Goal: Task Accomplishment & Management: Manage account settings

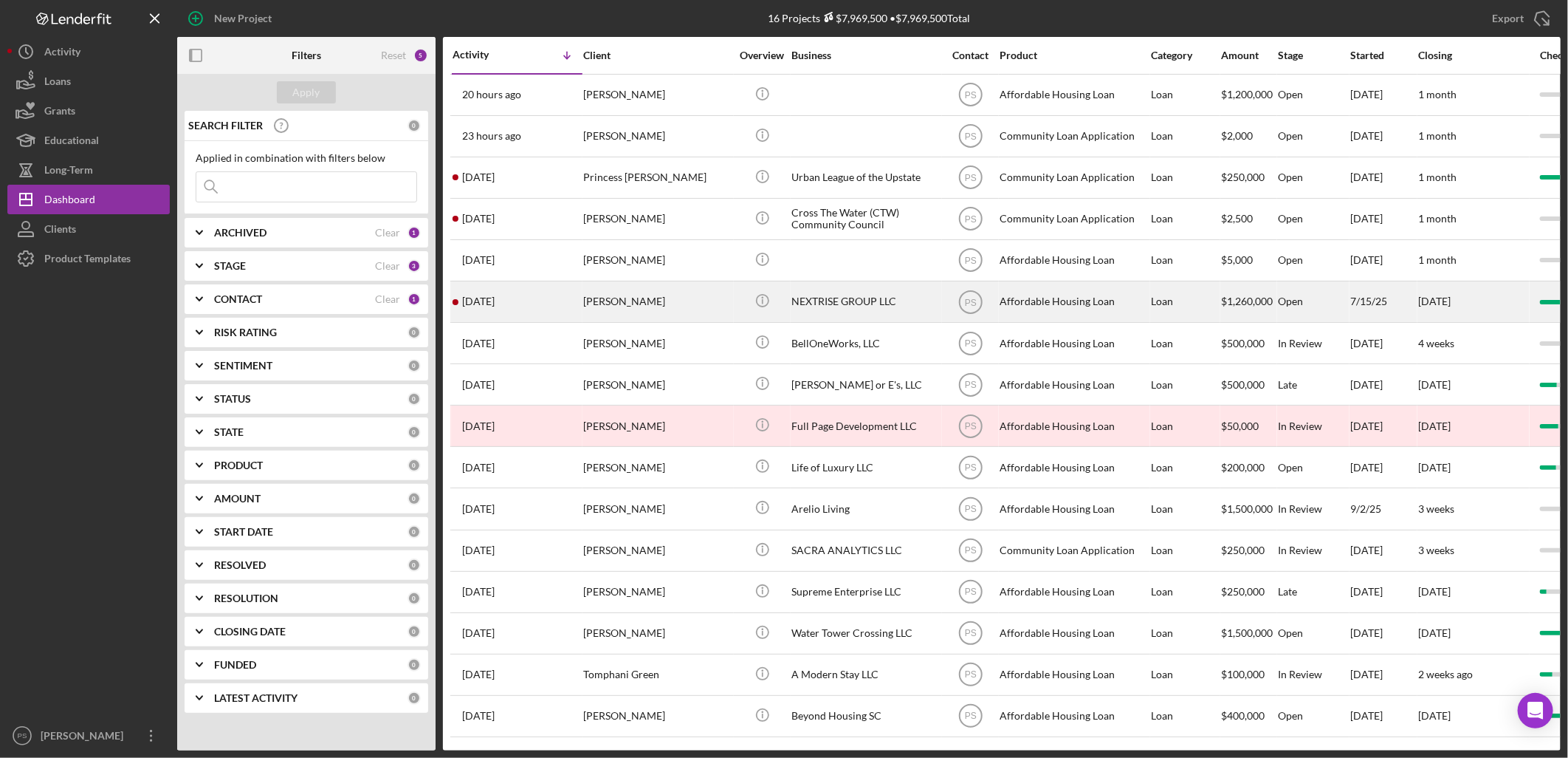
click at [697, 304] on div "[PERSON_NAME]" at bounding box center [656, 302] width 148 height 39
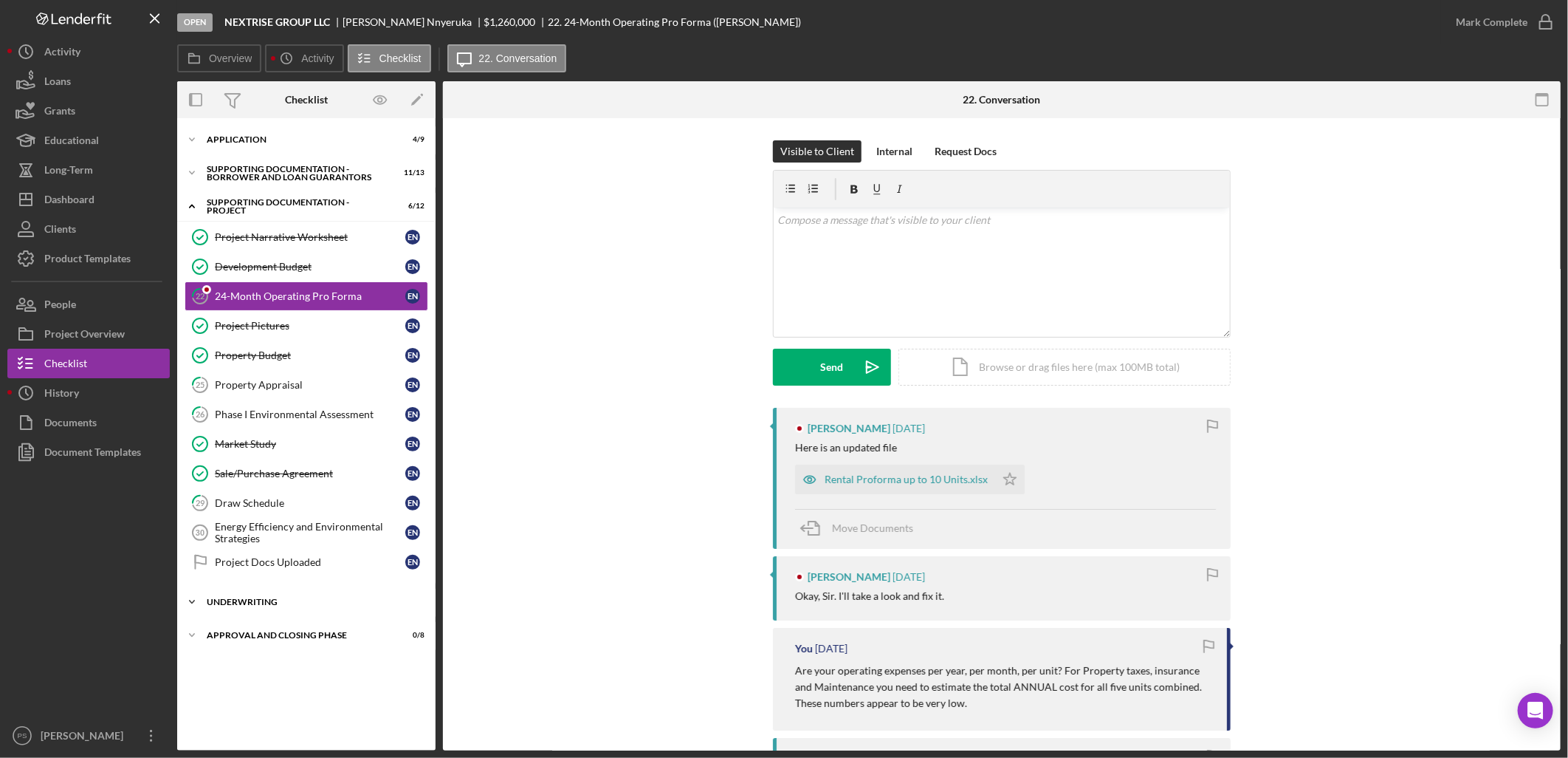
click at [268, 600] on div "Underwriting" at bounding box center [312, 602] width 210 height 9
click at [189, 170] on icon "Icon/Expander" at bounding box center [192, 172] width 29 height 29
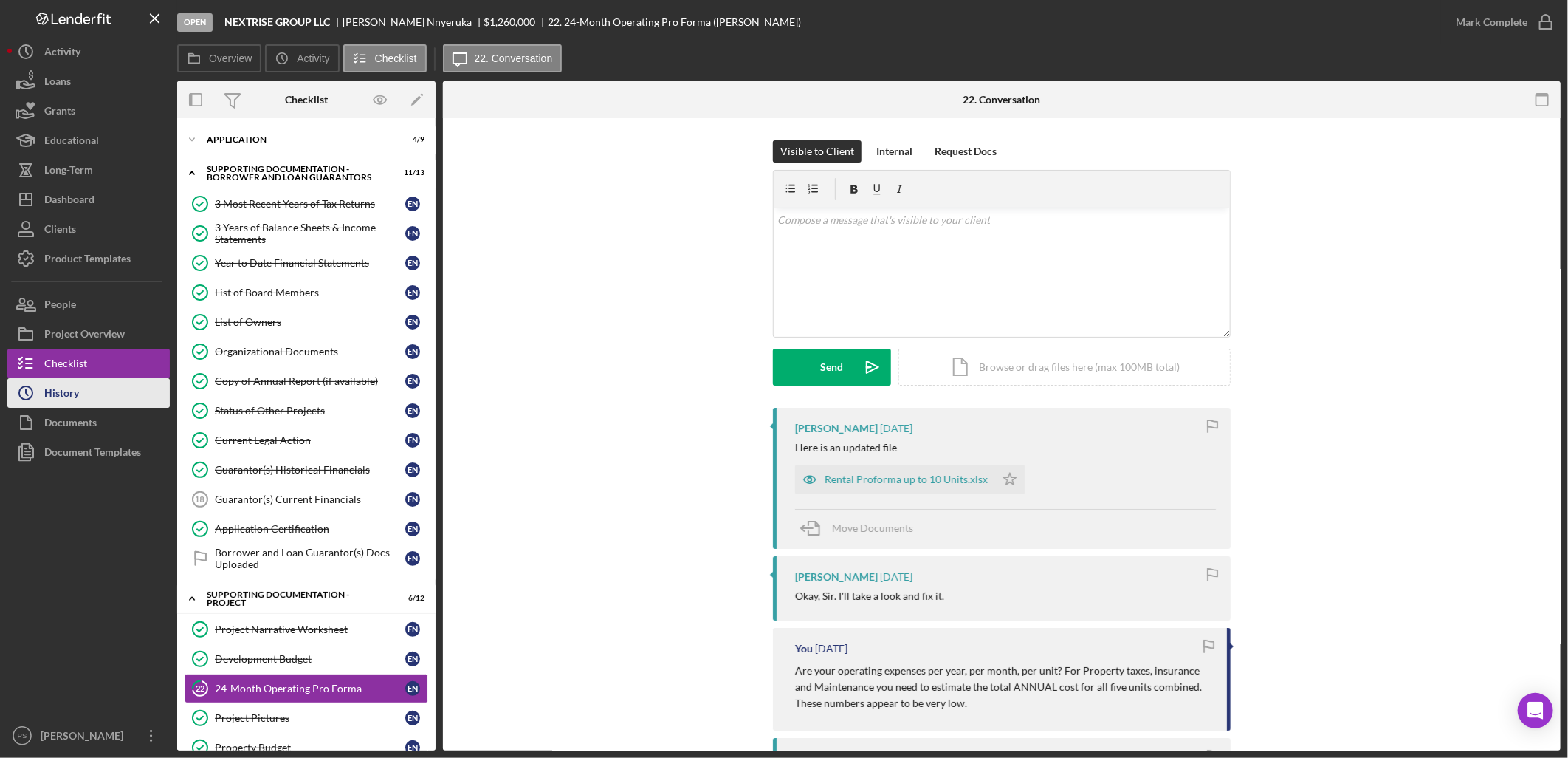
click at [115, 389] on button "Icon/History History" at bounding box center [89, 393] width 162 height 29
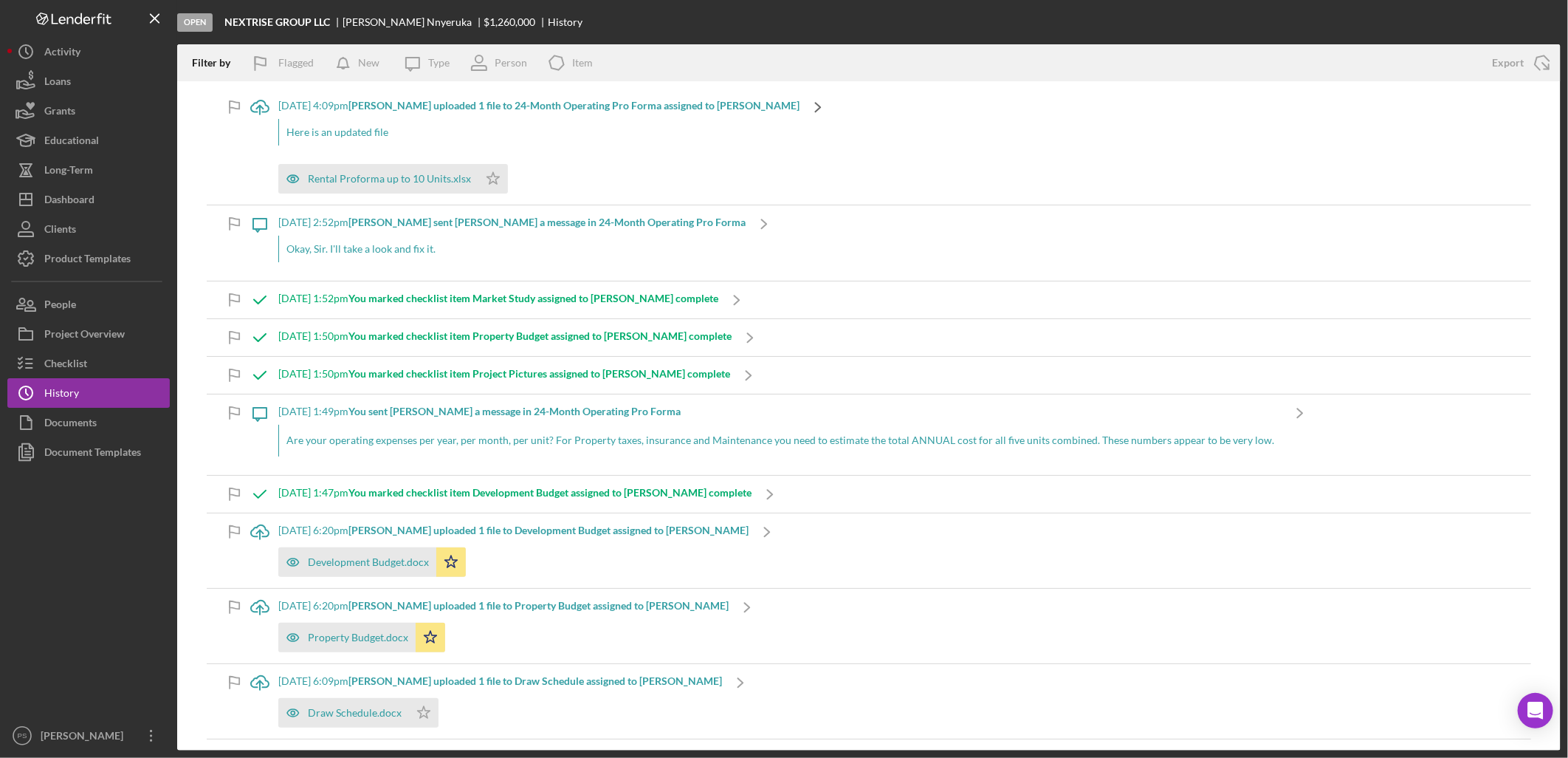
click at [799, 105] on icon "Icon/Navigate" at bounding box center [818, 108] width 37 height 37
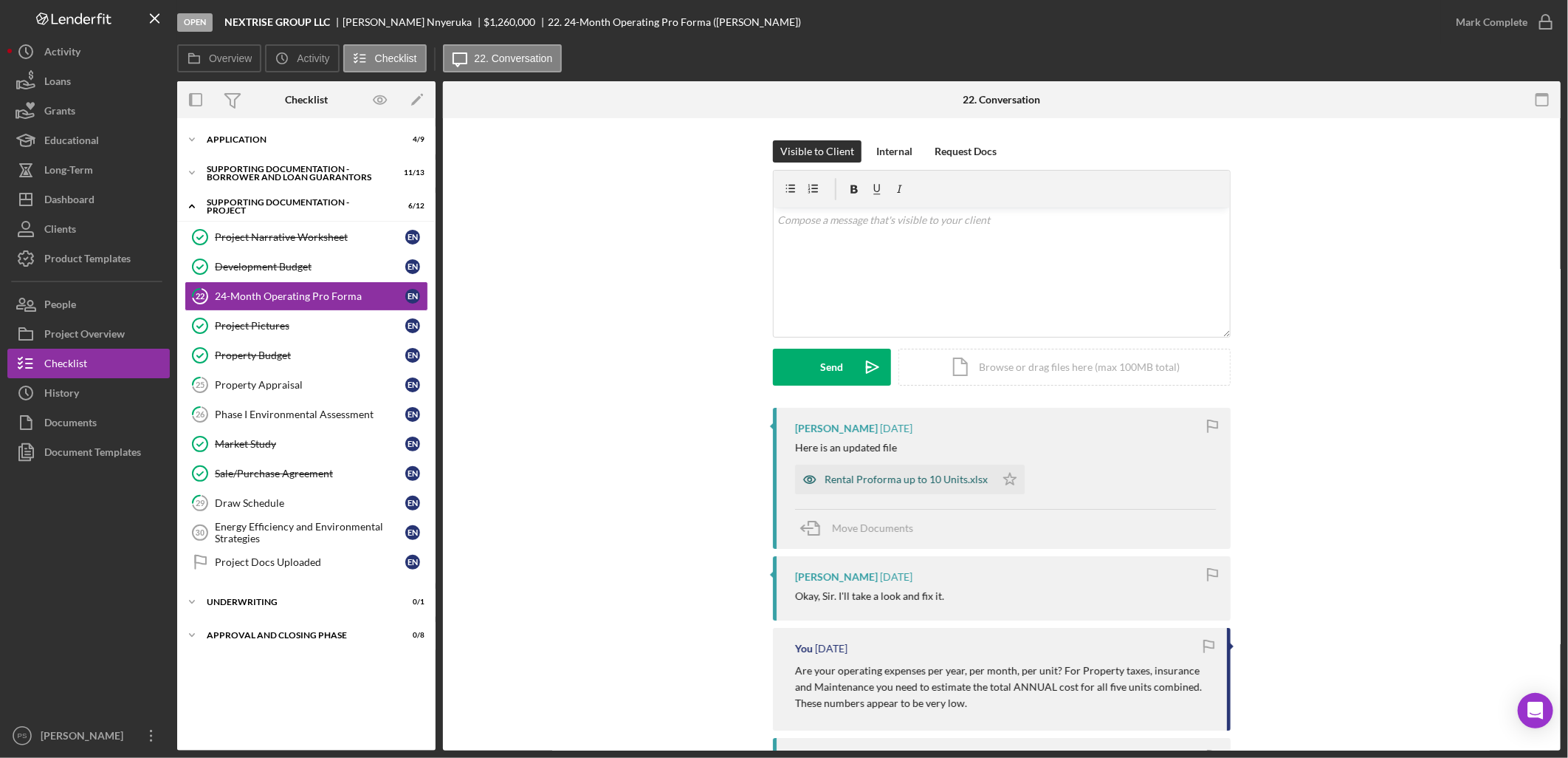
click at [912, 468] on div "Rental Proforma up to 10 Units.xlsx" at bounding box center [895, 480] width 200 height 29
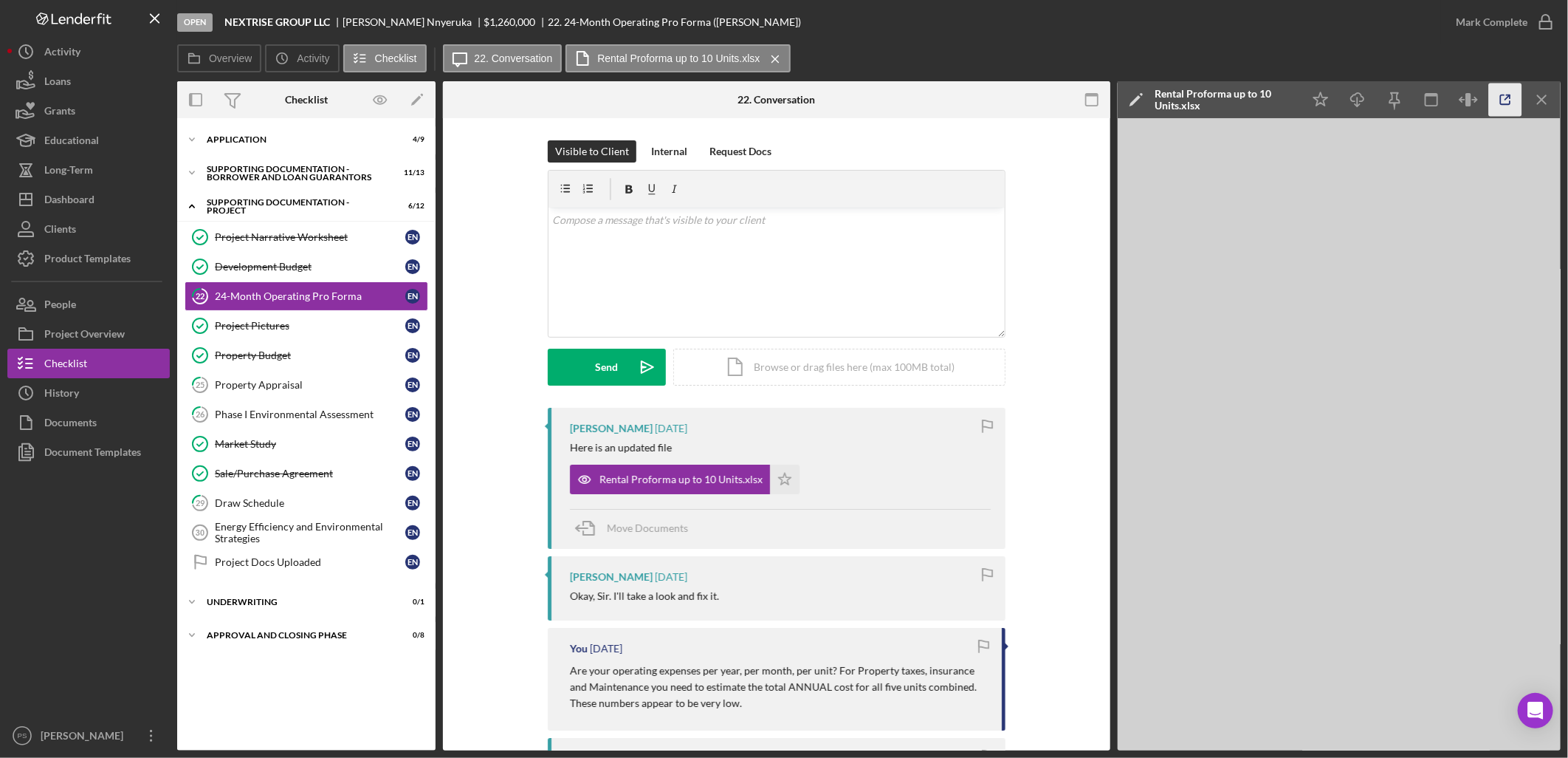
click at [1502, 108] on icon "button" at bounding box center [1505, 100] width 33 height 33
click at [779, 476] on icon "Icon/Star" at bounding box center [785, 480] width 29 height 29
click at [193, 169] on icon "Icon/Expander" at bounding box center [192, 172] width 29 height 29
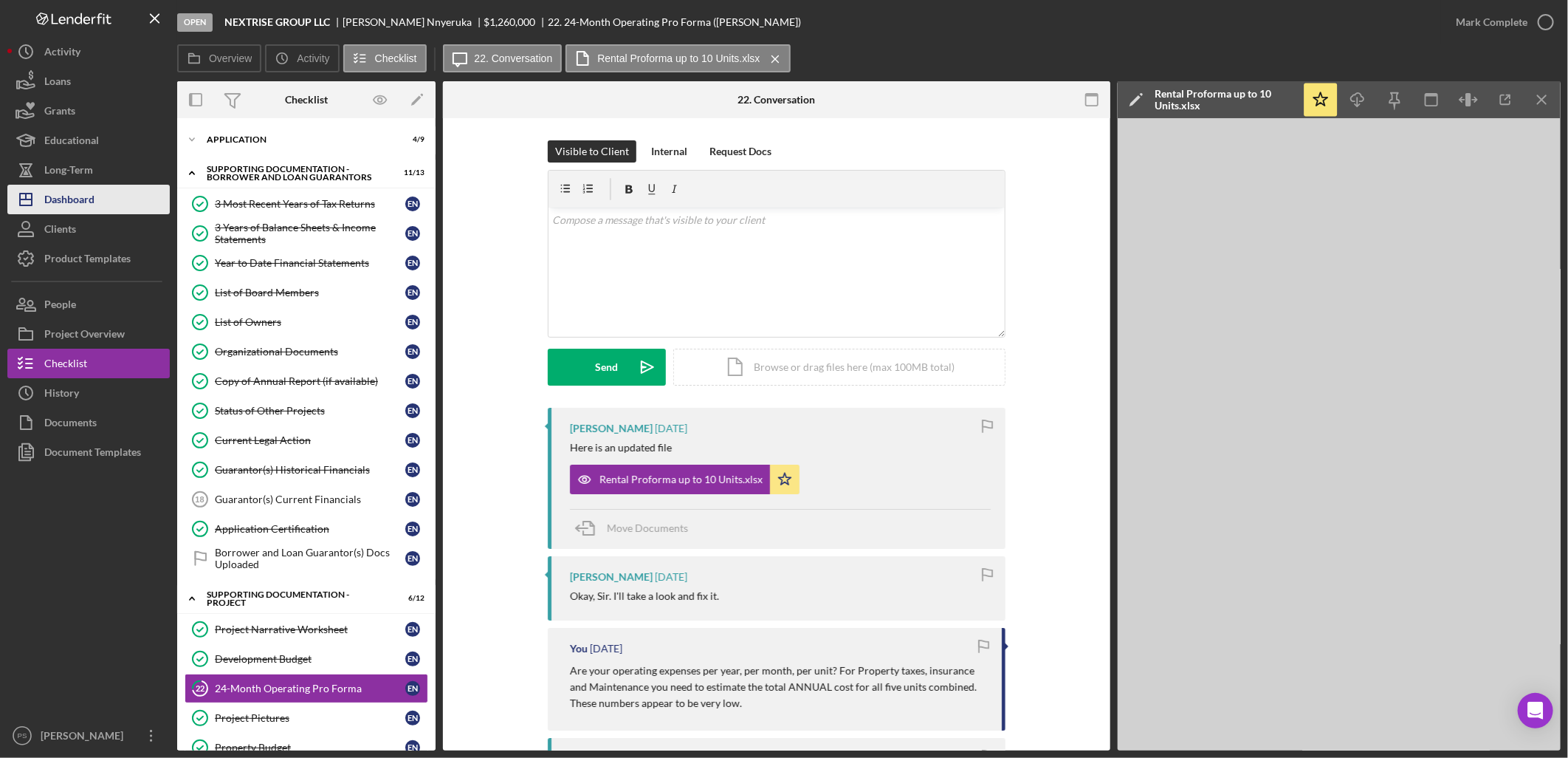
click at [86, 192] on div "Dashboard" at bounding box center [69, 201] width 50 height 33
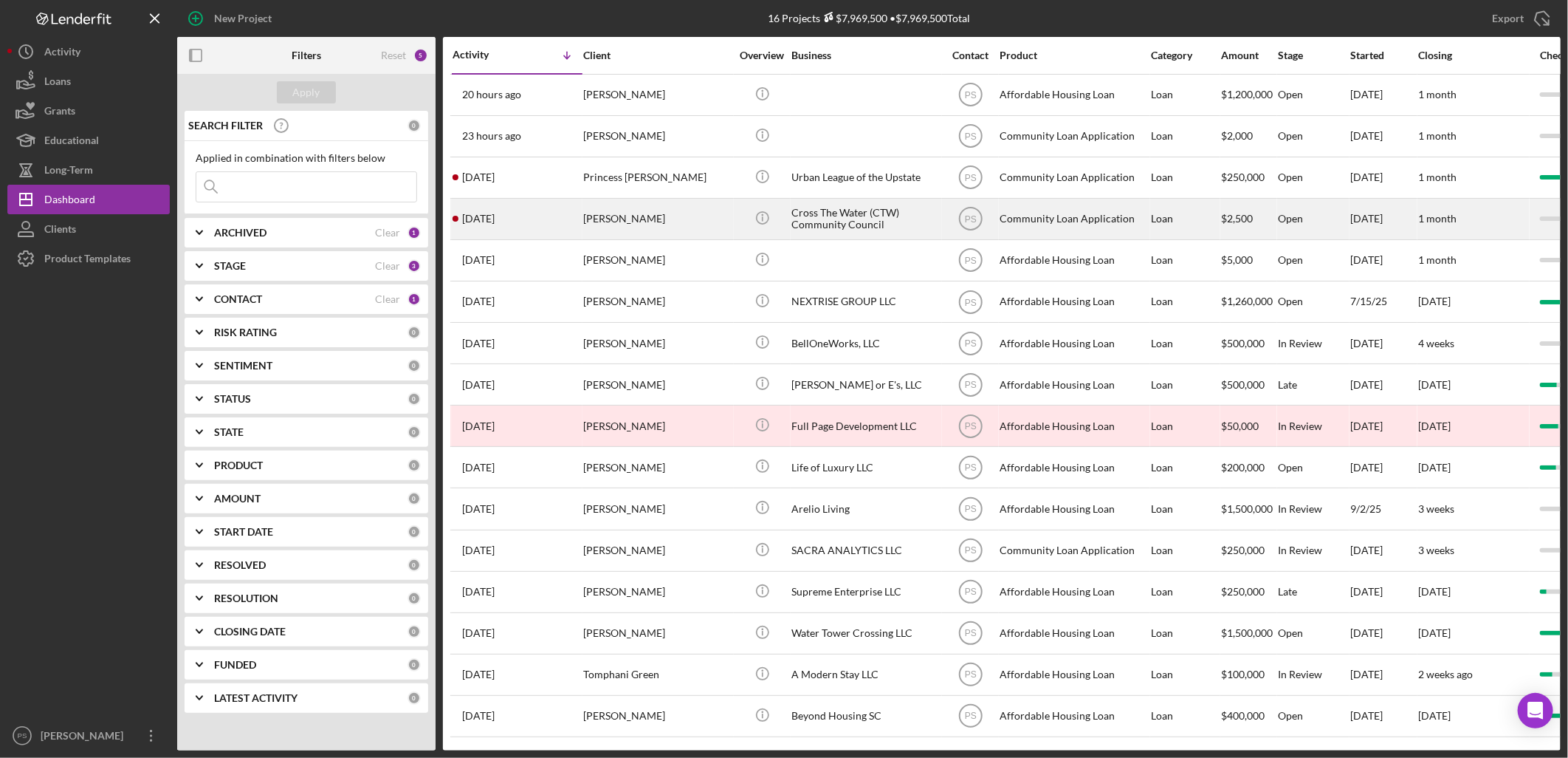
click at [818, 223] on div "Cross The Water (CTW) Community Council" at bounding box center [865, 219] width 148 height 39
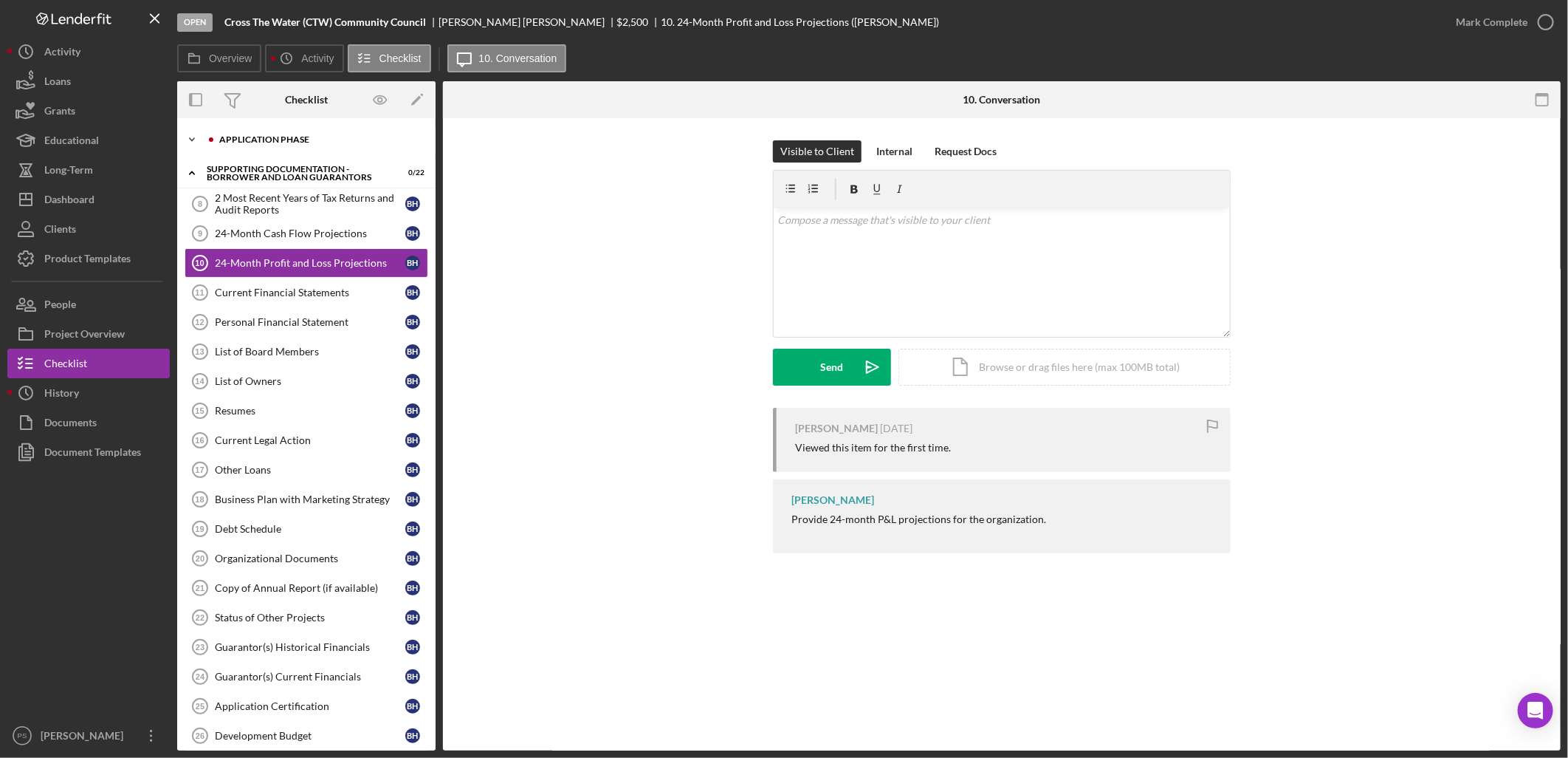
click at [190, 138] on icon "Icon/Expander" at bounding box center [192, 139] width 29 height 29
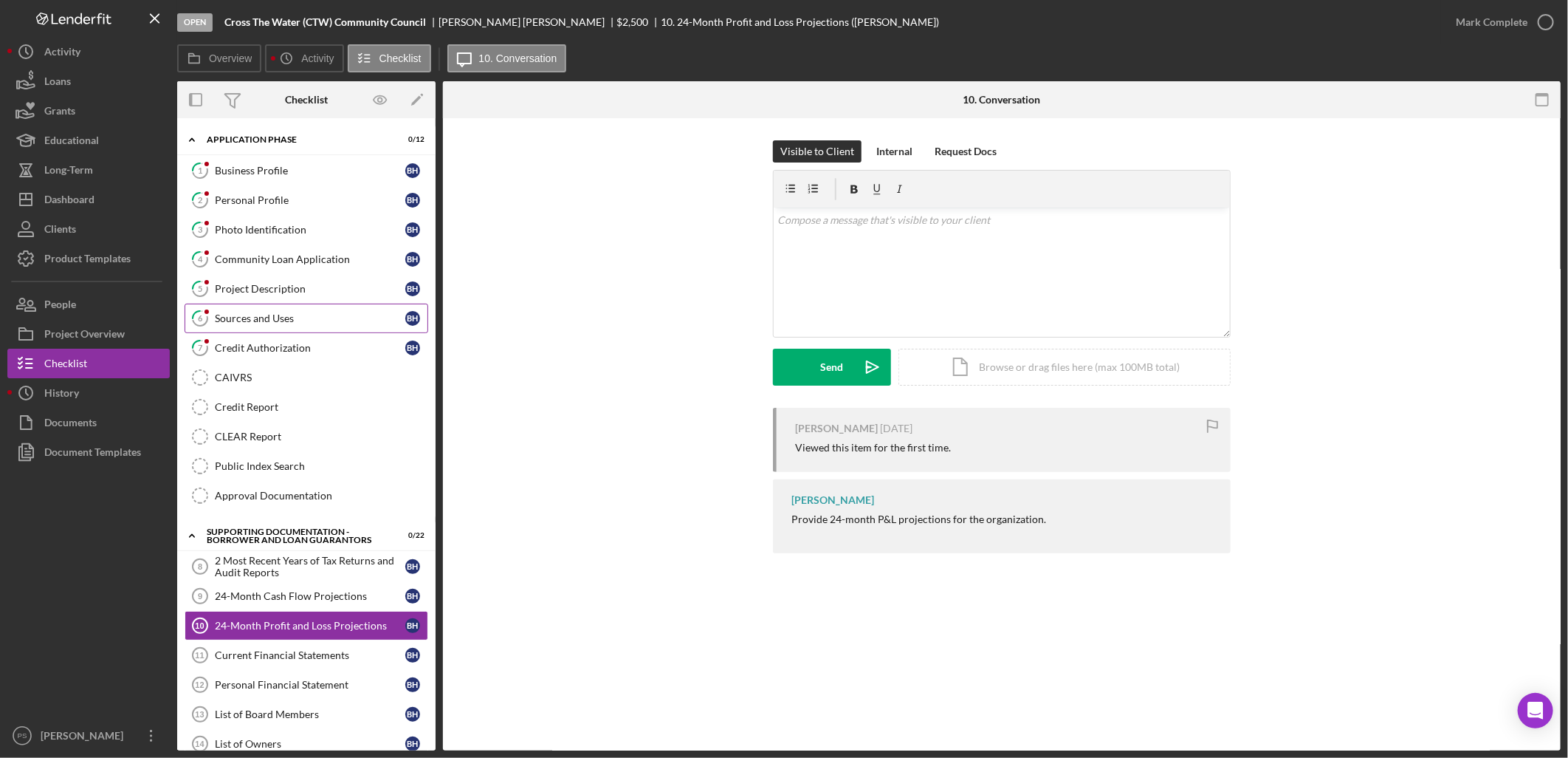
click at [298, 319] on div "Sources and Uses" at bounding box center [310, 318] width 190 height 12
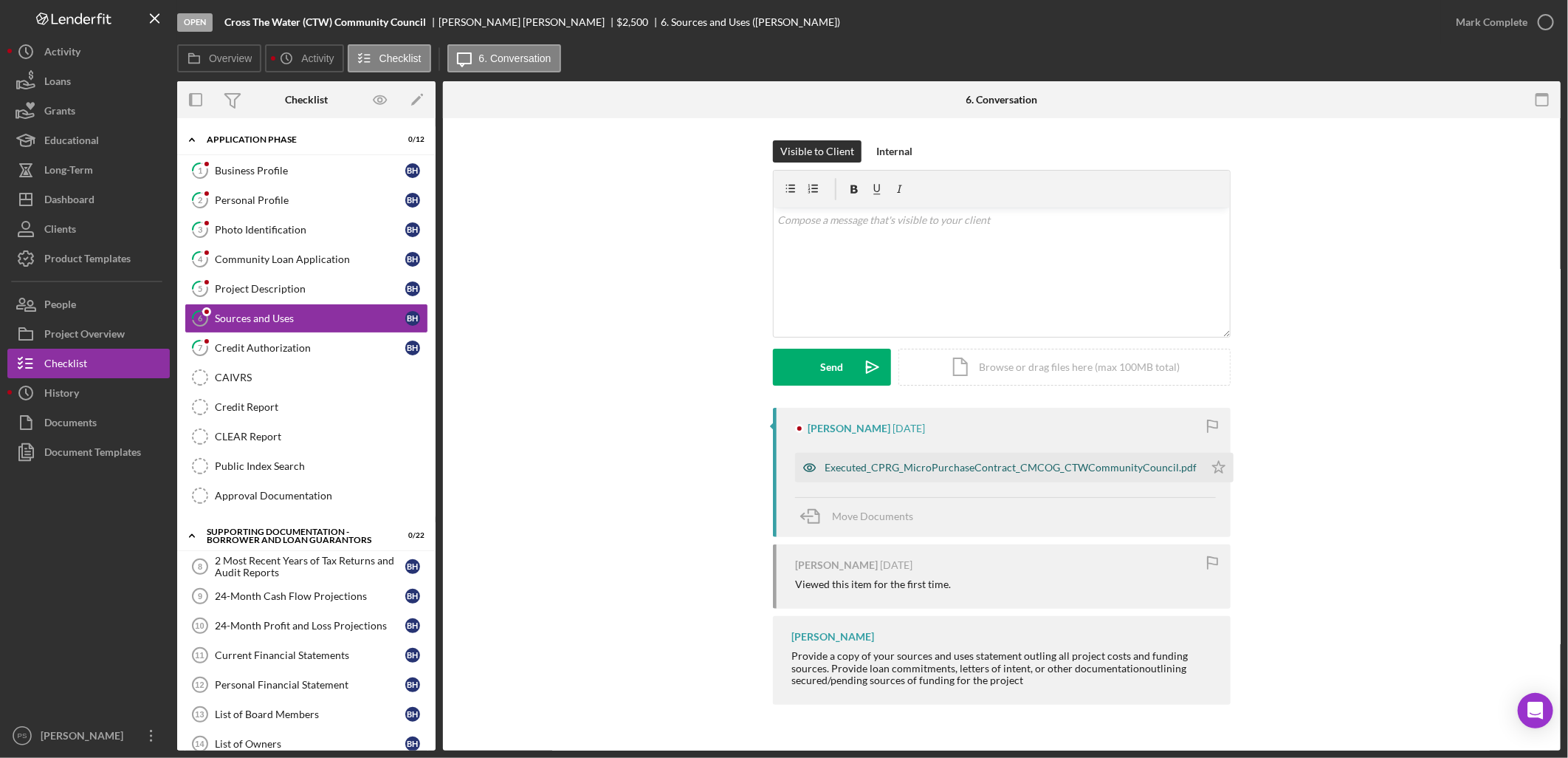
click at [924, 467] on div "Executed_CPRG_MicroPurchaseContract_CMCOG_CTWCommunityCouncil.pdf" at bounding box center [1011, 467] width 372 height 12
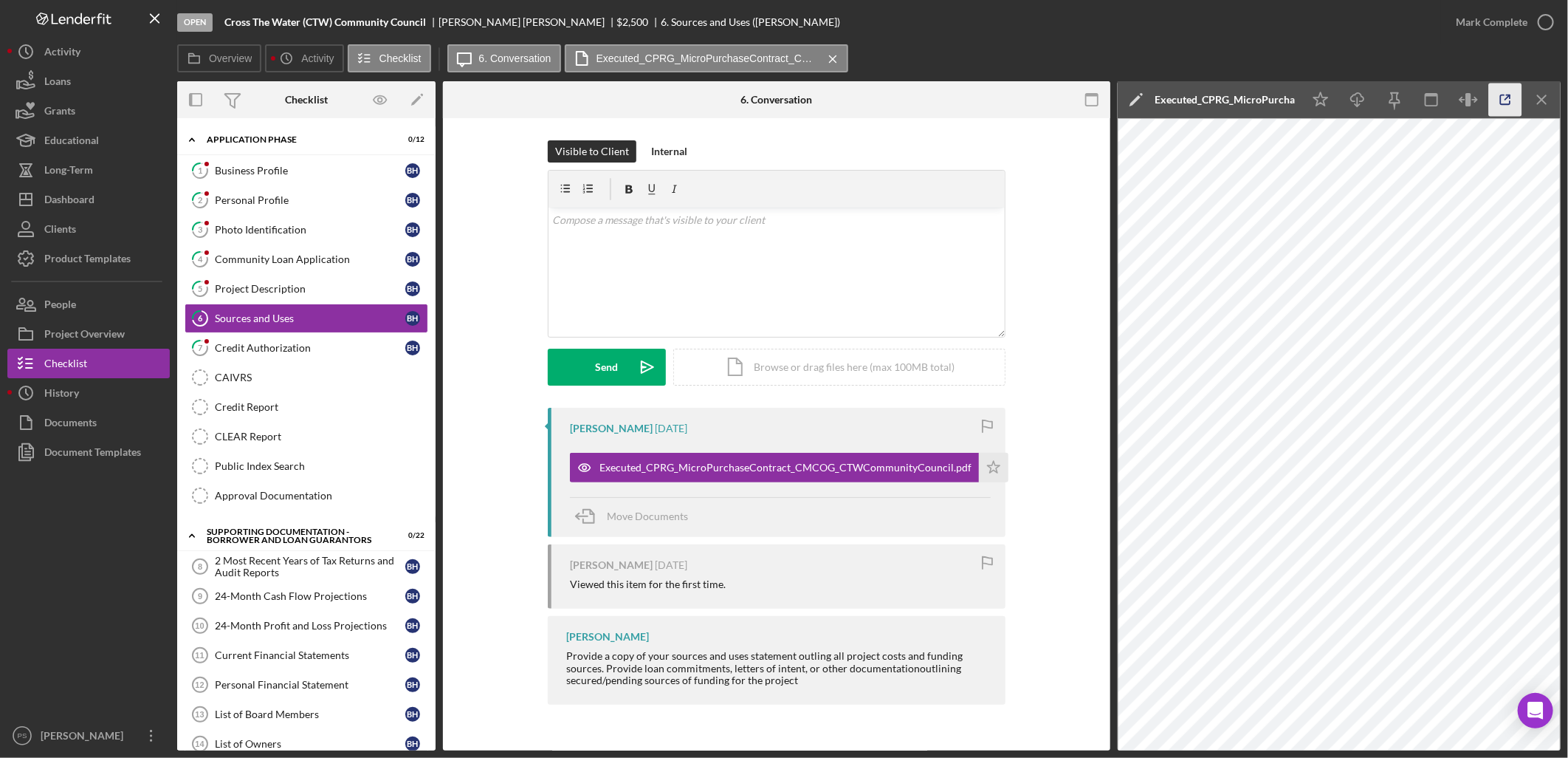
click at [1502, 96] on icon "button" at bounding box center [1505, 100] width 33 height 33
click at [979, 470] on icon "Icon/Star" at bounding box center [994, 467] width 29 height 29
click at [297, 292] on div "Project Description" at bounding box center [310, 289] width 190 height 12
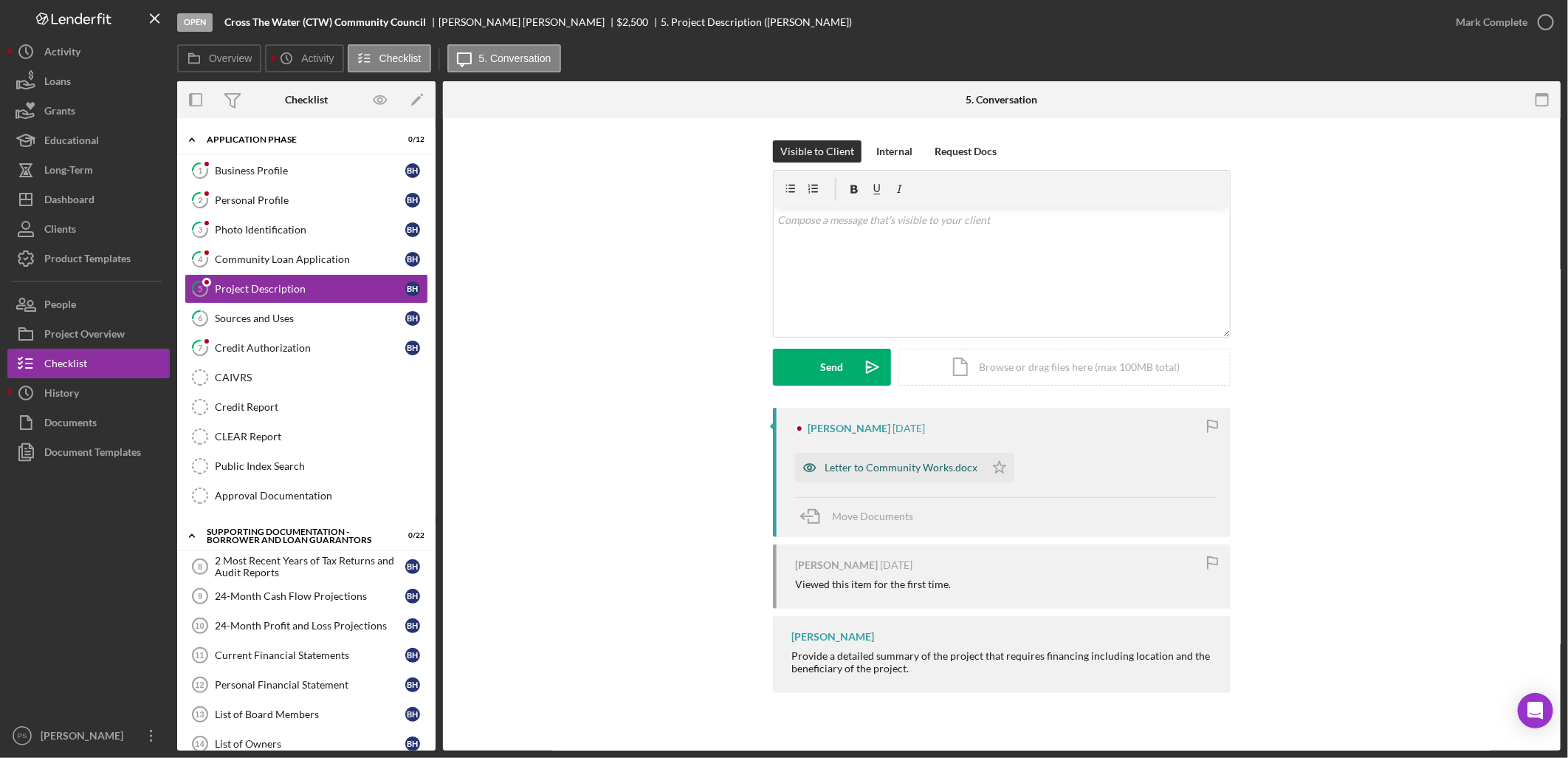
click at [861, 458] on div "Letter to Community Works.docx" at bounding box center [890, 467] width 189 height 29
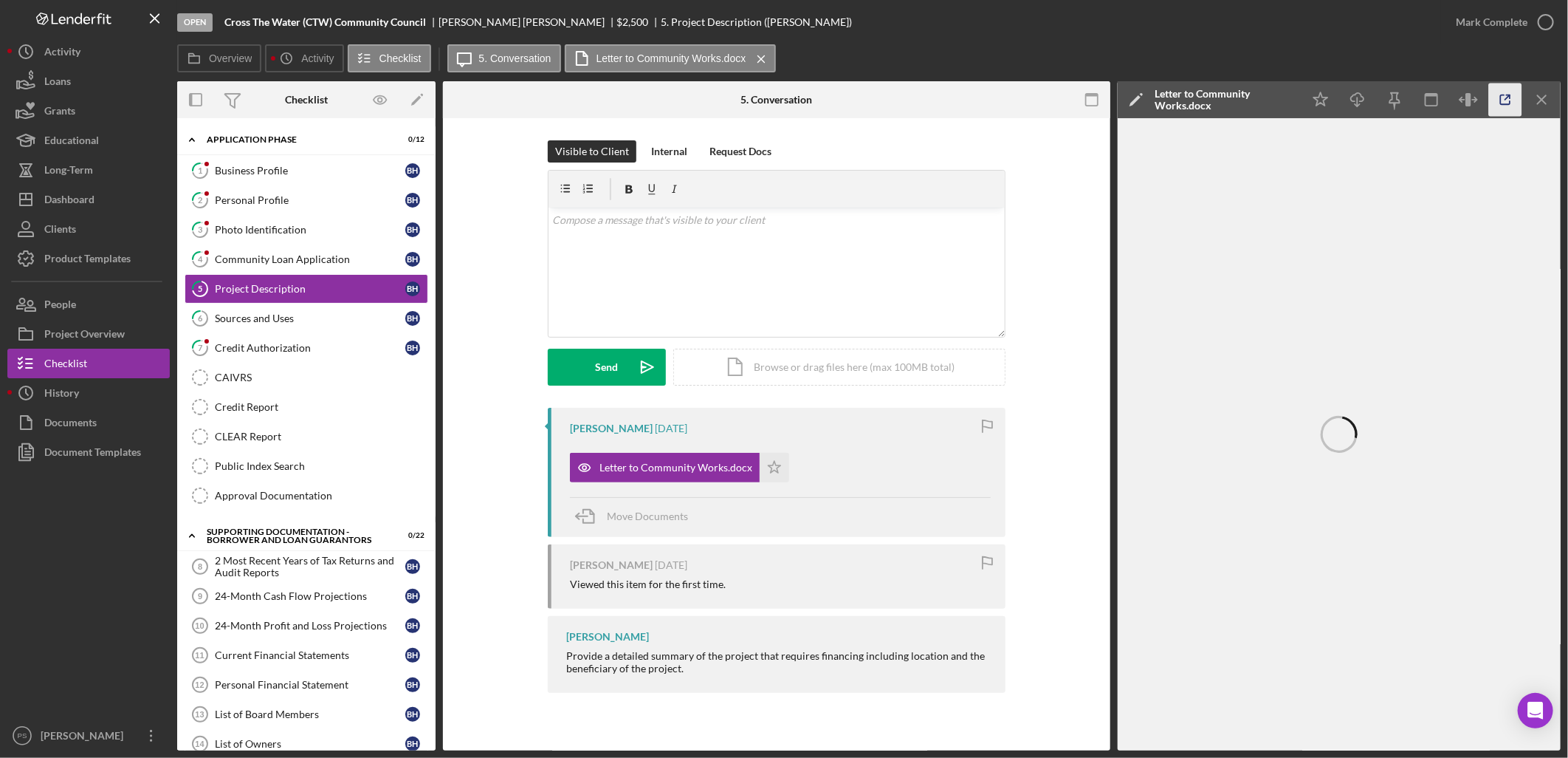
click at [1503, 104] on icon "button" at bounding box center [1505, 100] width 33 height 33
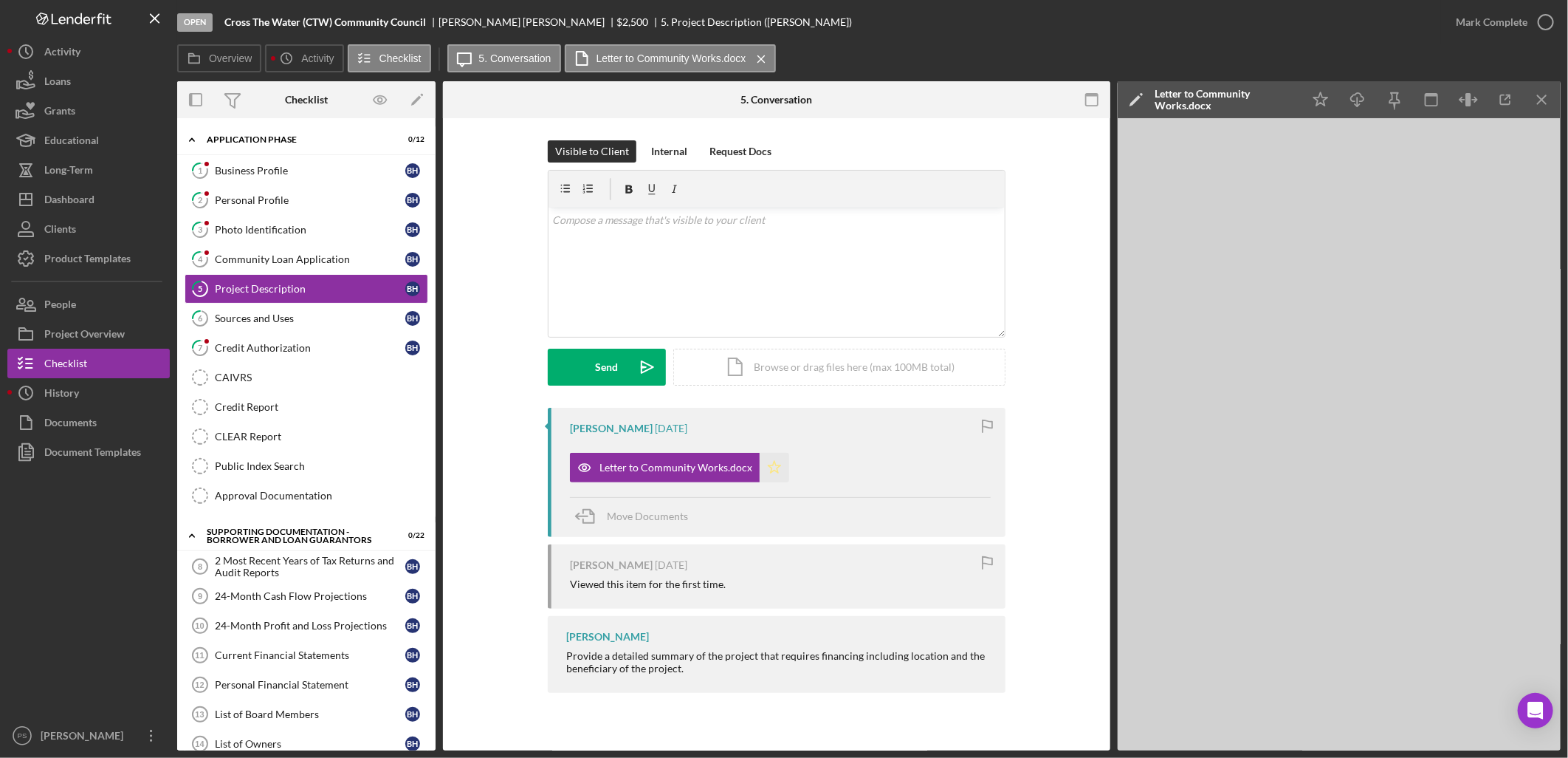
click at [769, 467] on polygon "button" at bounding box center [775, 466] width 12 height 12
click at [268, 173] on div "Business Profile" at bounding box center [310, 170] width 190 height 12
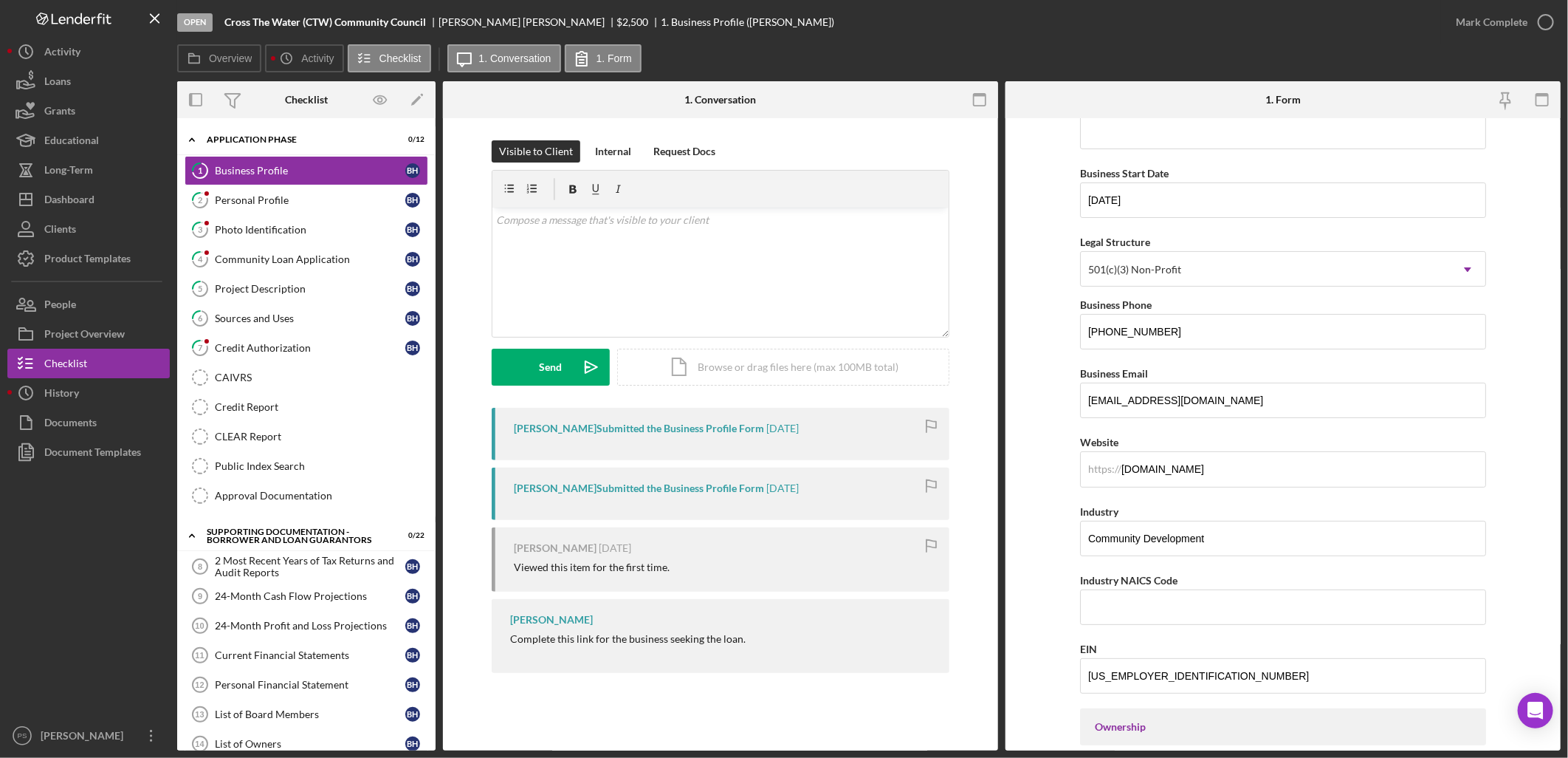
scroll to position [108, 0]
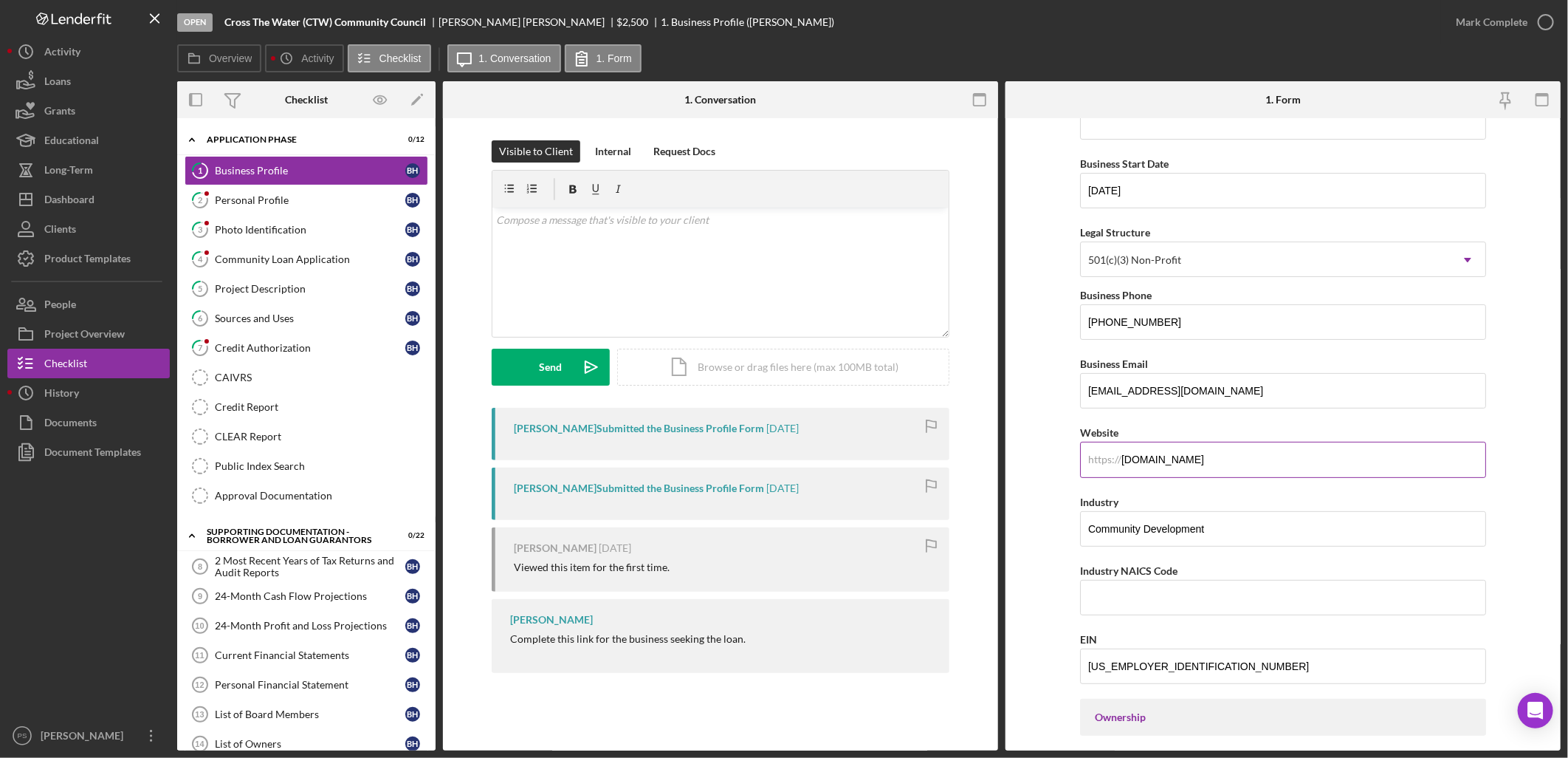
drag, startPoint x: 1198, startPoint y: 460, endPoint x: 1086, endPoint y: 454, distance: 112.2
click at [1086, 454] on div "https:// Website [DOMAIN_NAME]" at bounding box center [1283, 450] width 406 height 54
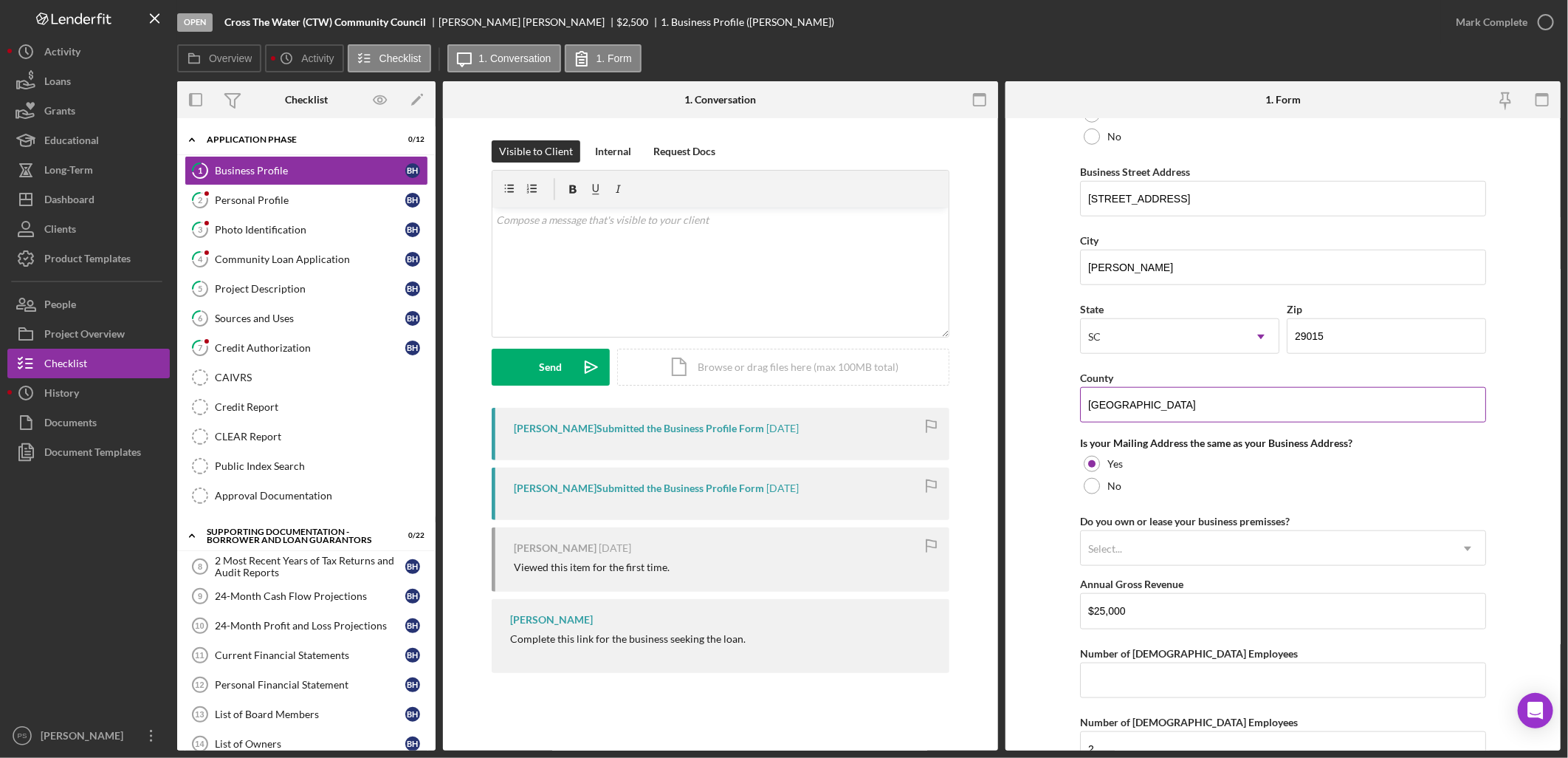
scroll to position [876, 0]
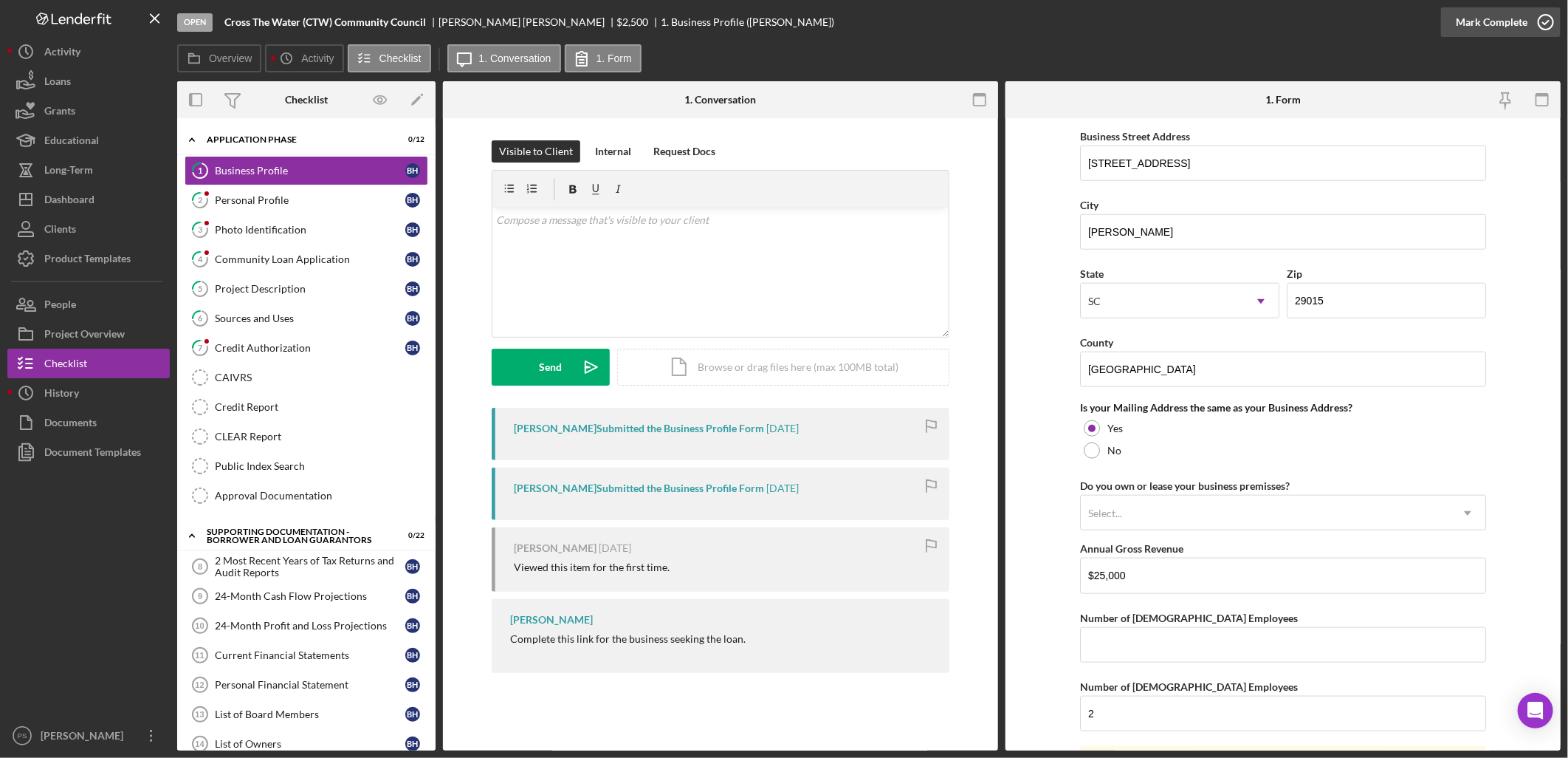
click at [1547, 18] on icon "button" at bounding box center [1546, 22] width 37 height 37
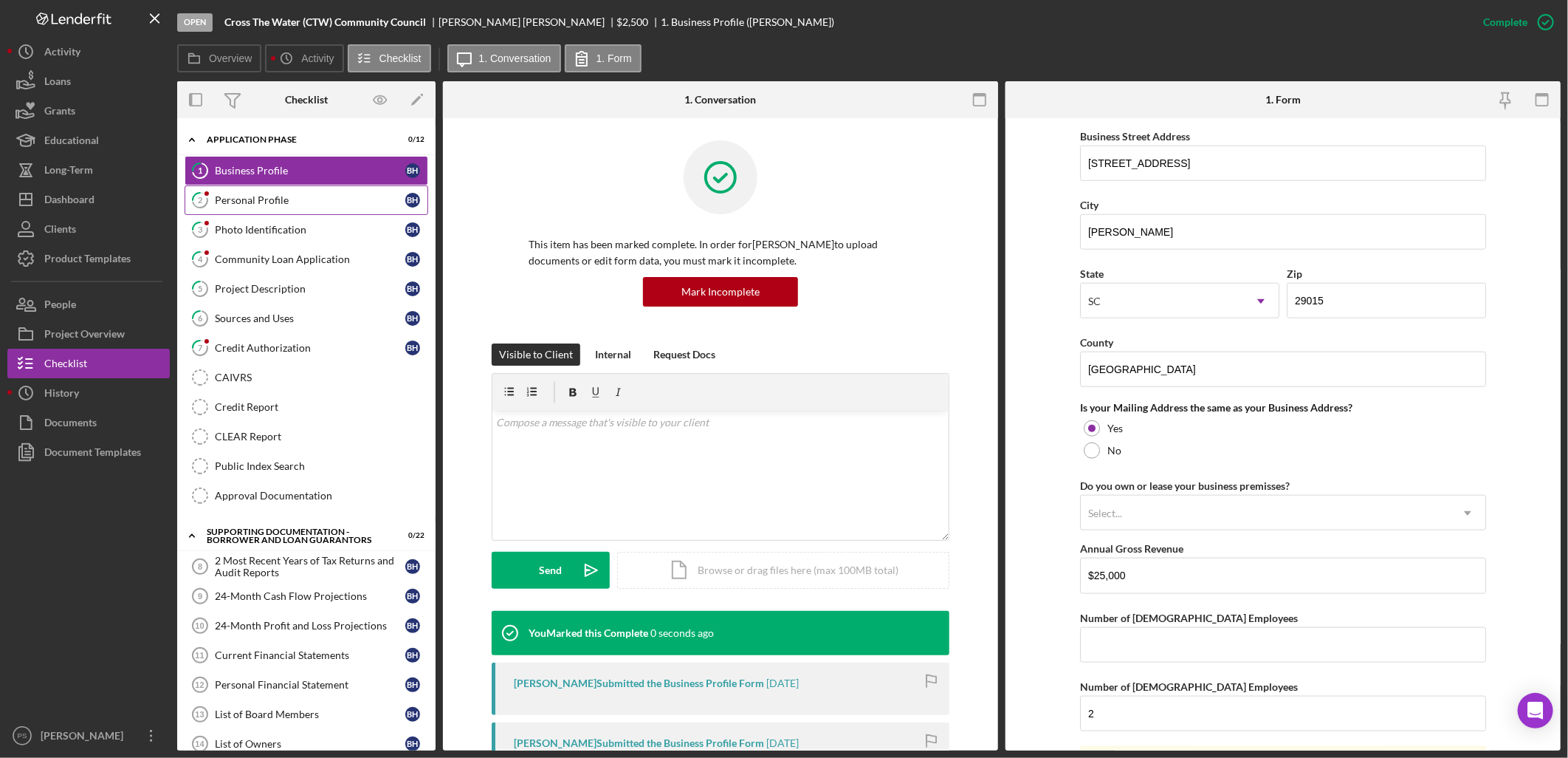
scroll to position [481, 0]
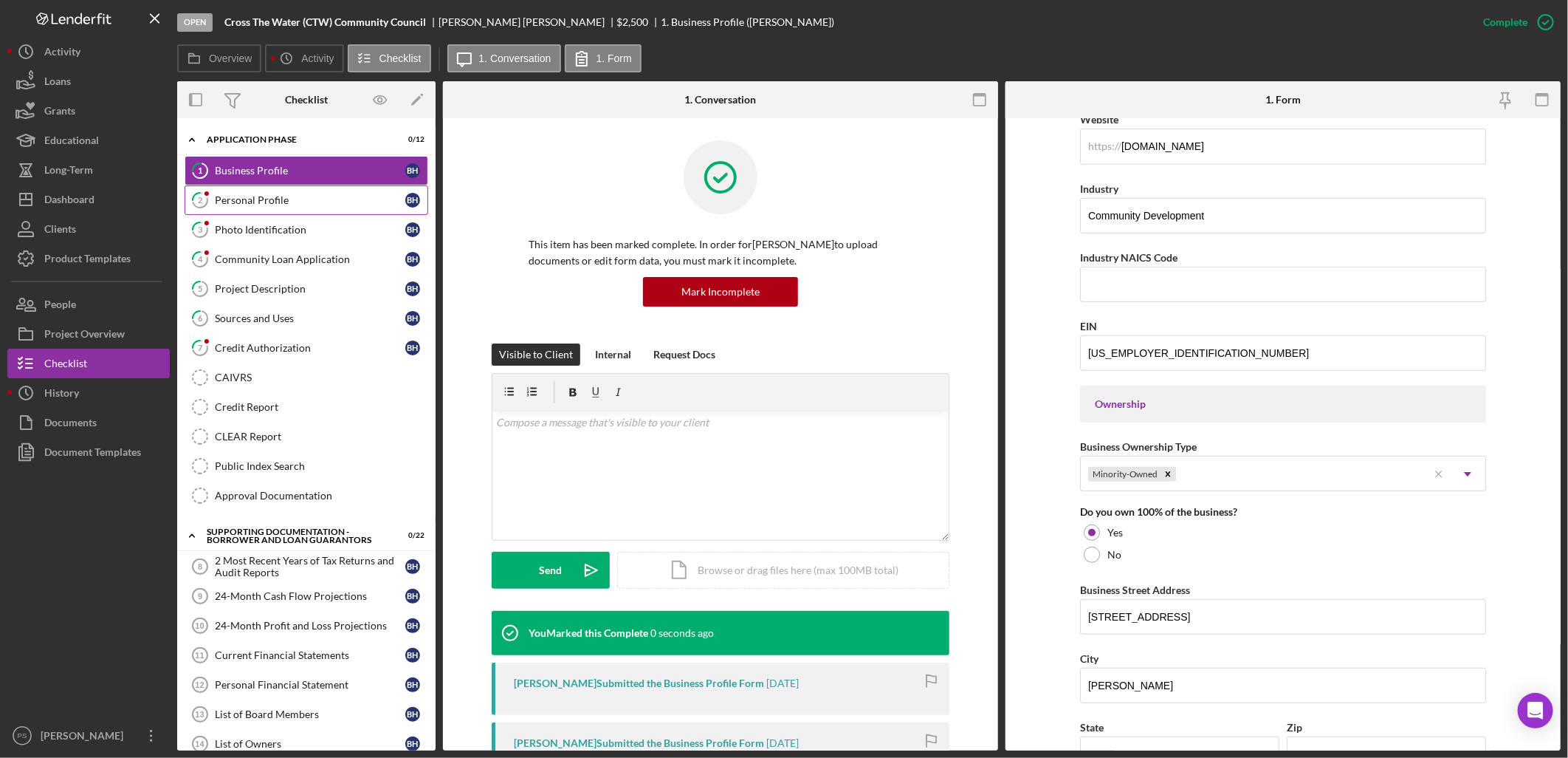
click at [274, 193] on link "2 Personal Profile B H" at bounding box center [306, 200] width 244 height 29
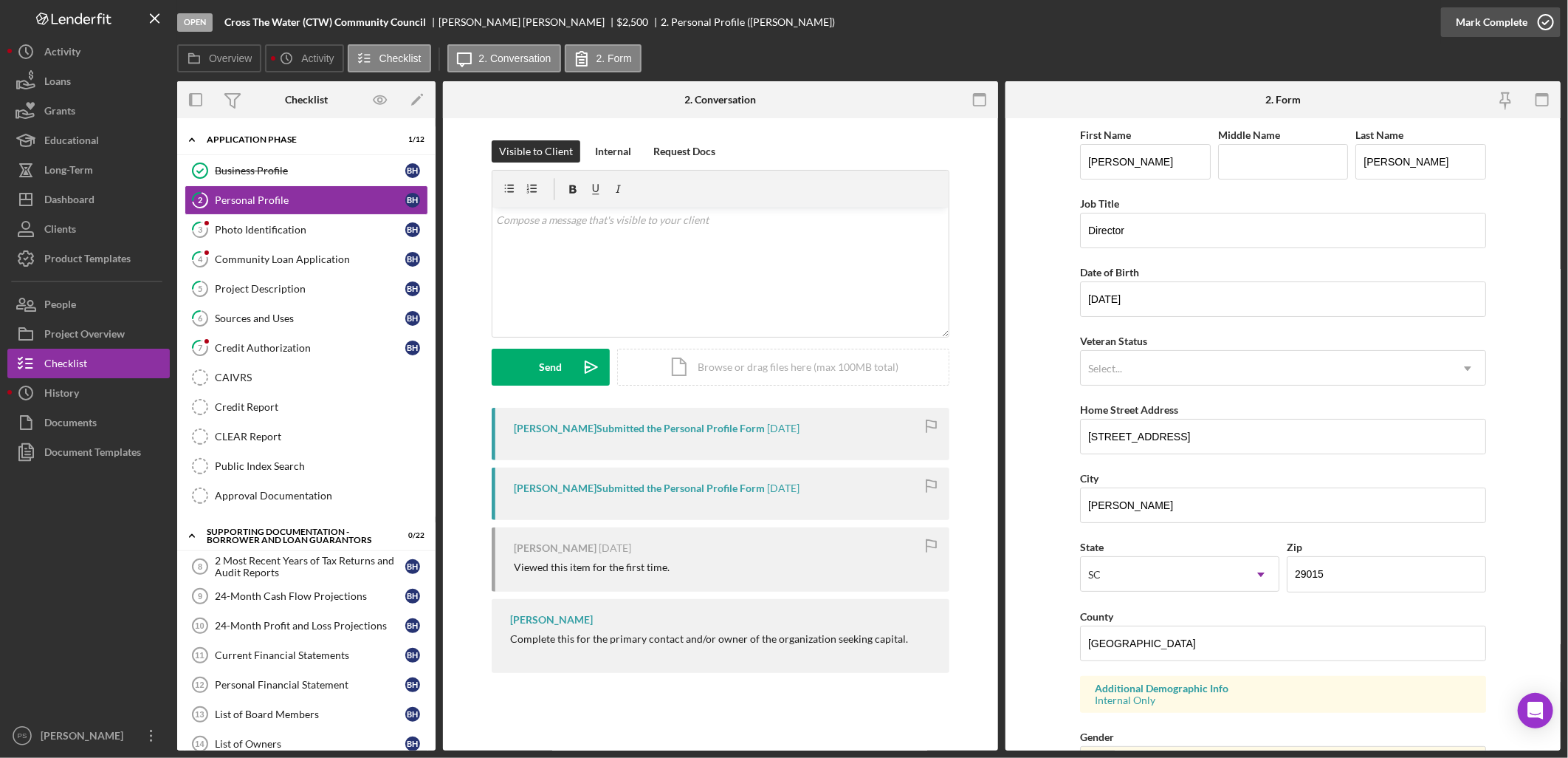
click at [1539, 16] on icon "button" at bounding box center [1546, 22] width 37 height 37
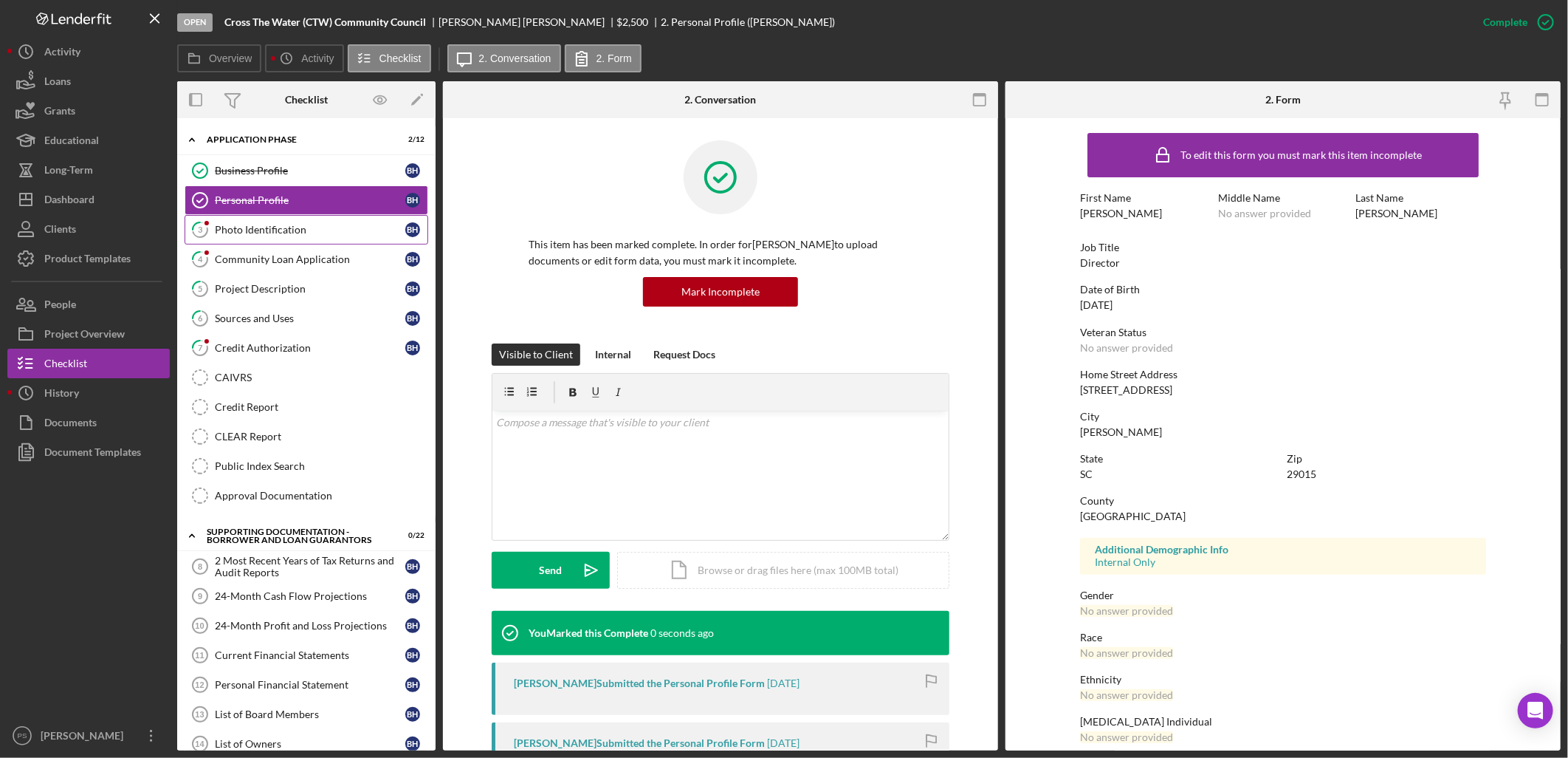
click at [326, 230] on div "Photo Identification" at bounding box center [310, 229] width 190 height 12
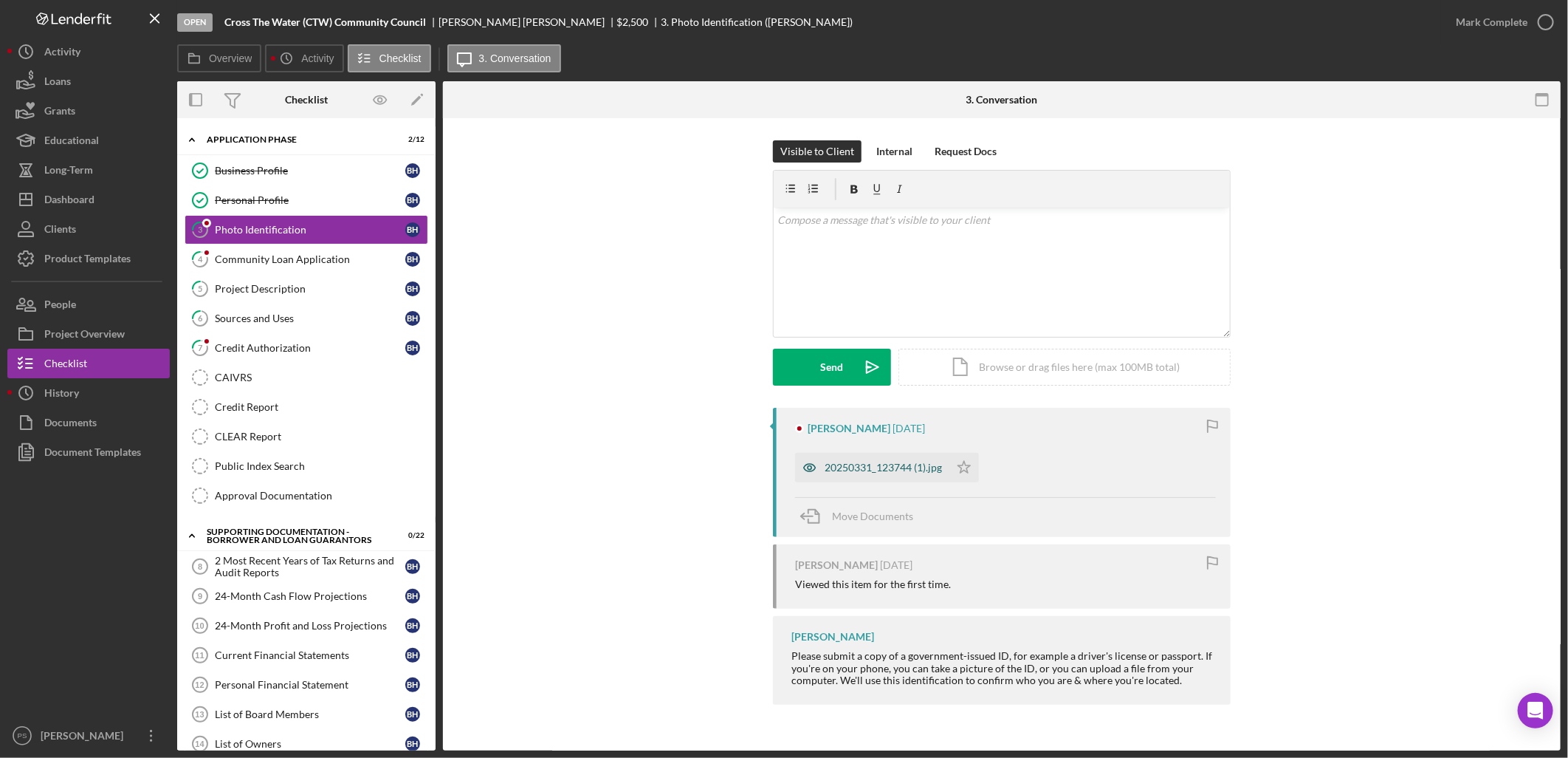
click at [918, 471] on div "20250331_123744 (1).jpg" at bounding box center [884, 467] width 118 height 12
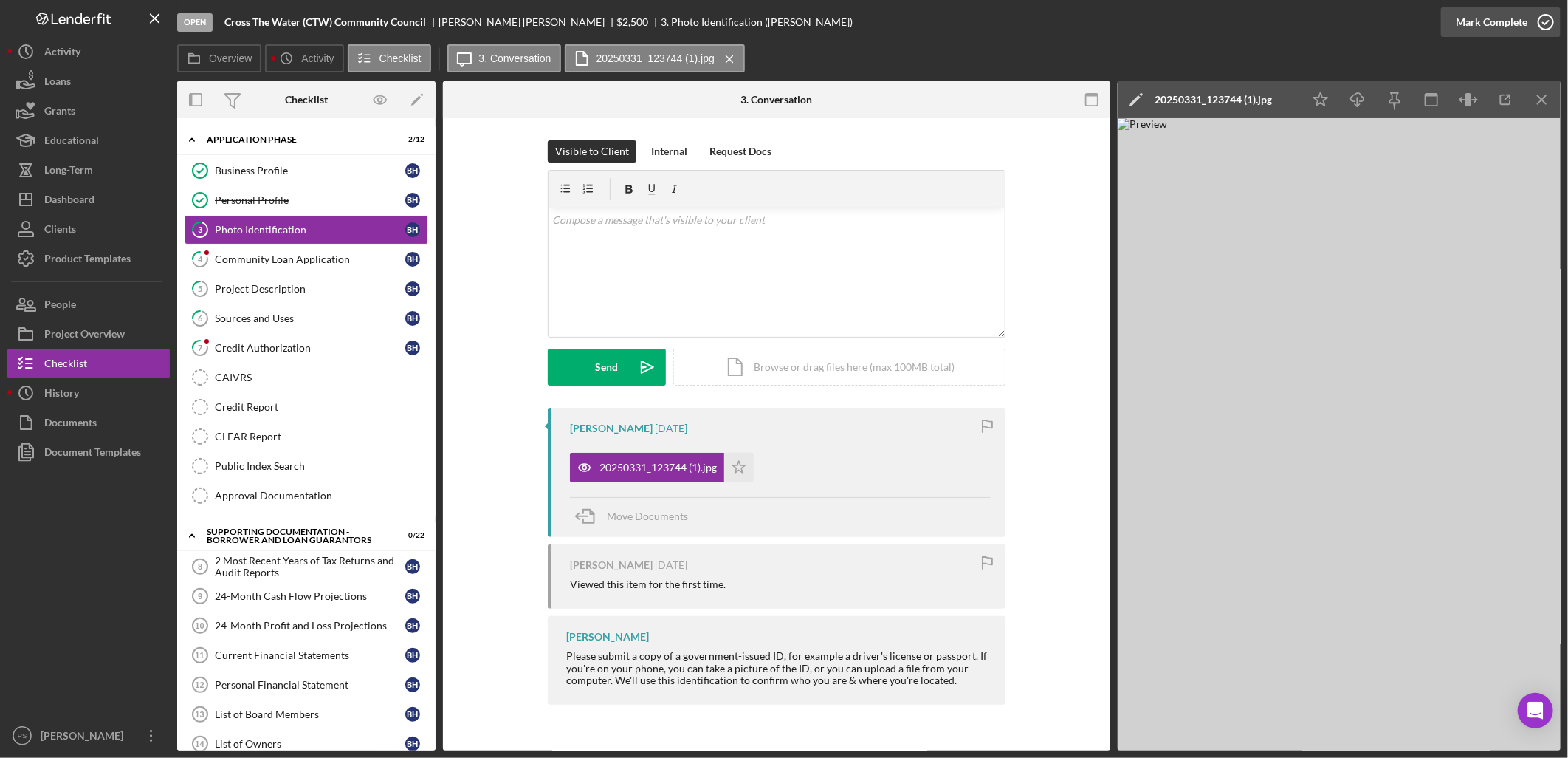
click at [1543, 19] on icon "button" at bounding box center [1546, 22] width 37 height 37
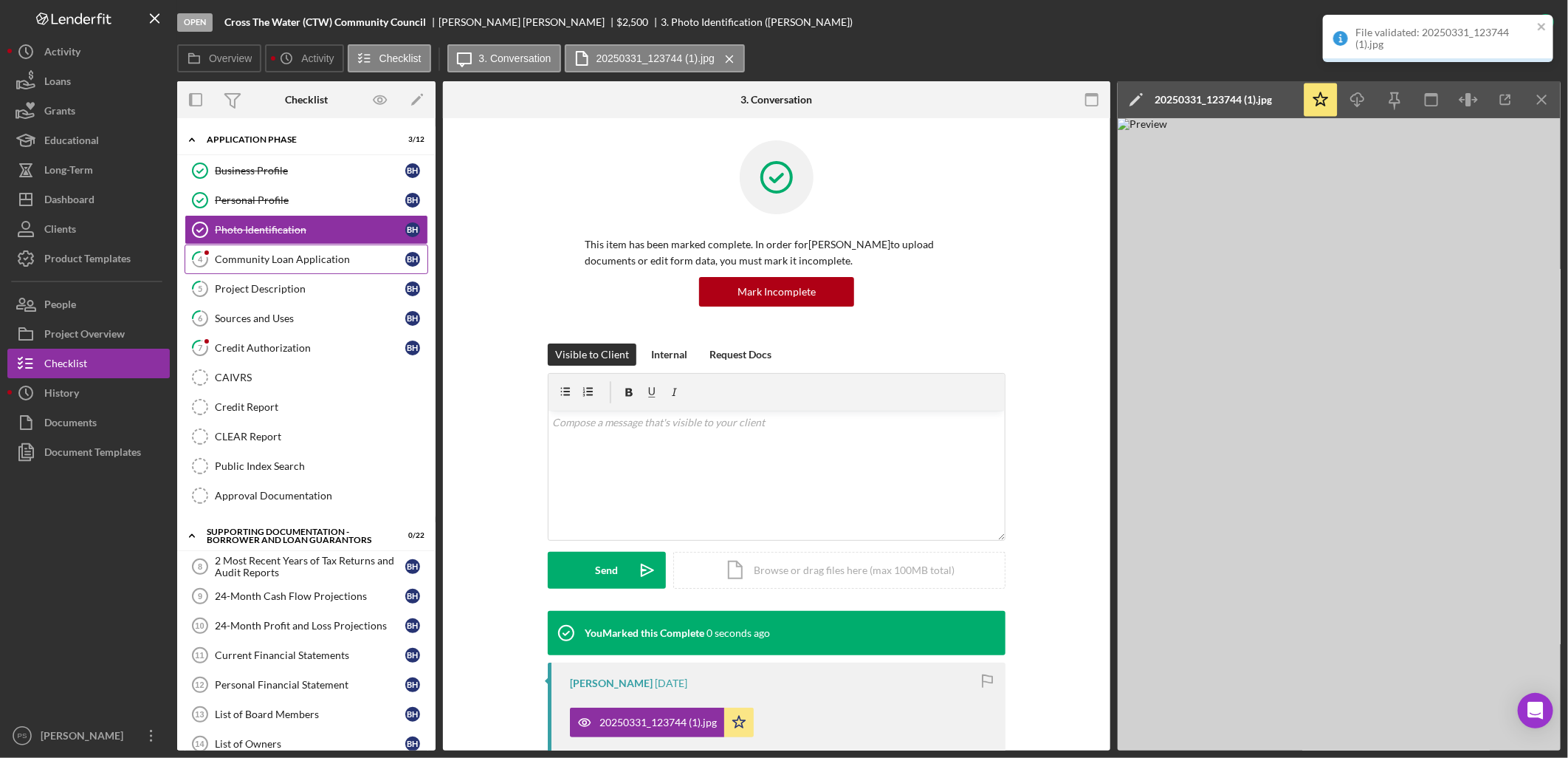
click at [315, 257] on div "Community Loan Application" at bounding box center [310, 259] width 190 height 12
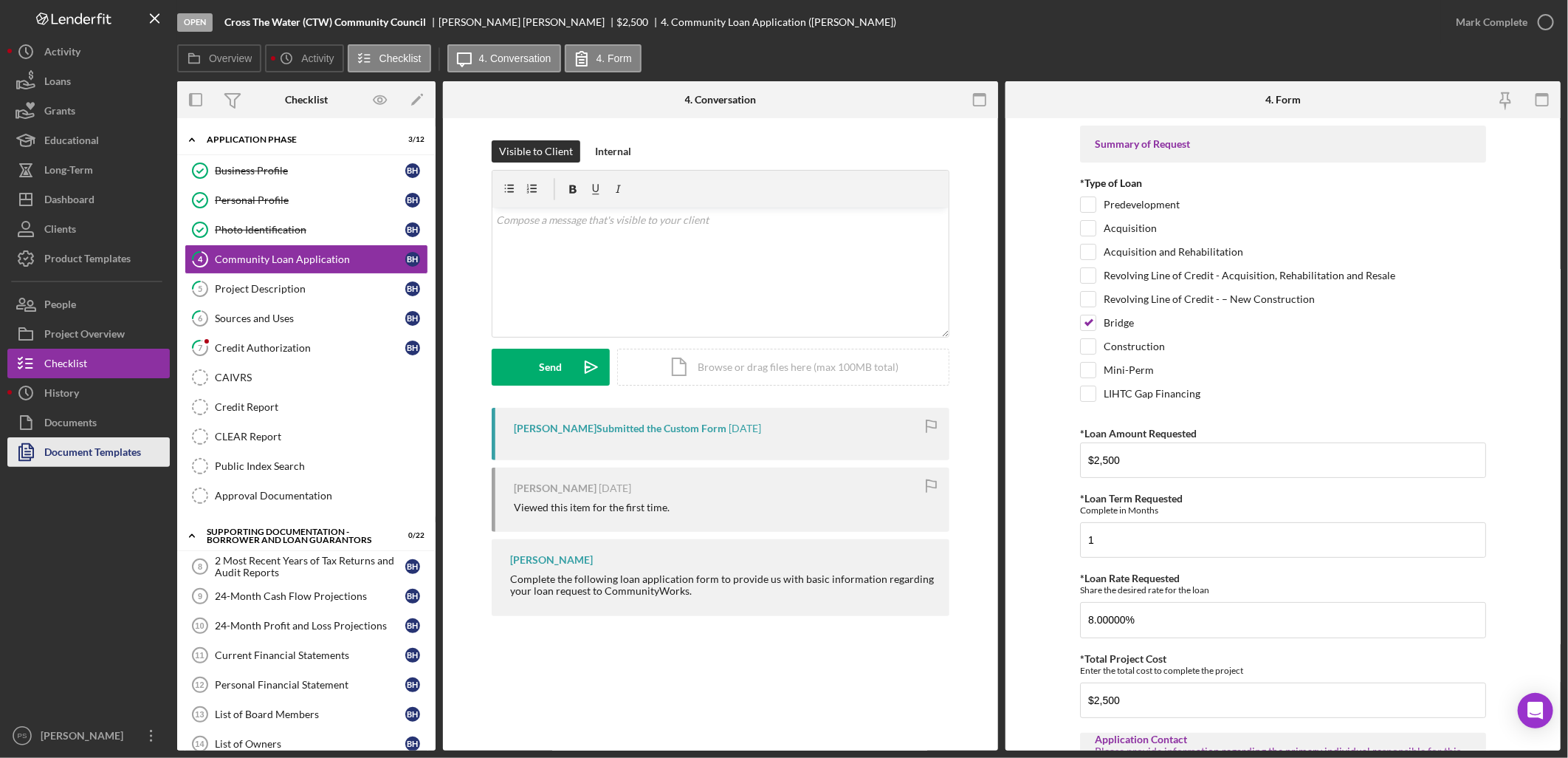
click at [128, 444] on div "Document Templates" at bounding box center [92, 453] width 97 height 33
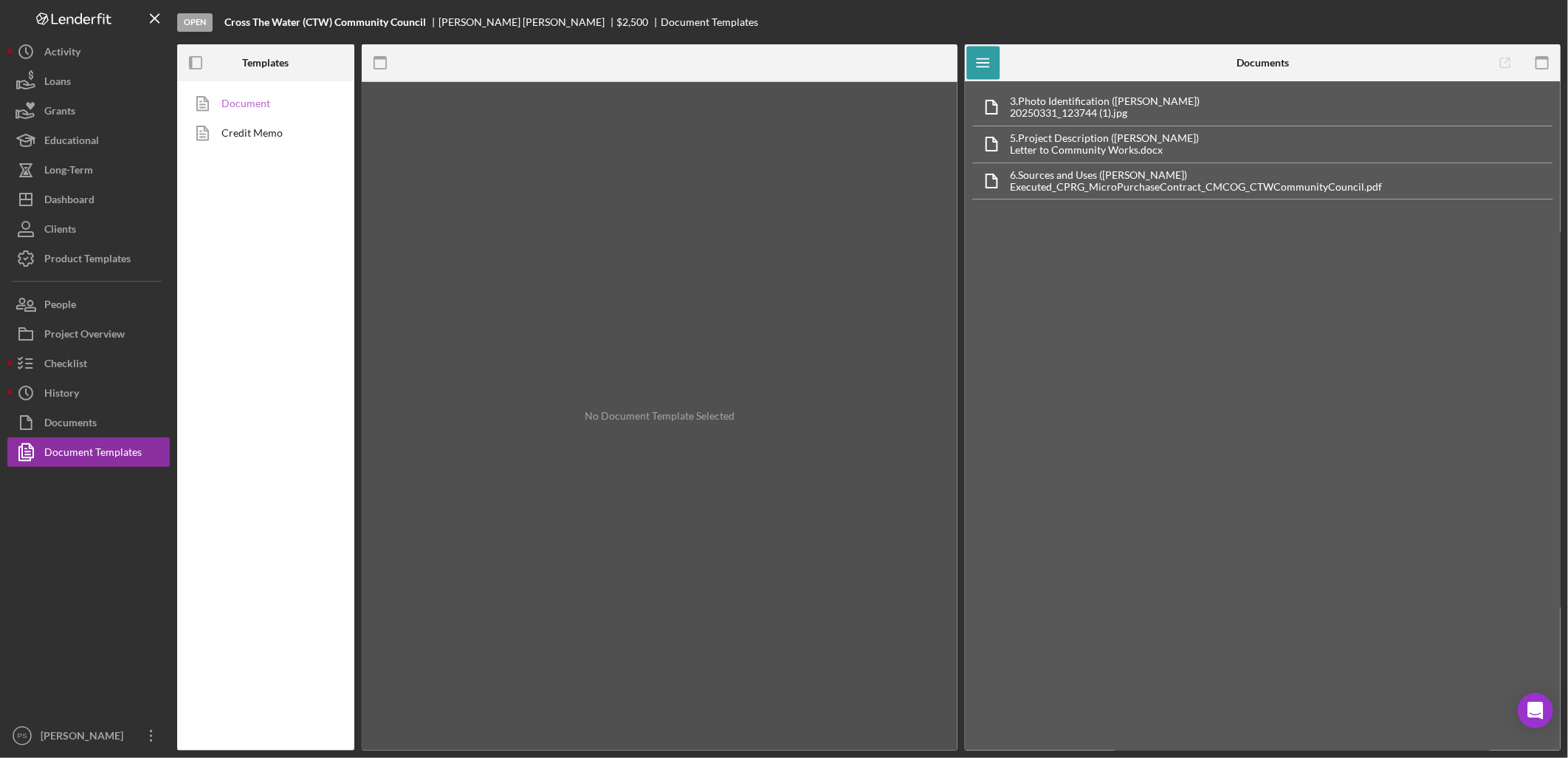
click at [264, 106] on link "Document" at bounding box center [262, 104] width 155 height 29
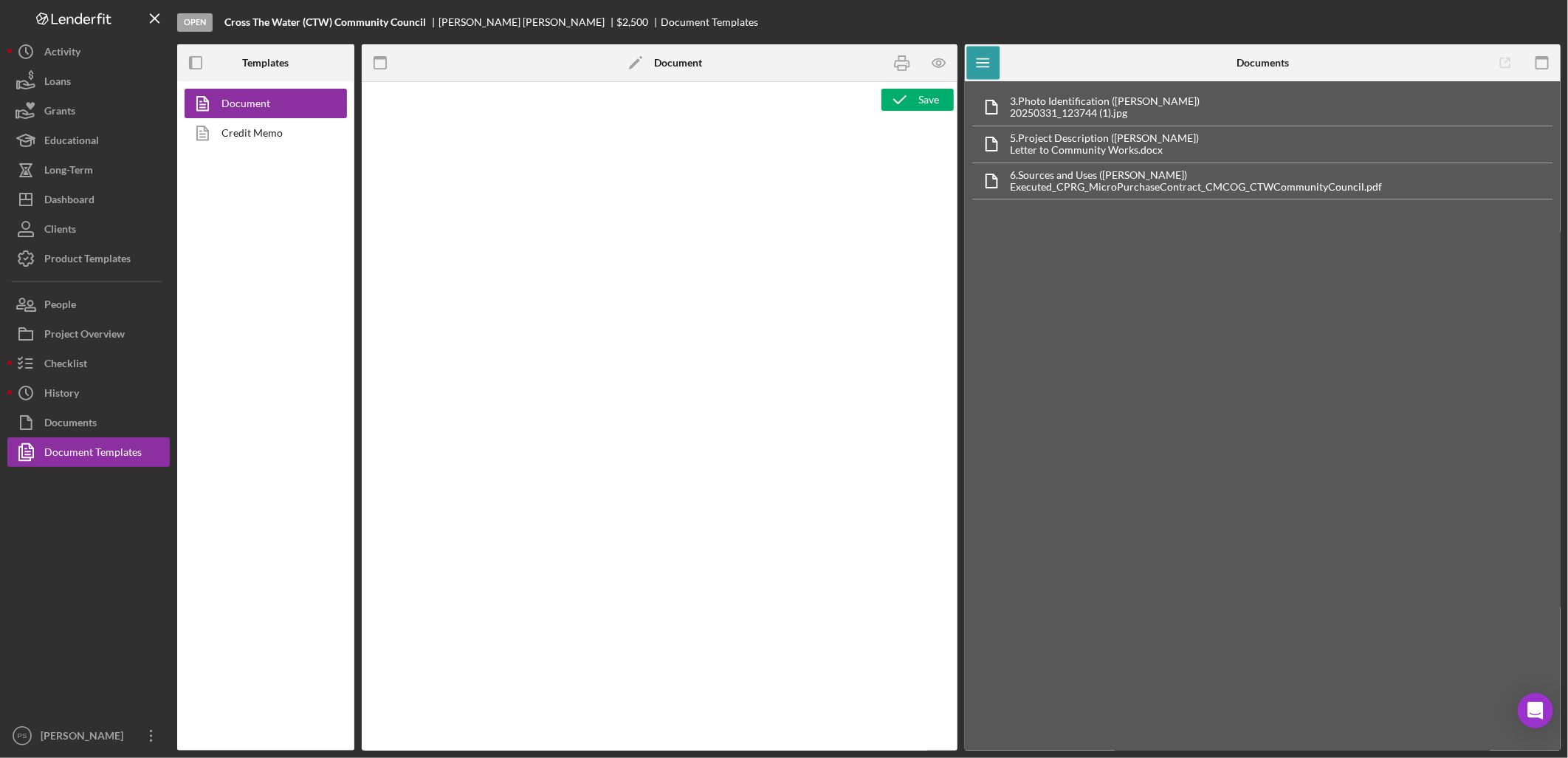
type textarea "<p>Copy and paste, or create, your document template here.</p>"
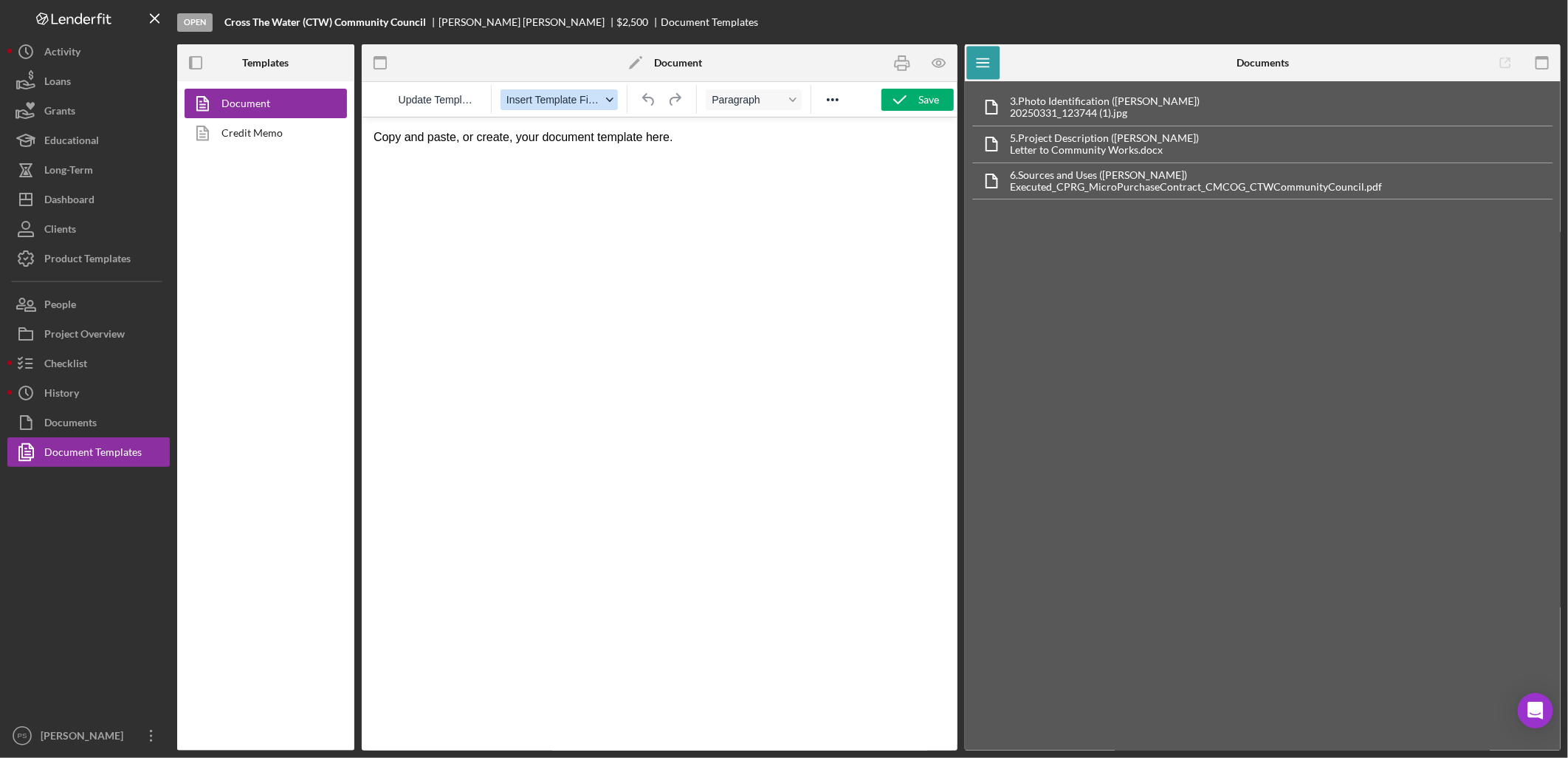
click at [595, 97] on span "Insert Template Field" at bounding box center [554, 99] width 94 height 12
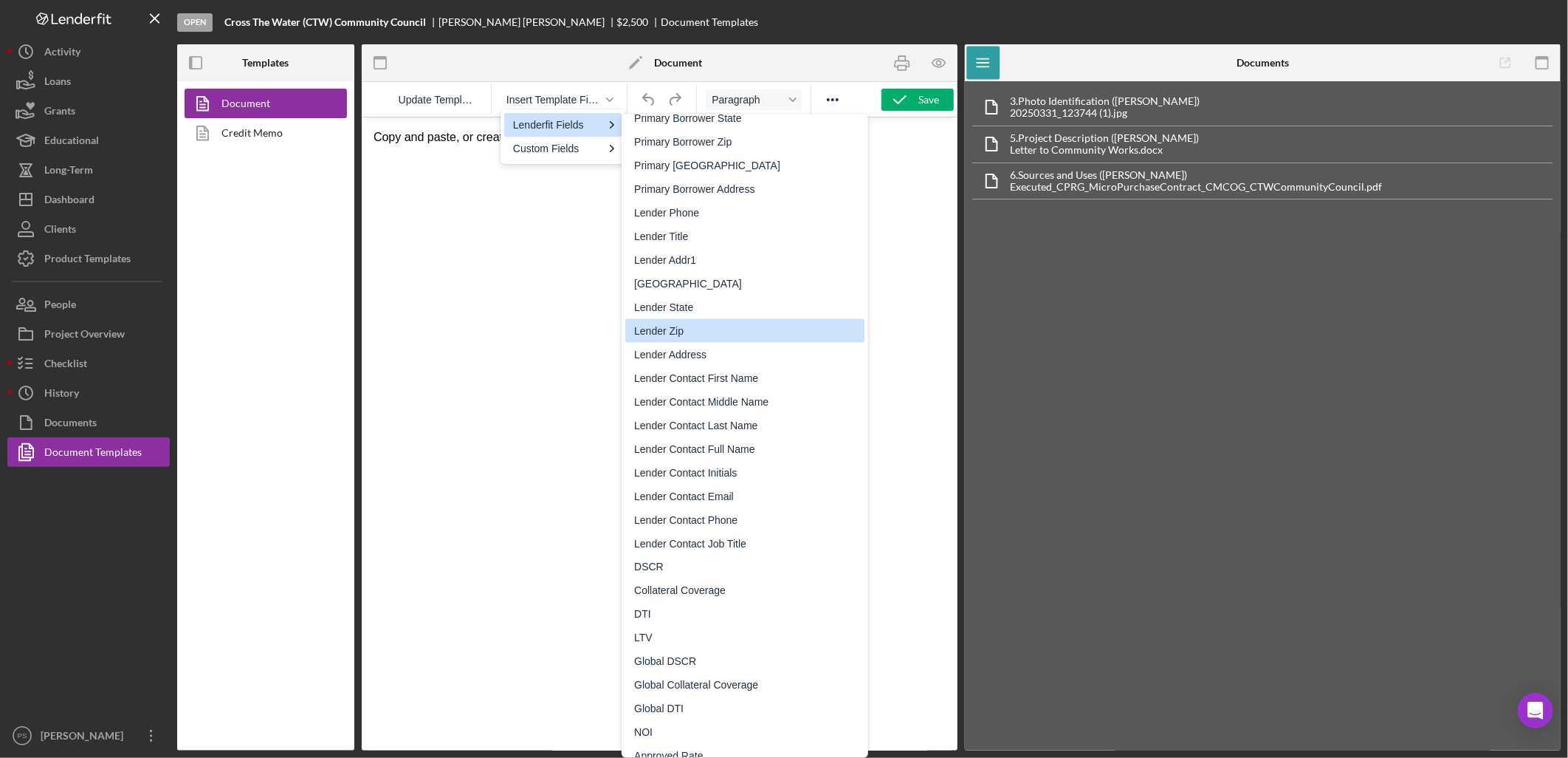
scroll to position [1313, 0]
click at [514, 156] on html "Copy and paste, or create, your document template here." at bounding box center [659, 137] width 596 height 40
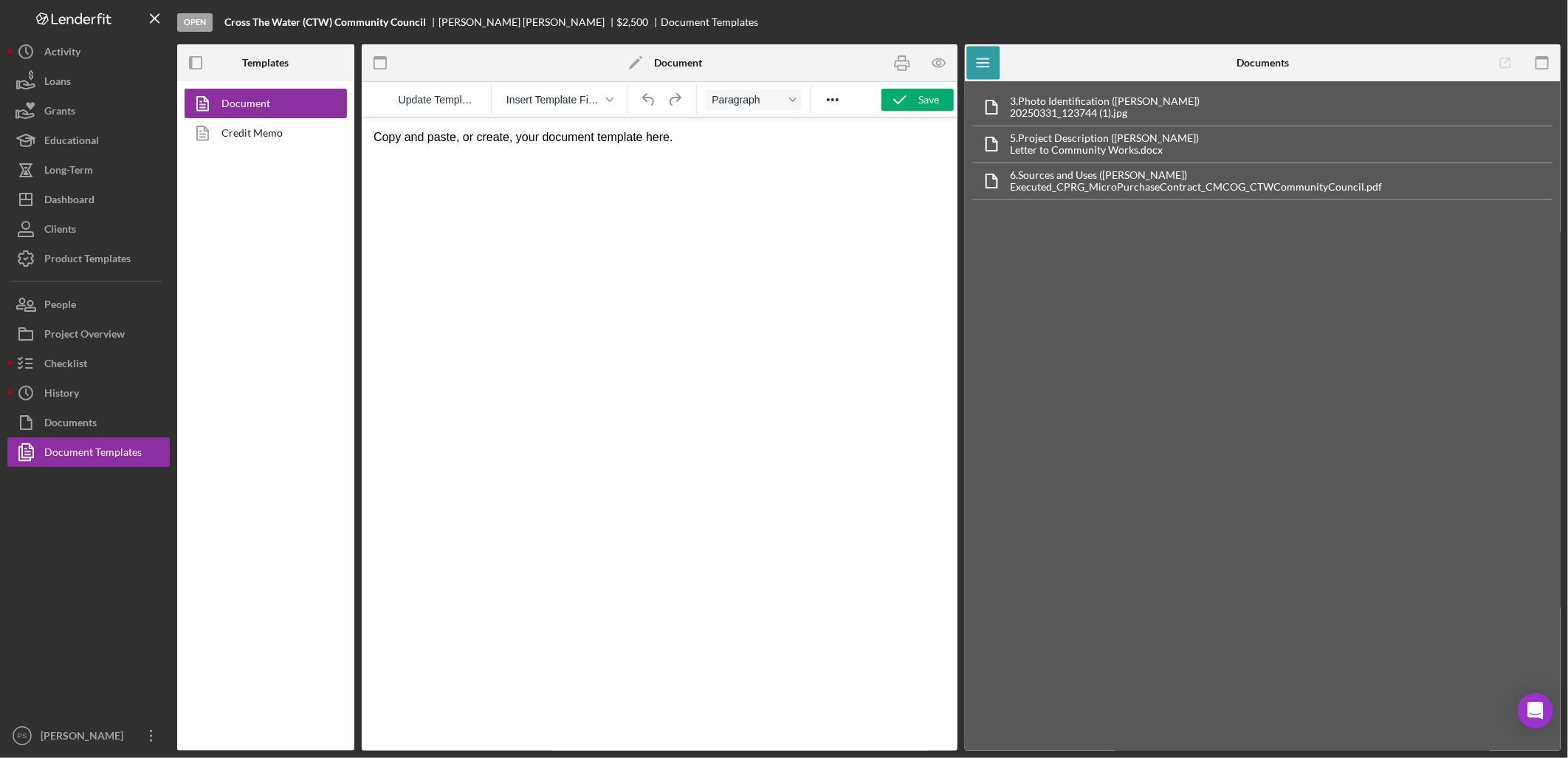
click at [450, 156] on html "Copy and paste, or create, your document template here." at bounding box center [659, 137] width 596 height 40
click at [83, 357] on div "Checklist" at bounding box center [65, 365] width 43 height 33
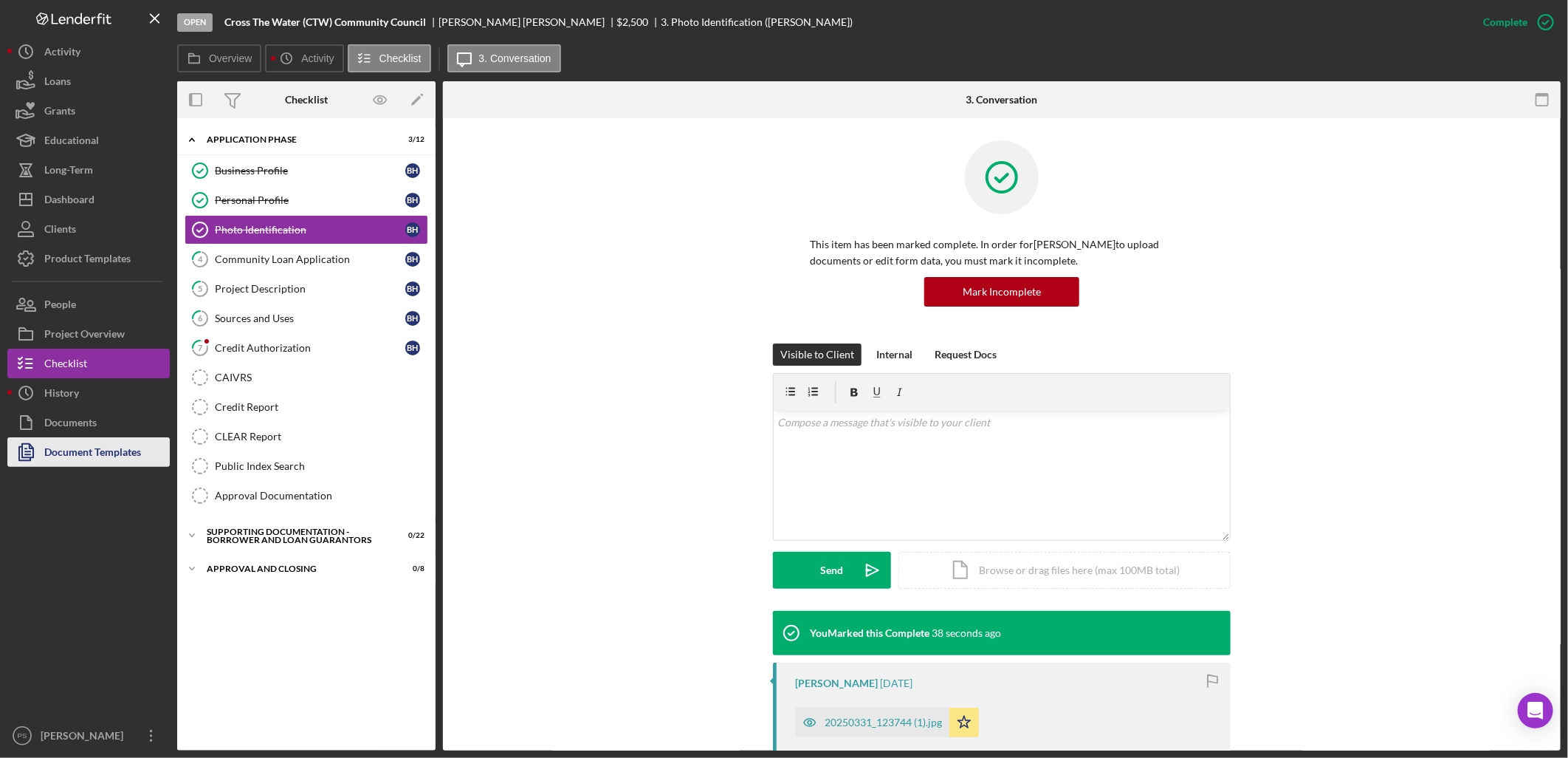
click at [94, 446] on div "Document Templates" at bounding box center [92, 453] width 97 height 33
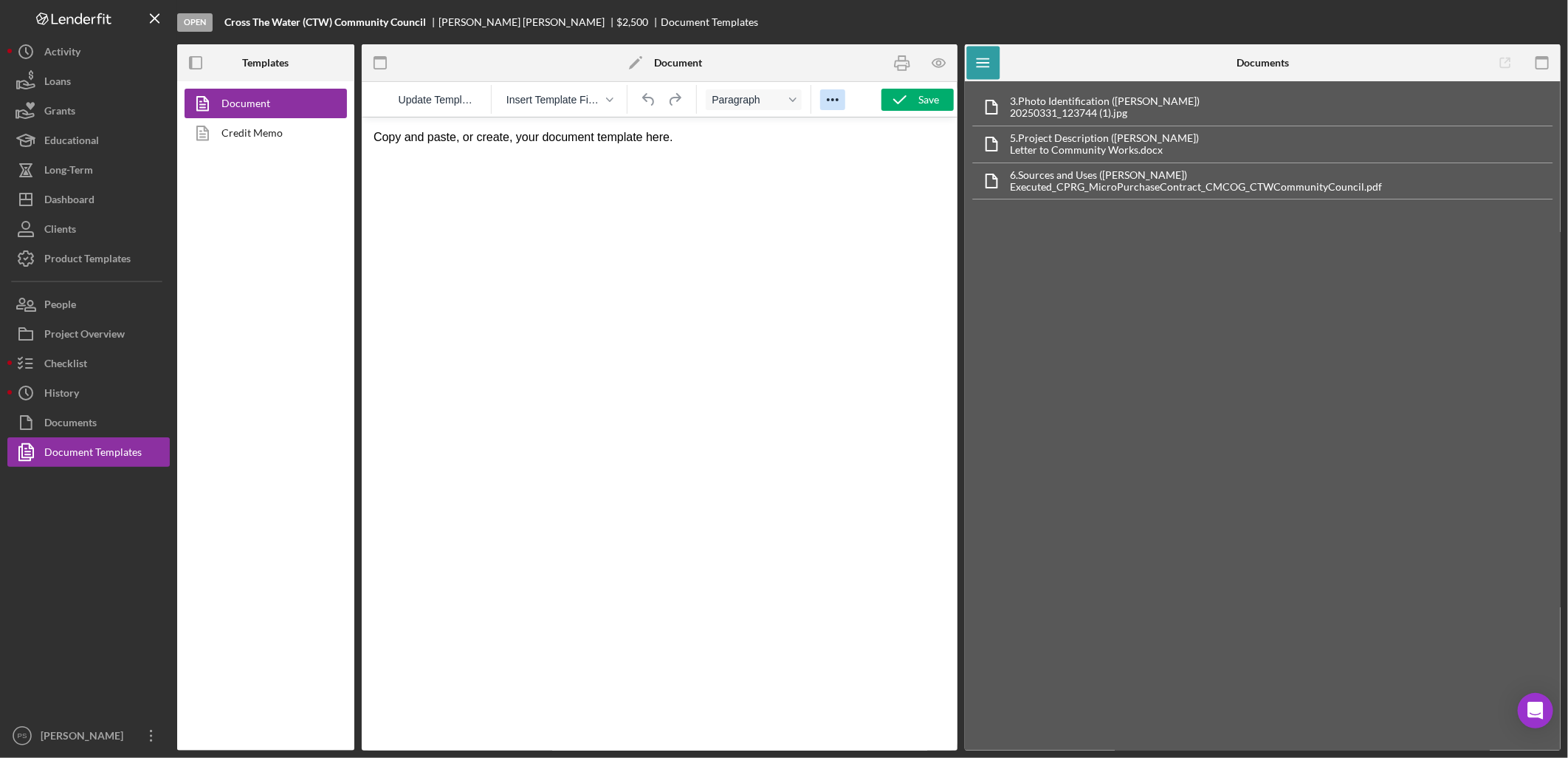
click at [830, 104] on icon "Reveal or hide additional toolbar items" at bounding box center [833, 99] width 18 height 18
click at [604, 100] on div "button" at bounding box center [609, 100] width 12 height 8
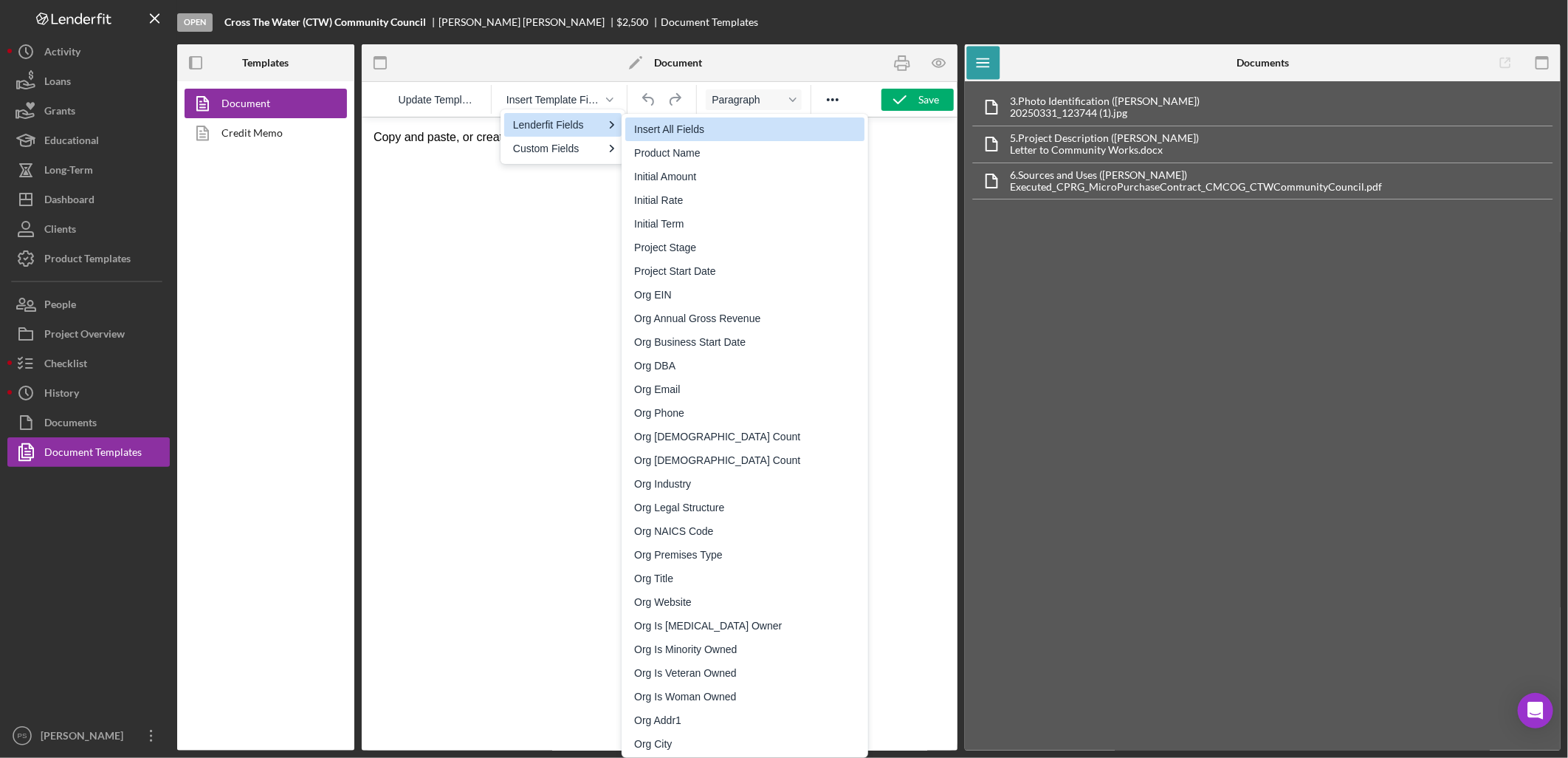
click at [693, 123] on div "Insert All Fields" at bounding box center [746, 129] width 224 height 18
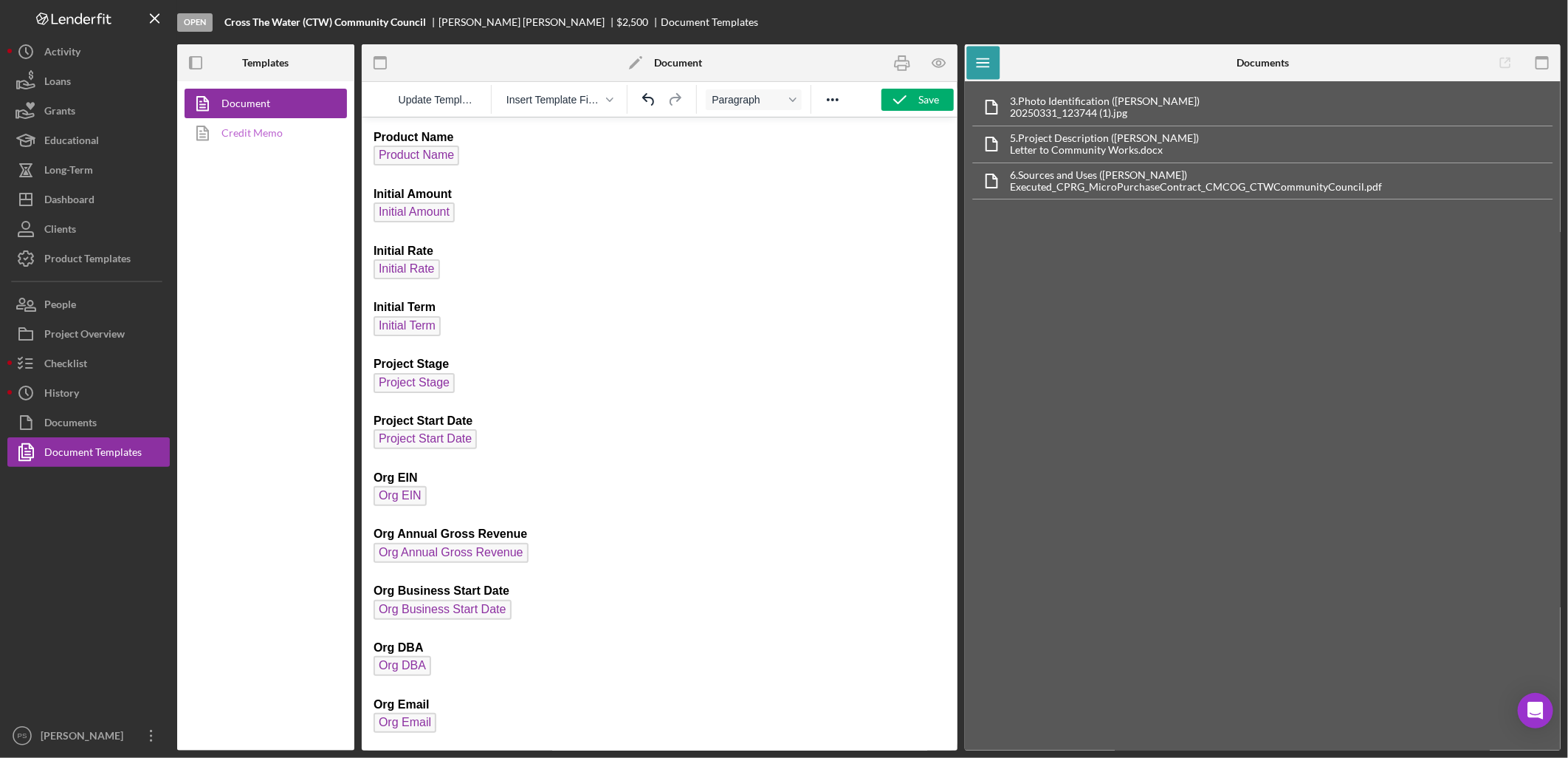
click at [264, 127] on link "Credit Memo" at bounding box center [262, 133] width 155 height 29
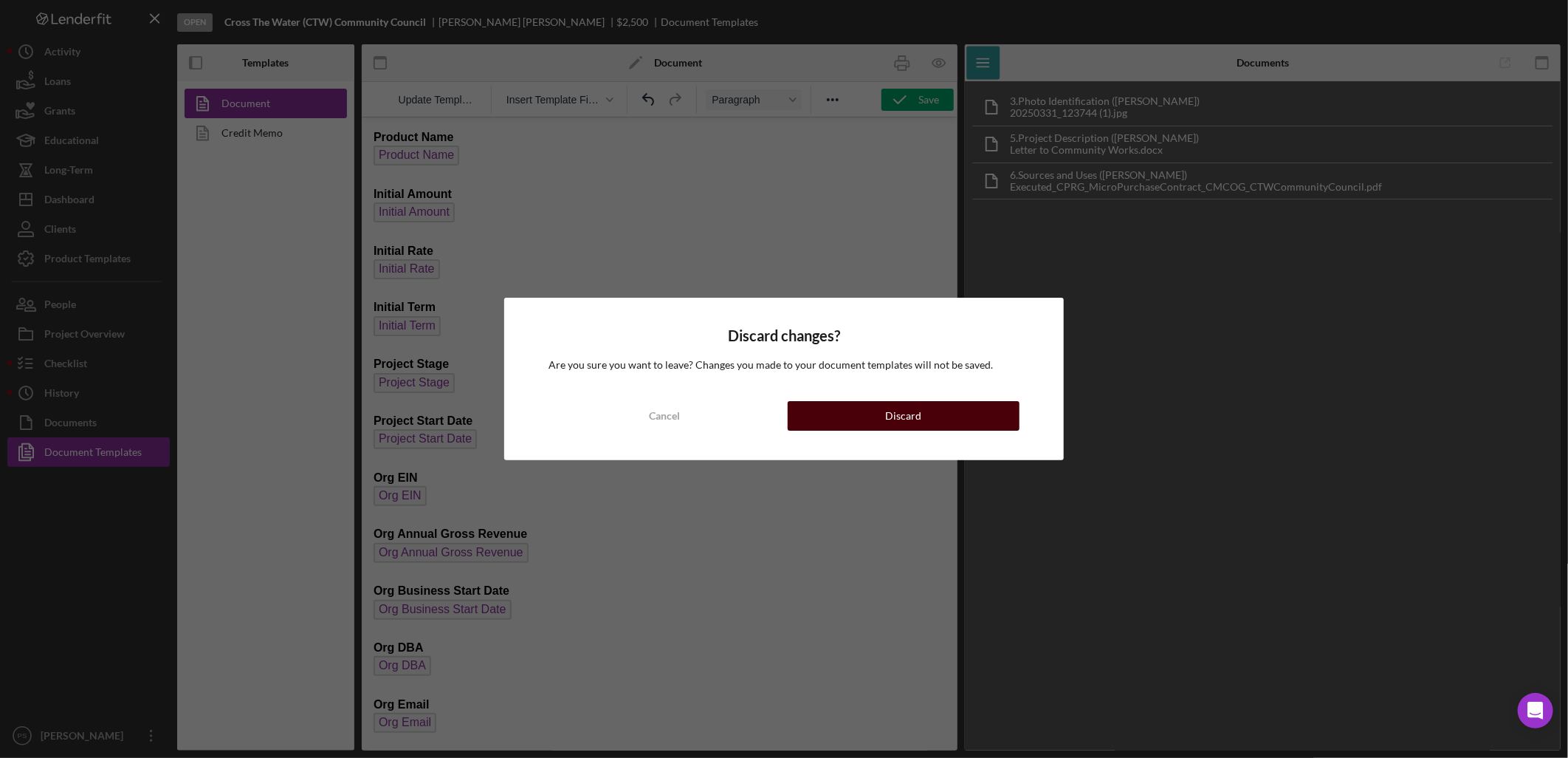
click at [905, 407] on div "Discard" at bounding box center [903, 416] width 36 height 29
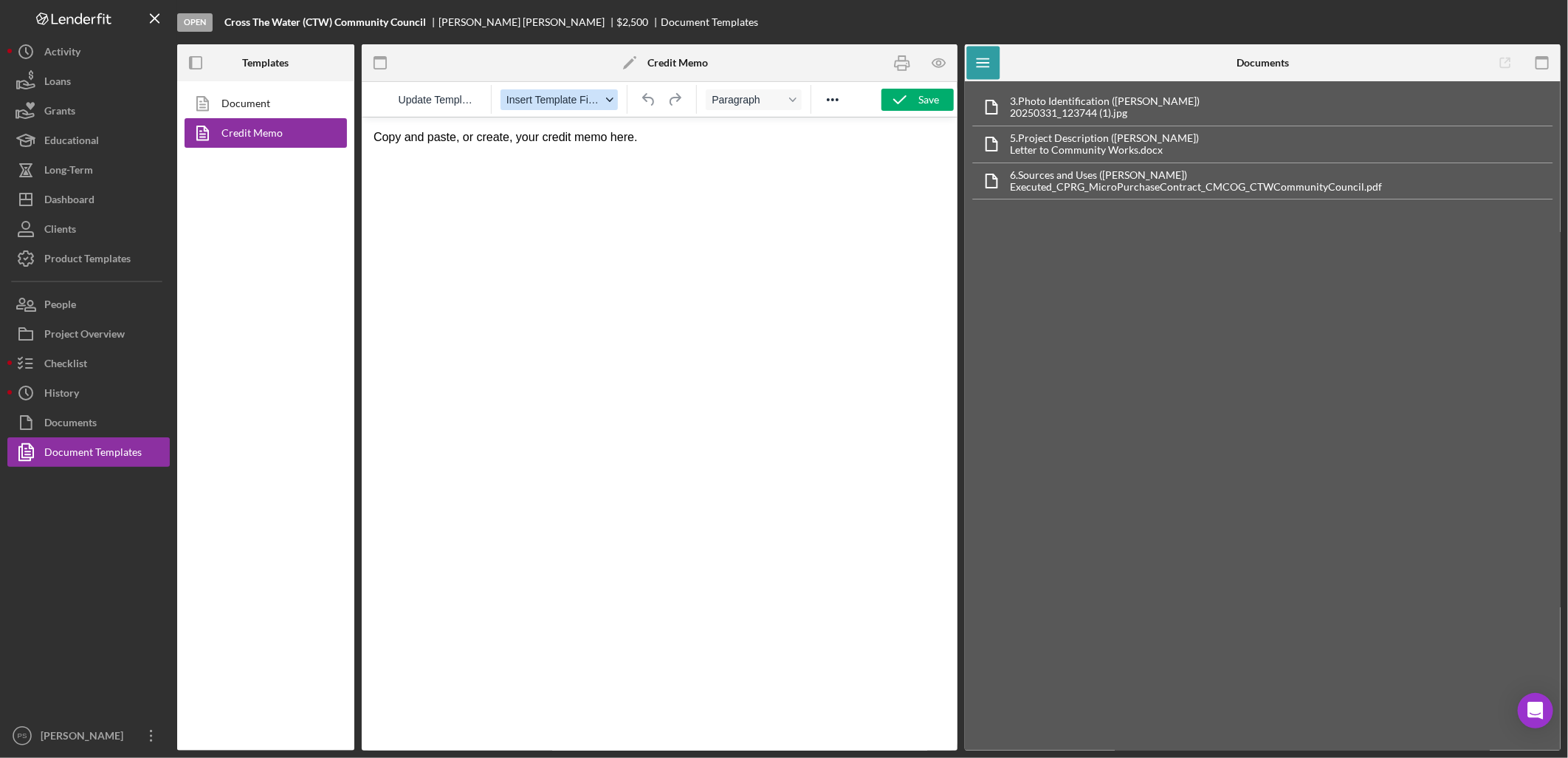
click at [599, 94] on span "Insert Template Field" at bounding box center [554, 99] width 94 height 12
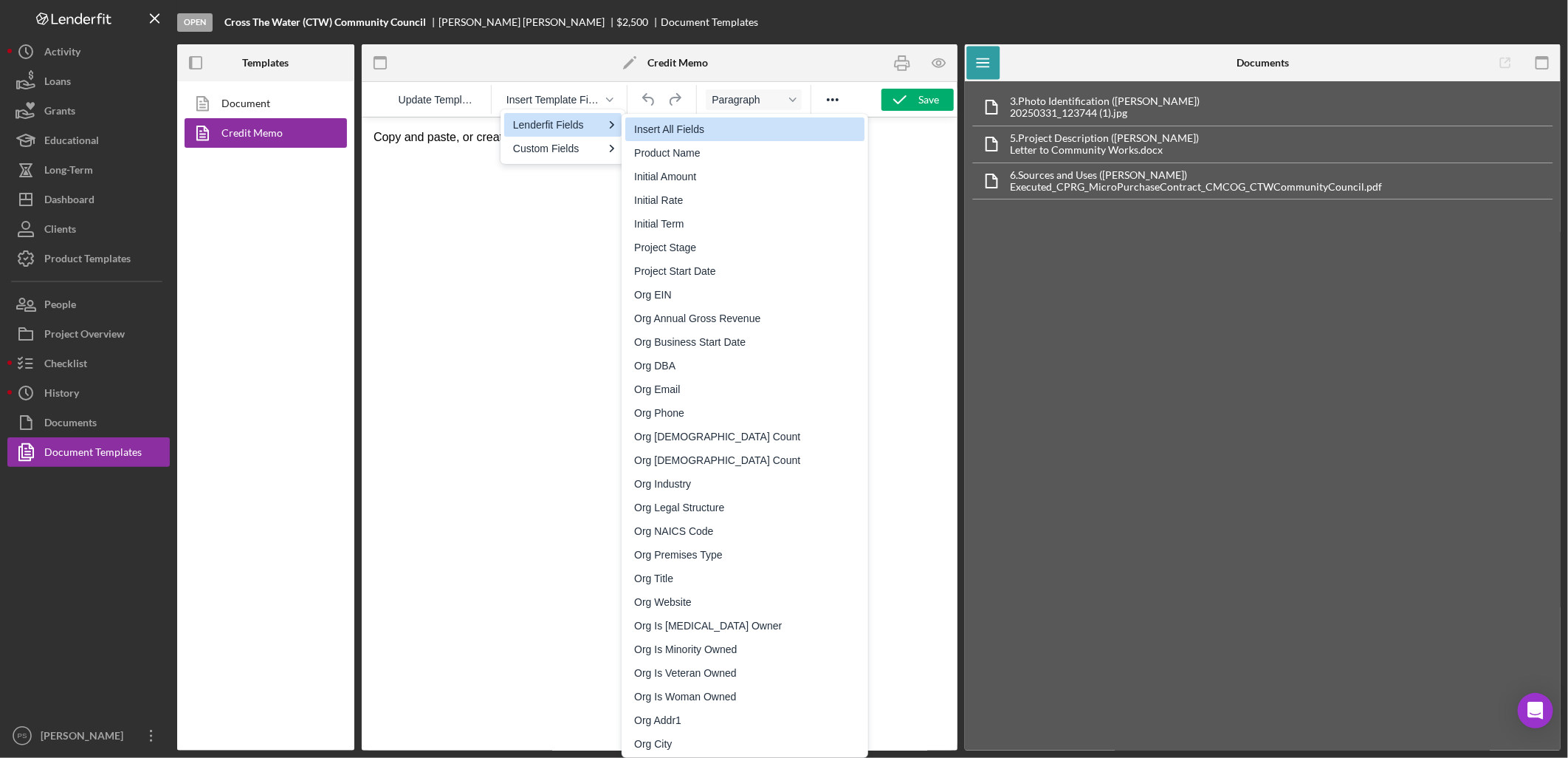
click at [675, 124] on div "Insert All Fields" at bounding box center [746, 129] width 224 height 18
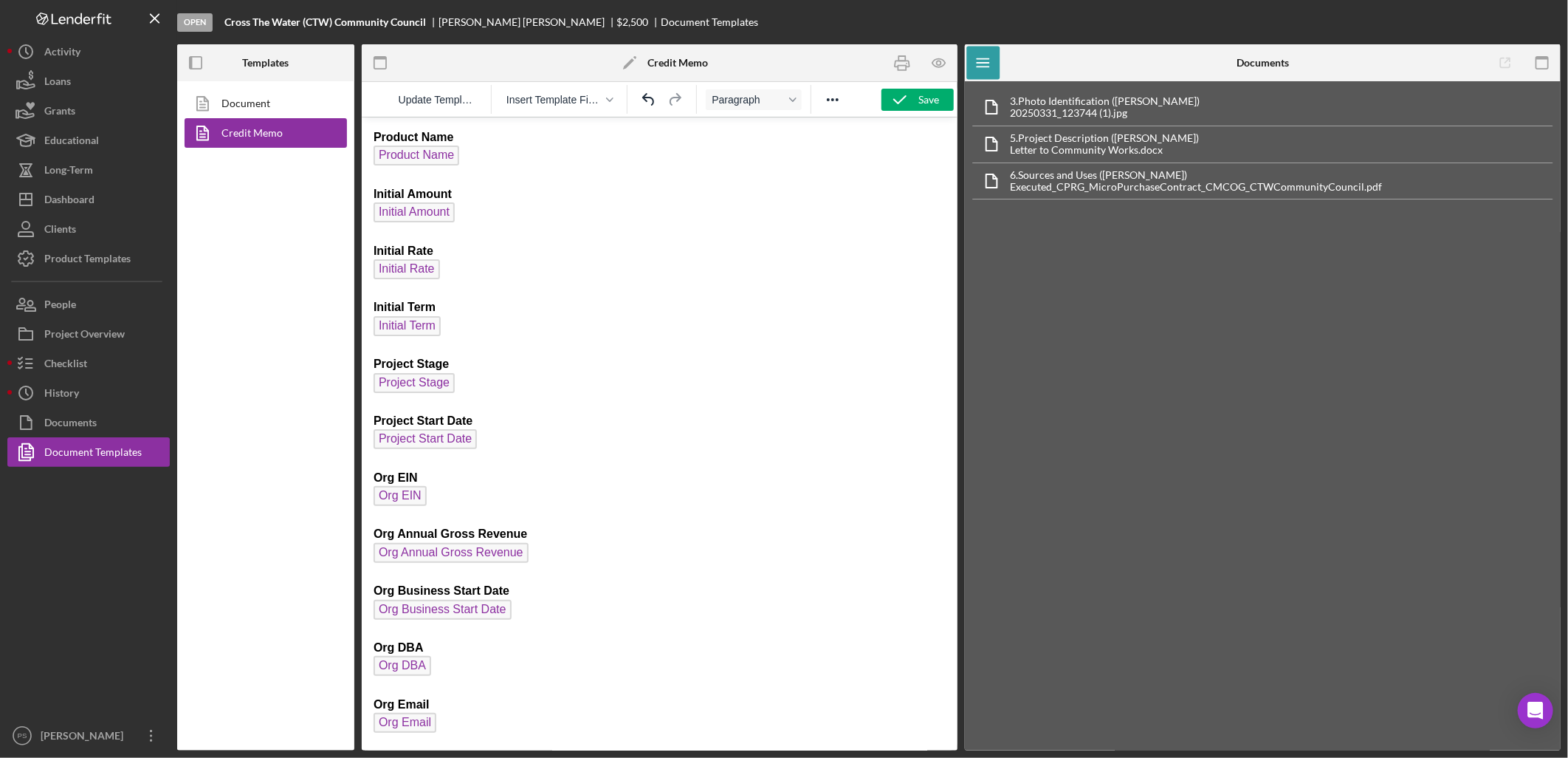
scroll to position [5823, 0]
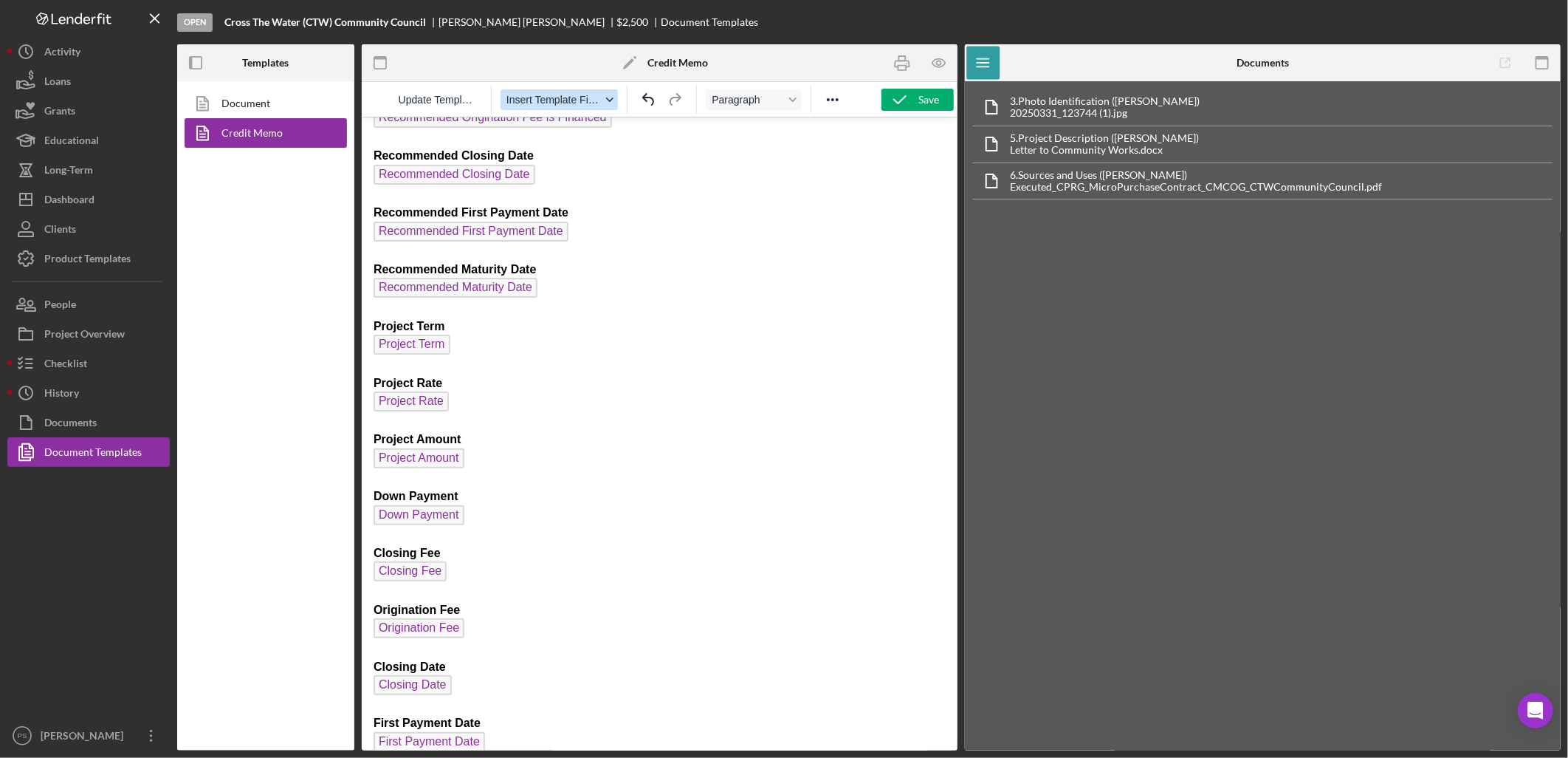
click at [562, 102] on span "Insert Template Field" at bounding box center [554, 99] width 94 height 12
click at [462, 105] on span "Update Template" at bounding box center [438, 99] width 77 height 12
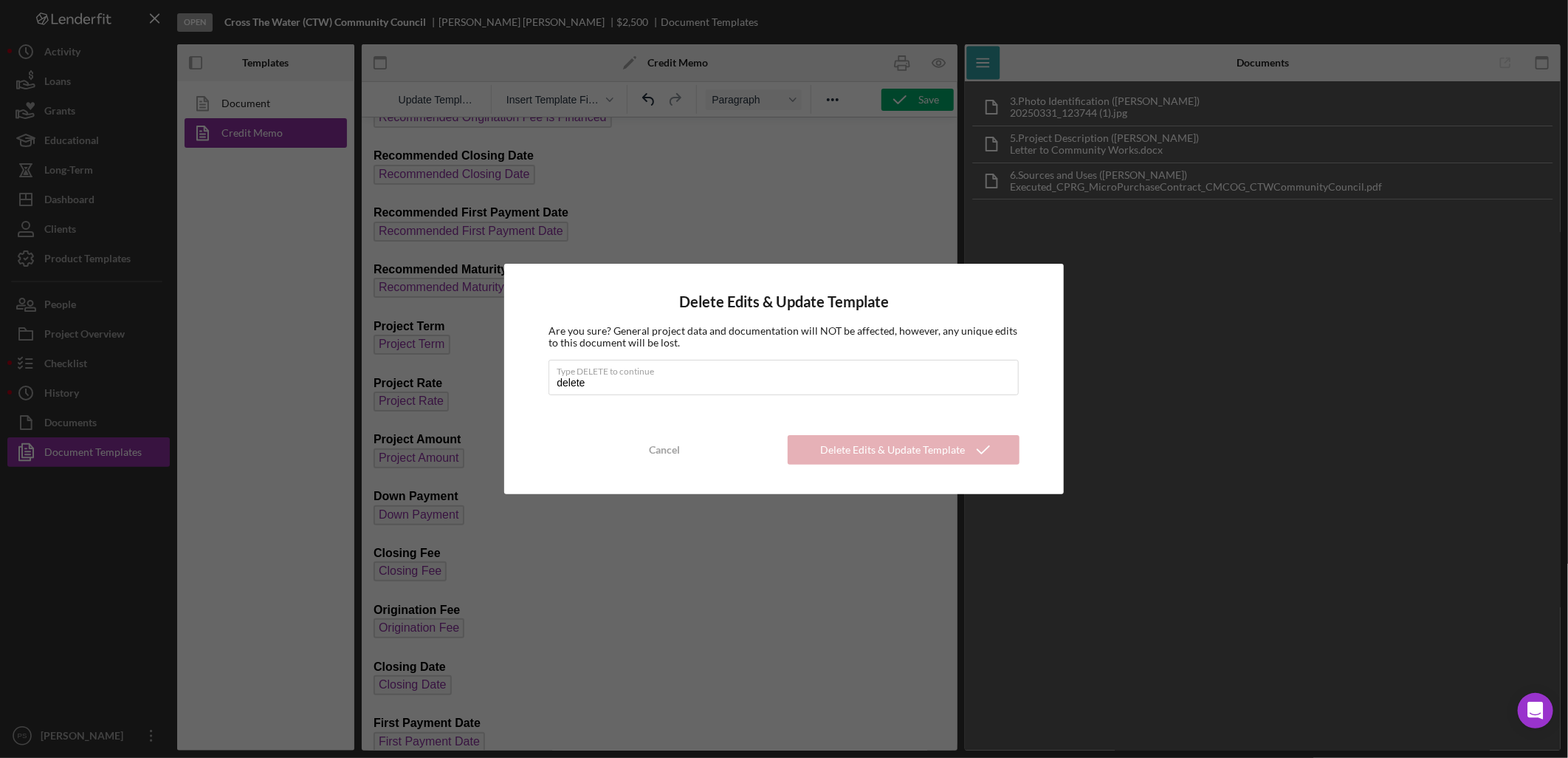
click at [999, 424] on div "Delete Edits & Update Template Are you sure? General project data and documenta…" at bounding box center [783, 379] width 559 height 230
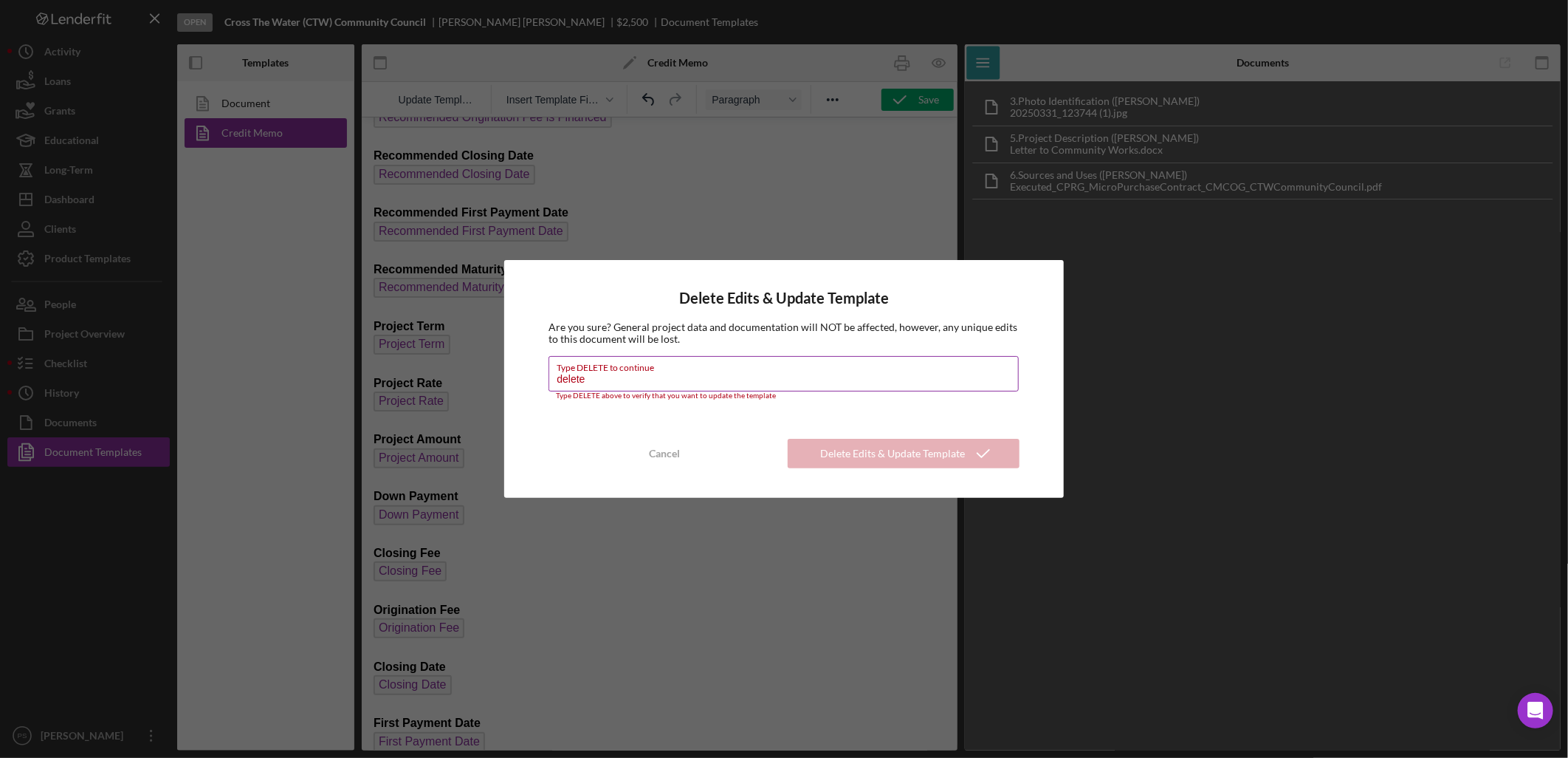
click at [665, 382] on input "delete" at bounding box center [783, 374] width 469 height 36
type input "DELETE"
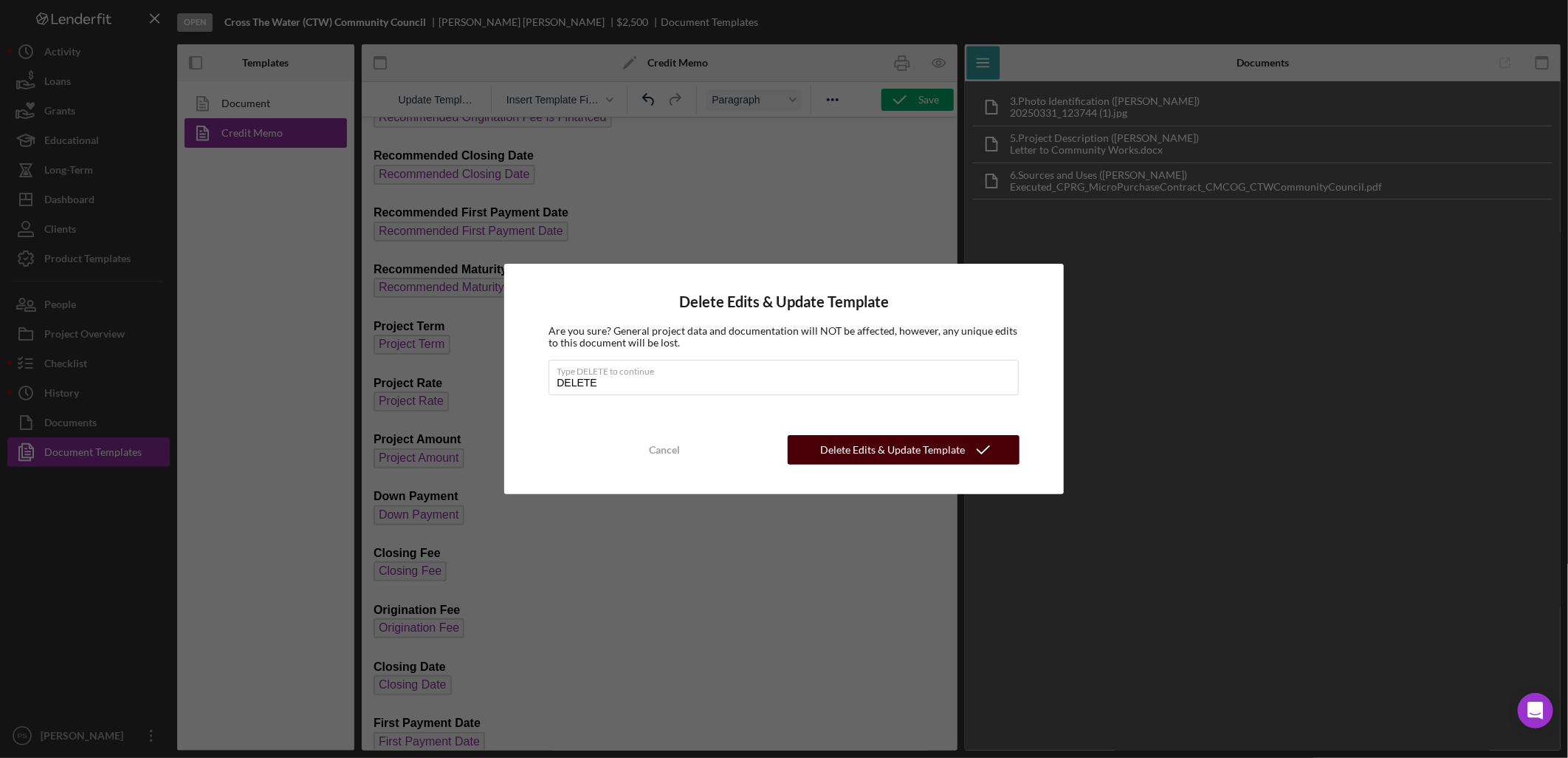
click at [891, 452] on div "Delete Edits & Update Template" at bounding box center [892, 449] width 145 height 29
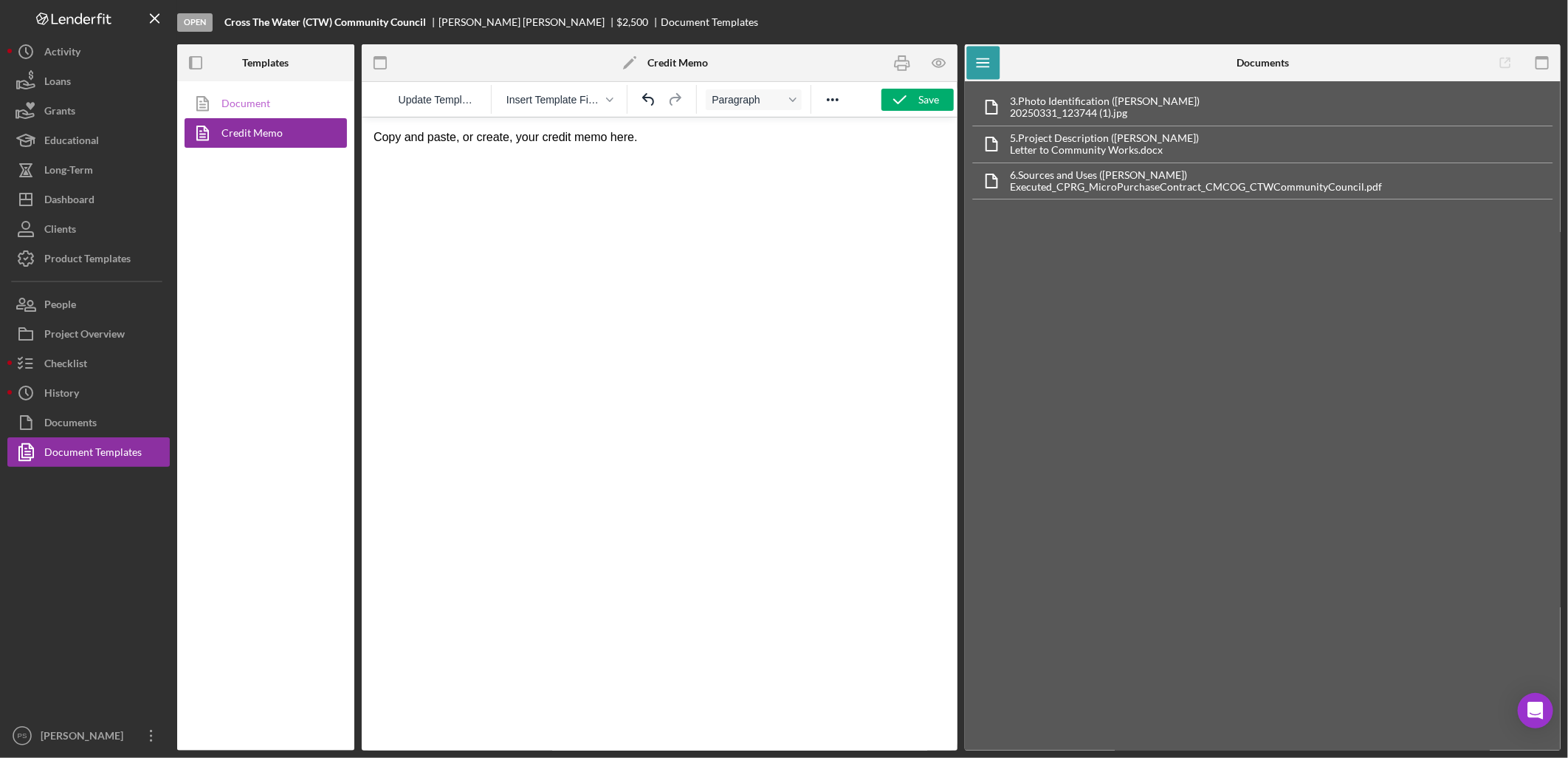
click at [263, 104] on link "Document" at bounding box center [262, 104] width 155 height 29
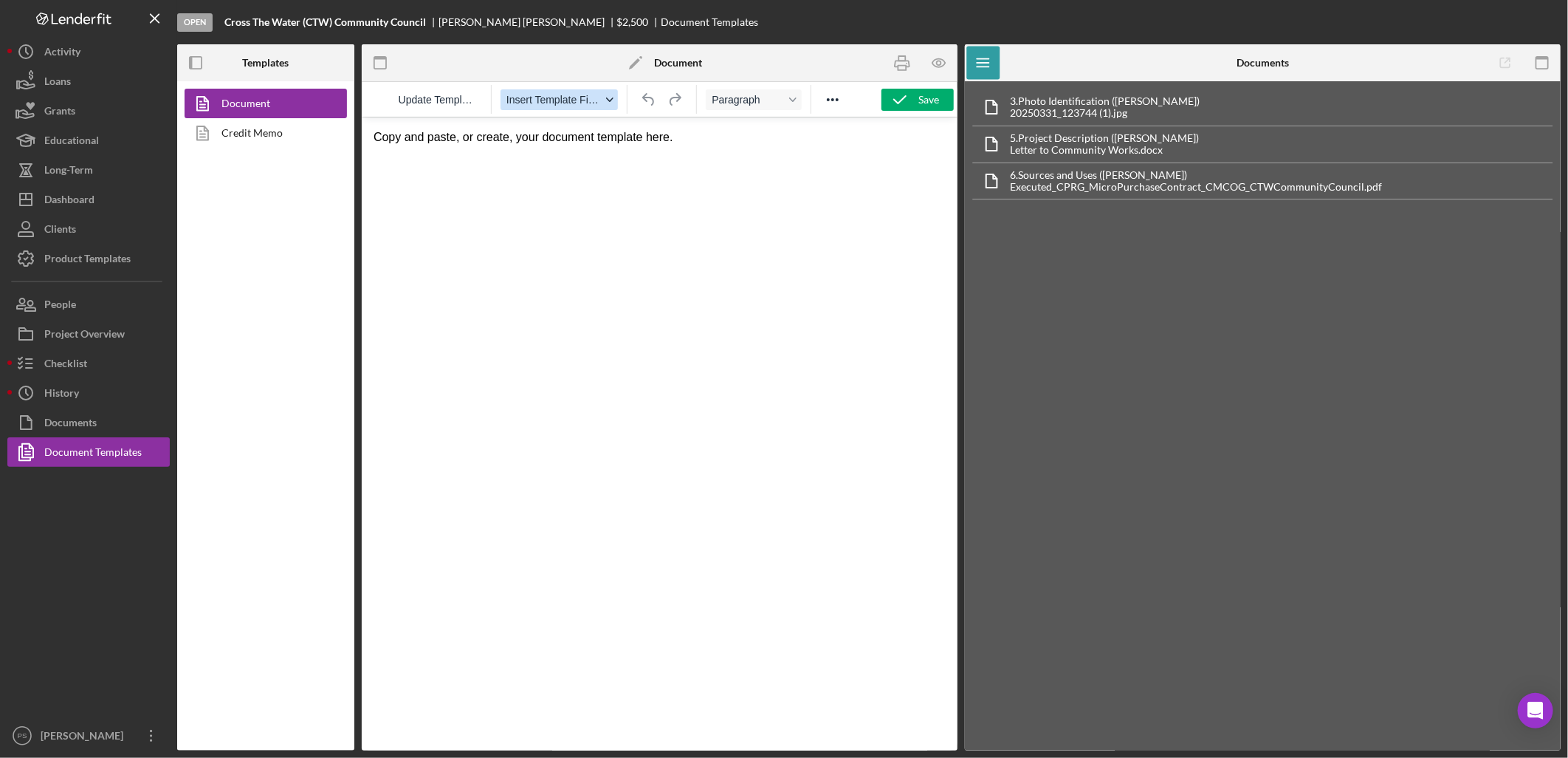
click at [604, 104] on div "button" at bounding box center [609, 100] width 12 height 8
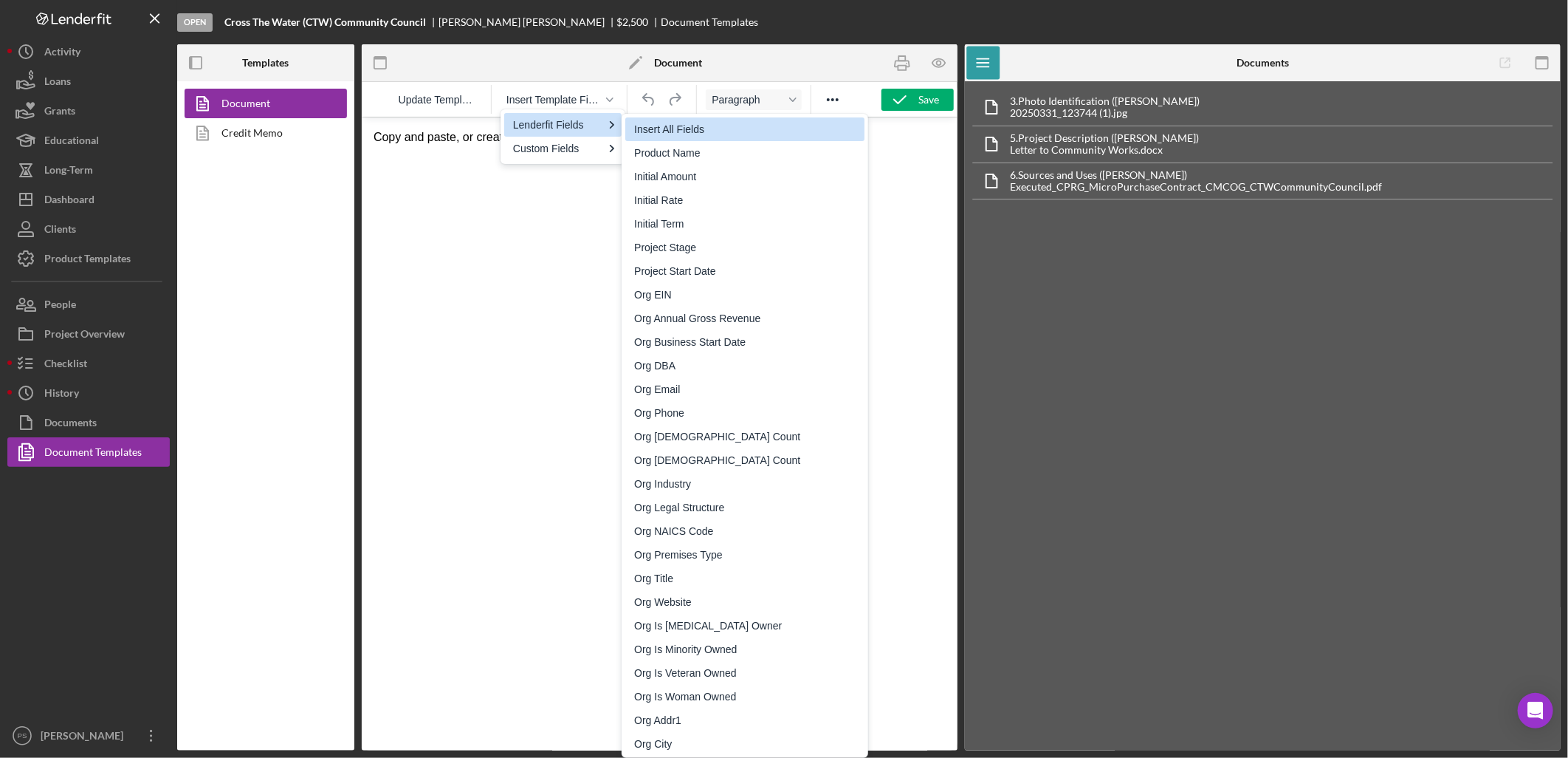
click at [680, 127] on div "Insert All Fields" at bounding box center [746, 129] width 224 height 18
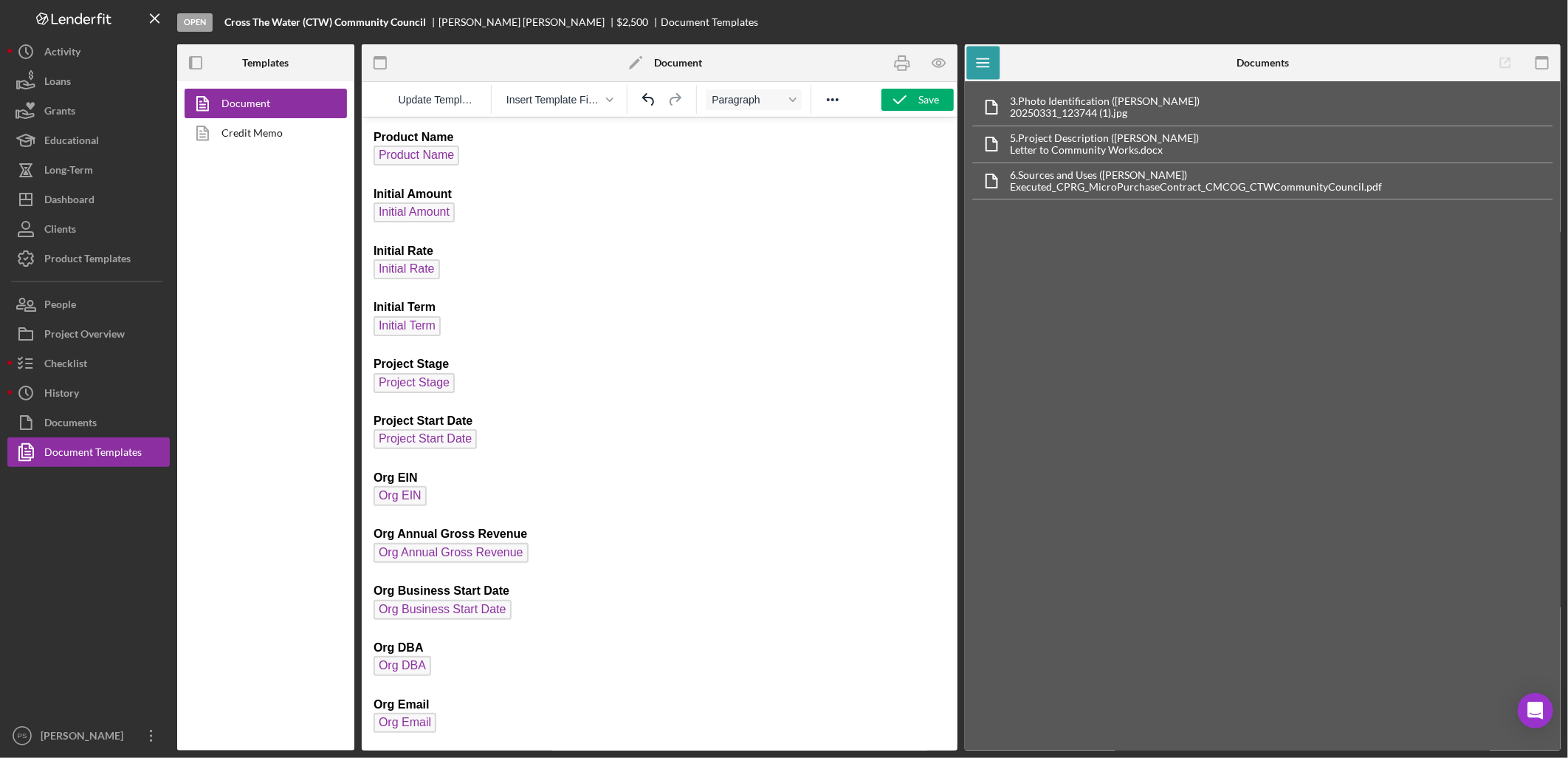
drag, startPoint x: 947, startPoint y: 692, endPoint x: 1258, endPoint y: 200, distance: 582.1
click at [120, 364] on button "Checklist" at bounding box center [89, 364] width 162 height 29
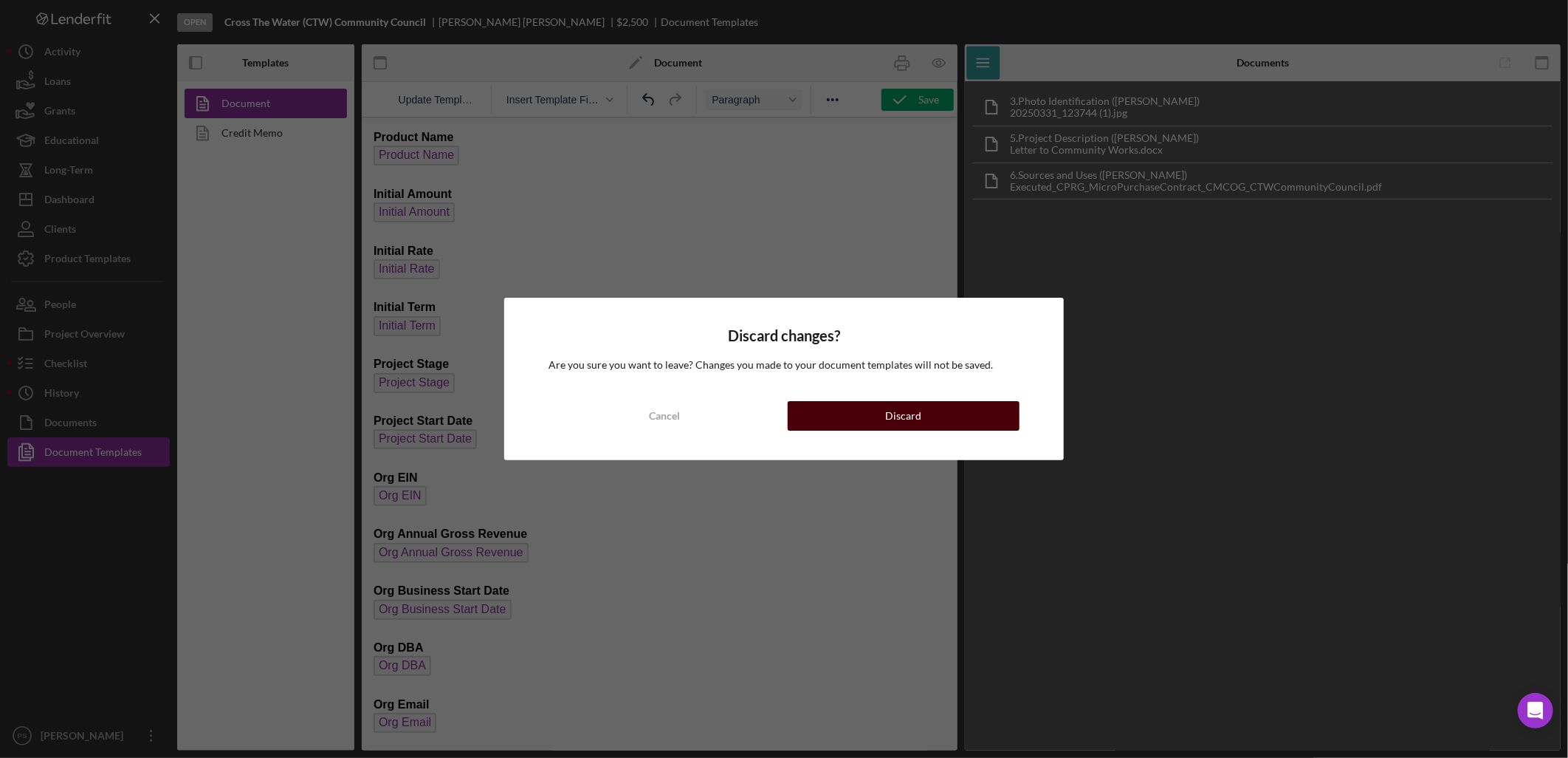
click at [919, 407] on div "Discard" at bounding box center [903, 416] width 36 height 29
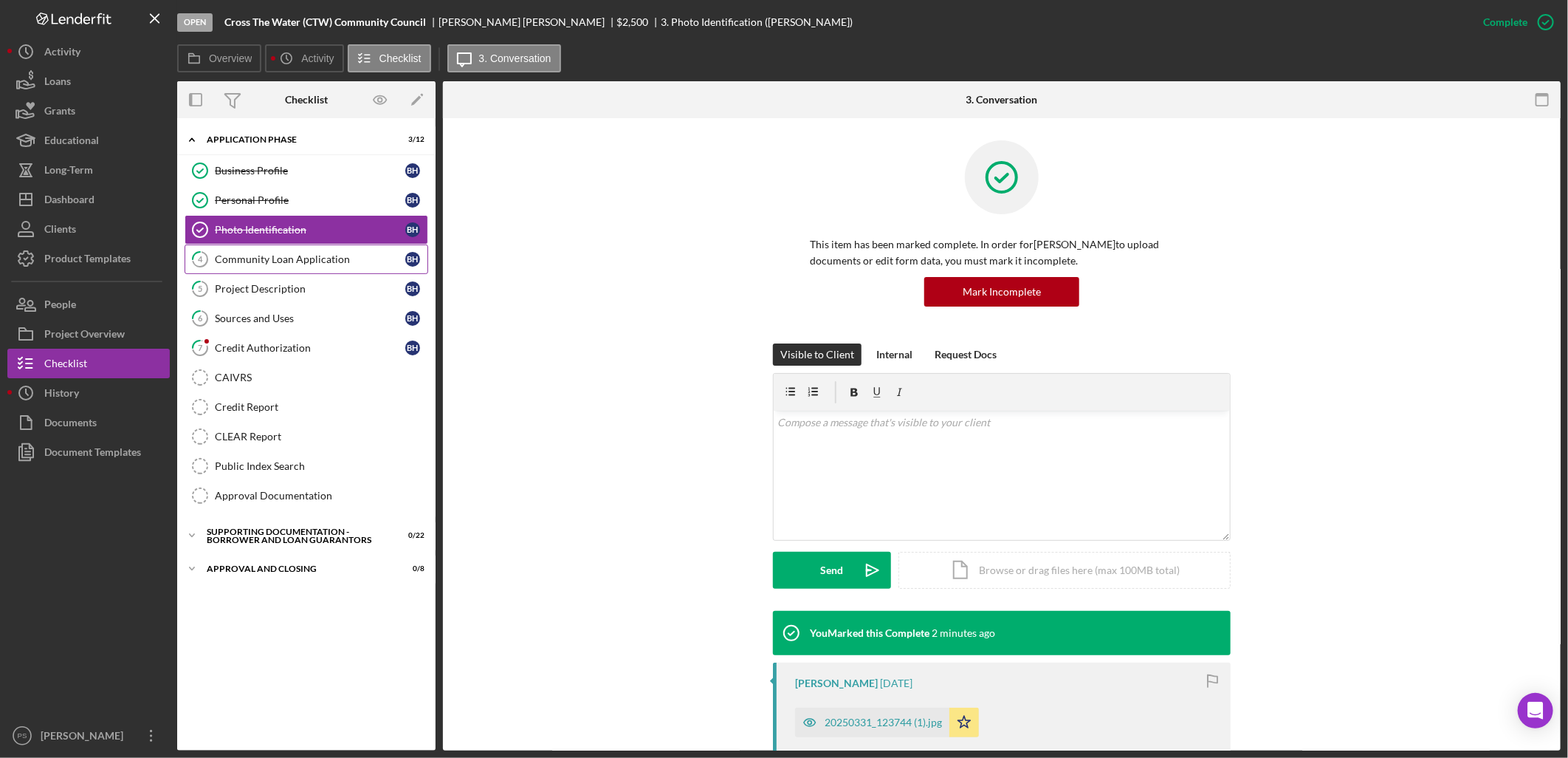
click at [356, 257] on div "Community Loan Application" at bounding box center [310, 259] width 190 height 12
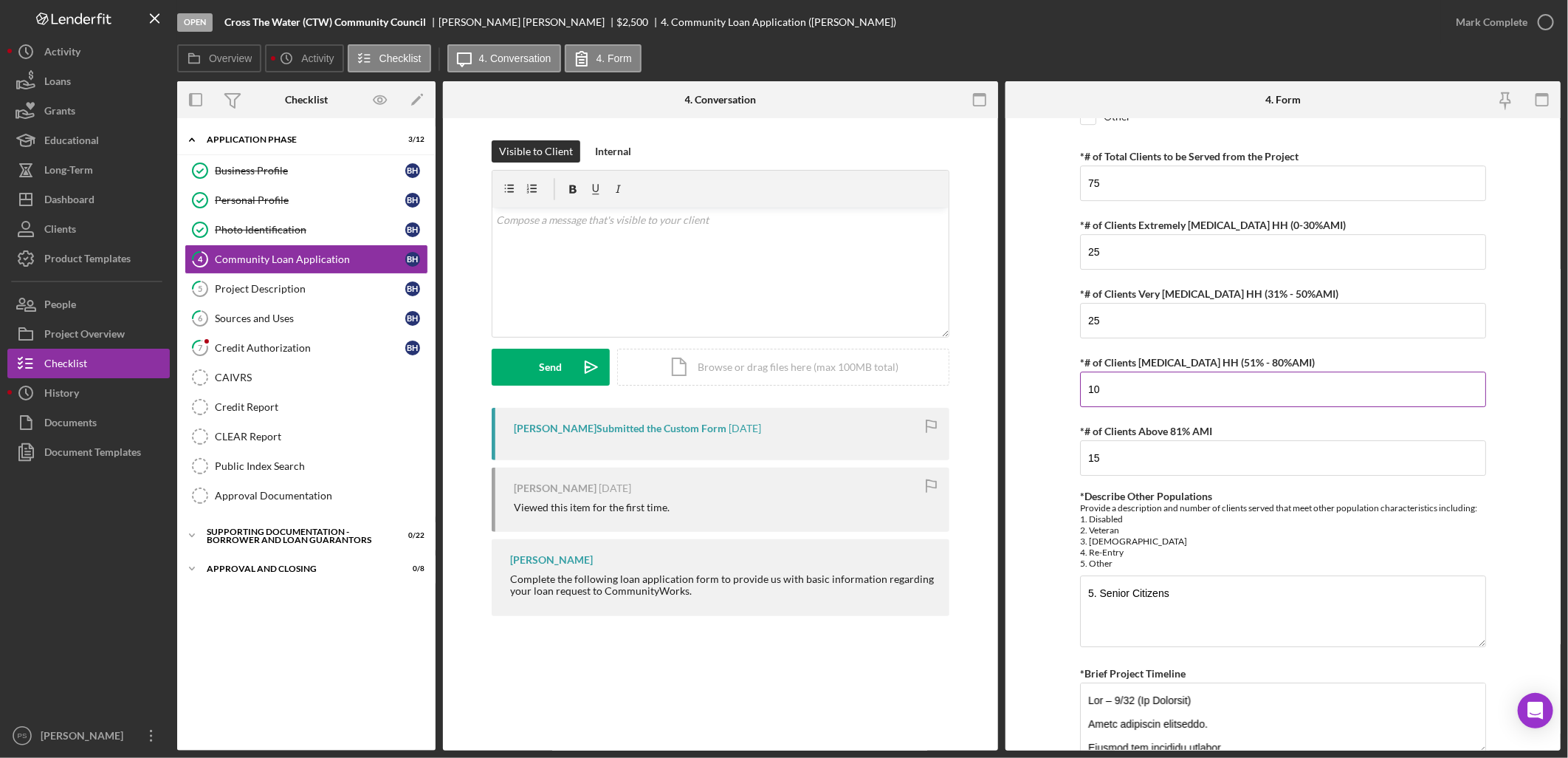
scroll to position [2955, 0]
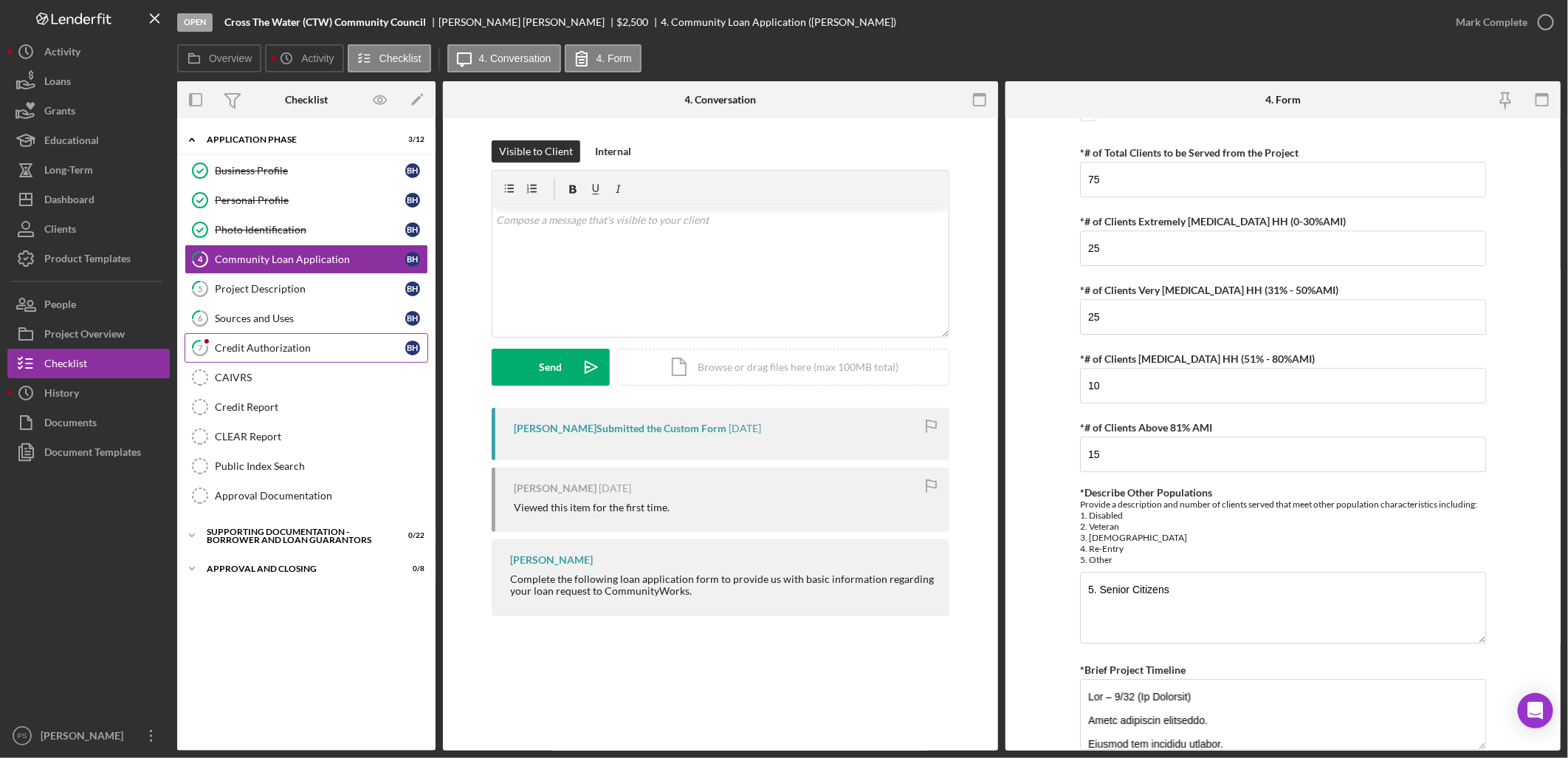
click at [298, 353] on div "Credit Authorization" at bounding box center [310, 347] width 190 height 12
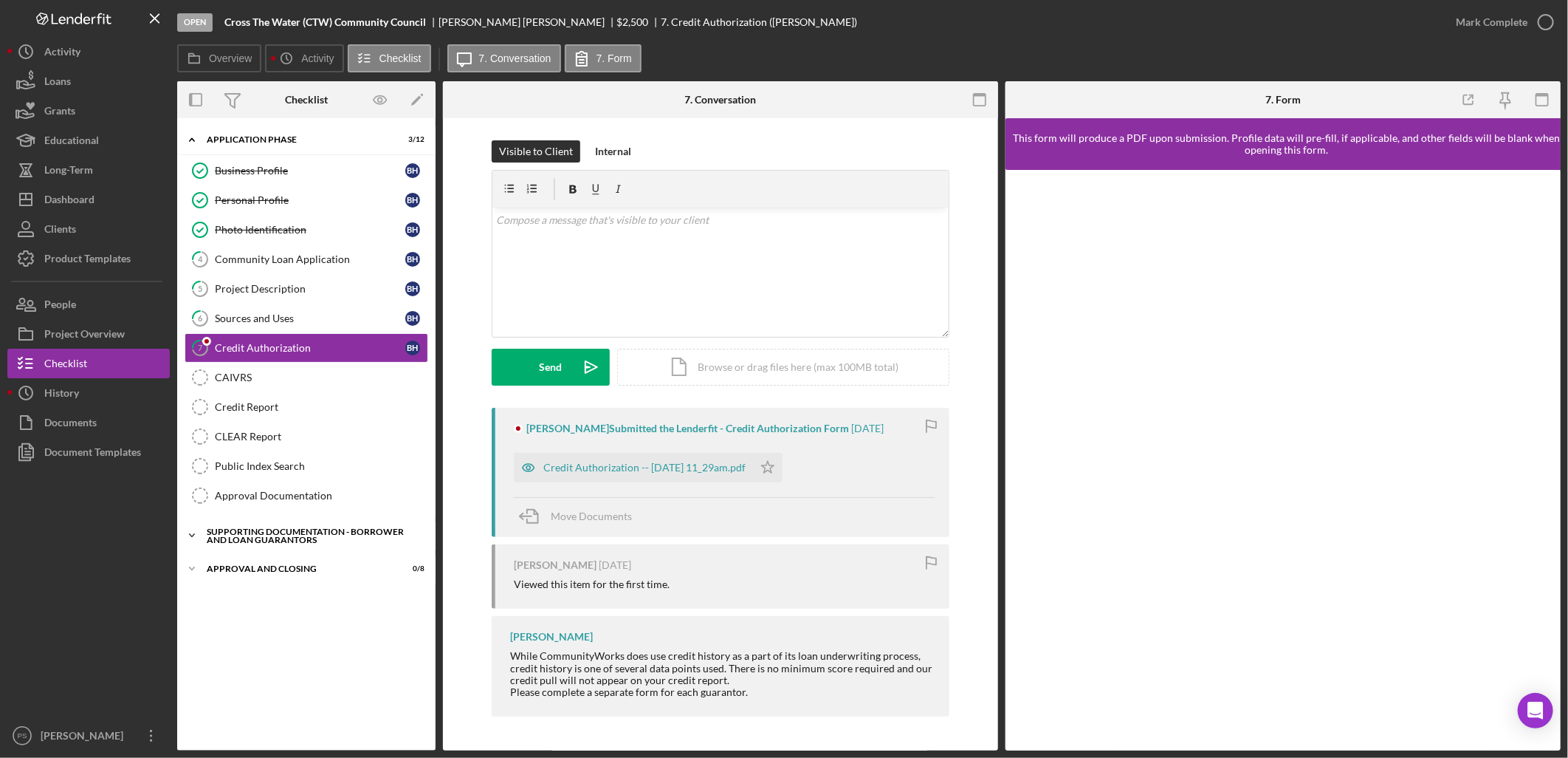
click at [189, 535] on polyline at bounding box center [192, 535] width 5 height 3
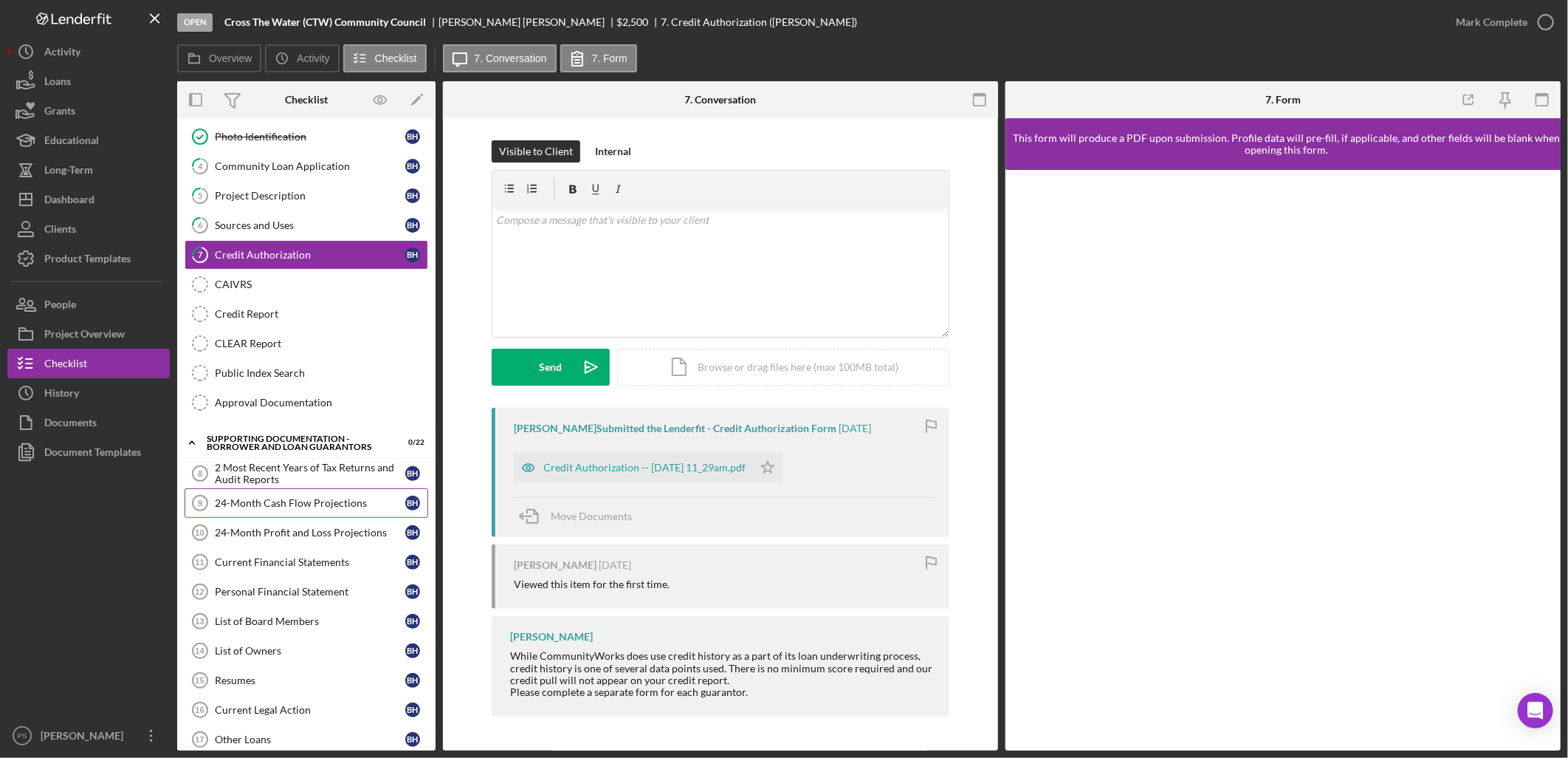
scroll to position [164, 0]
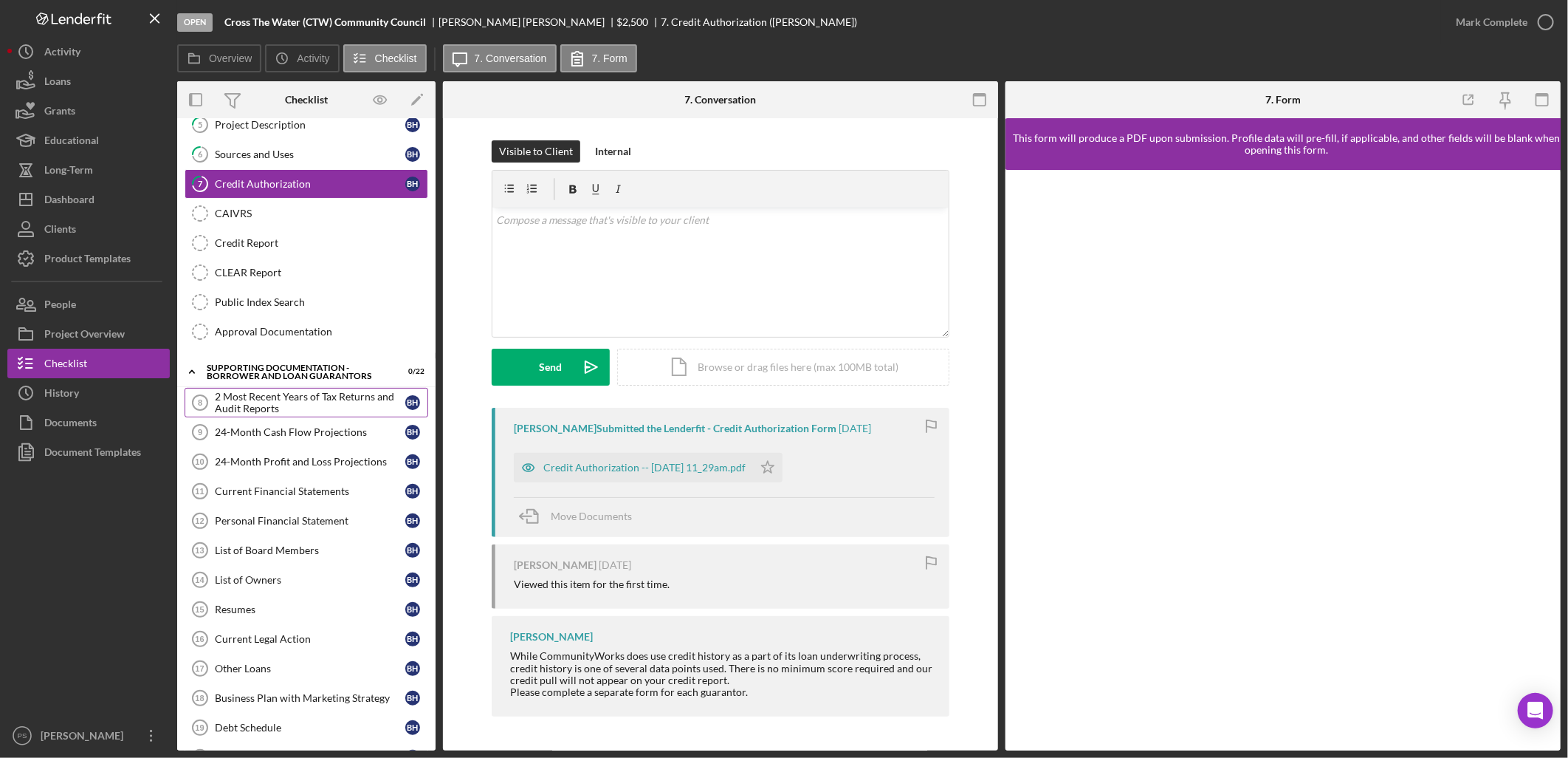
click at [310, 402] on div "2 Most Recent Years of Tax Returns and Audit Reports" at bounding box center [310, 402] width 190 height 24
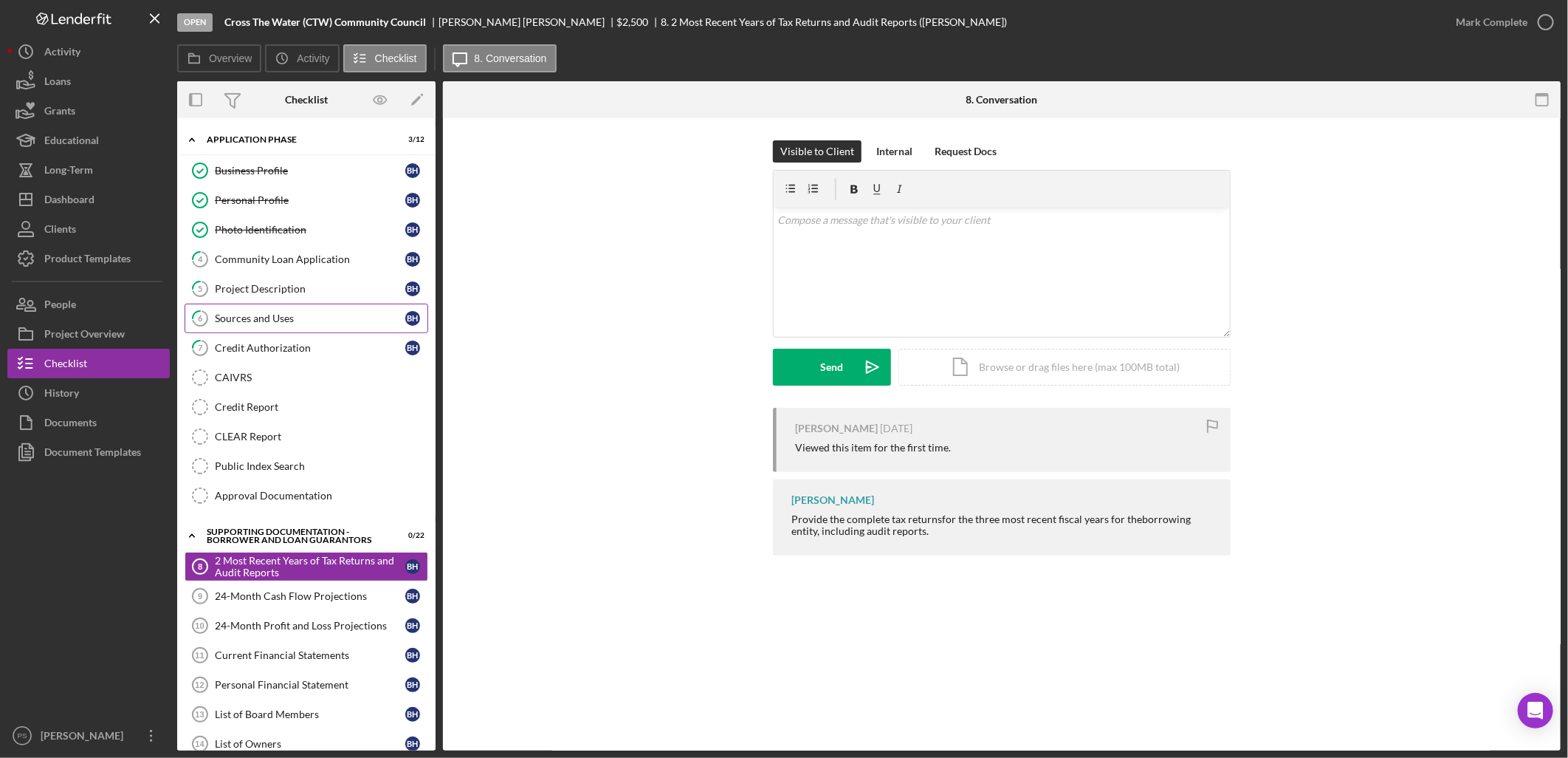
click at [312, 319] on div "Sources and Uses" at bounding box center [310, 318] width 190 height 12
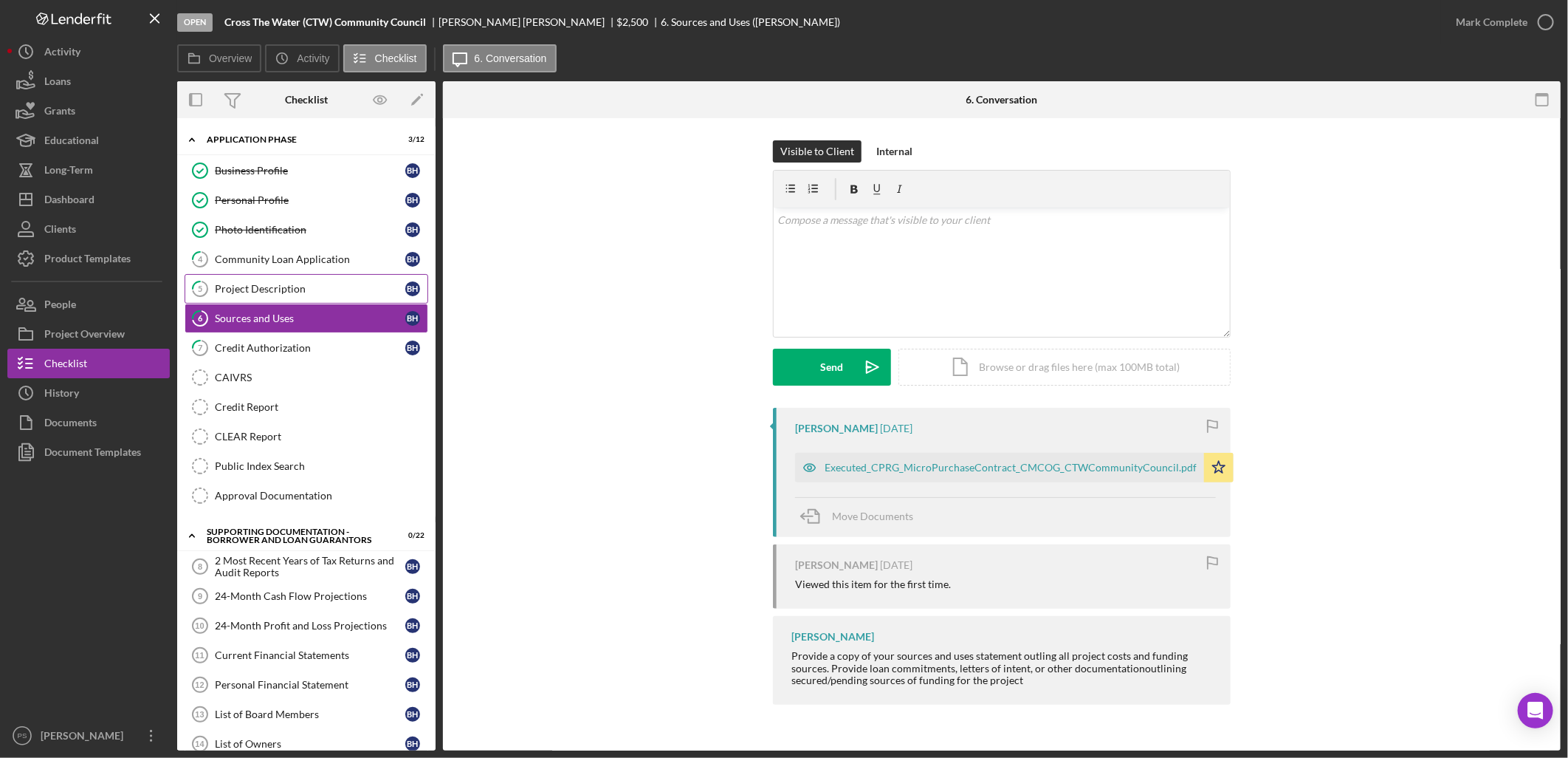
click at [333, 279] on link "5 Project Description B H" at bounding box center [306, 289] width 244 height 29
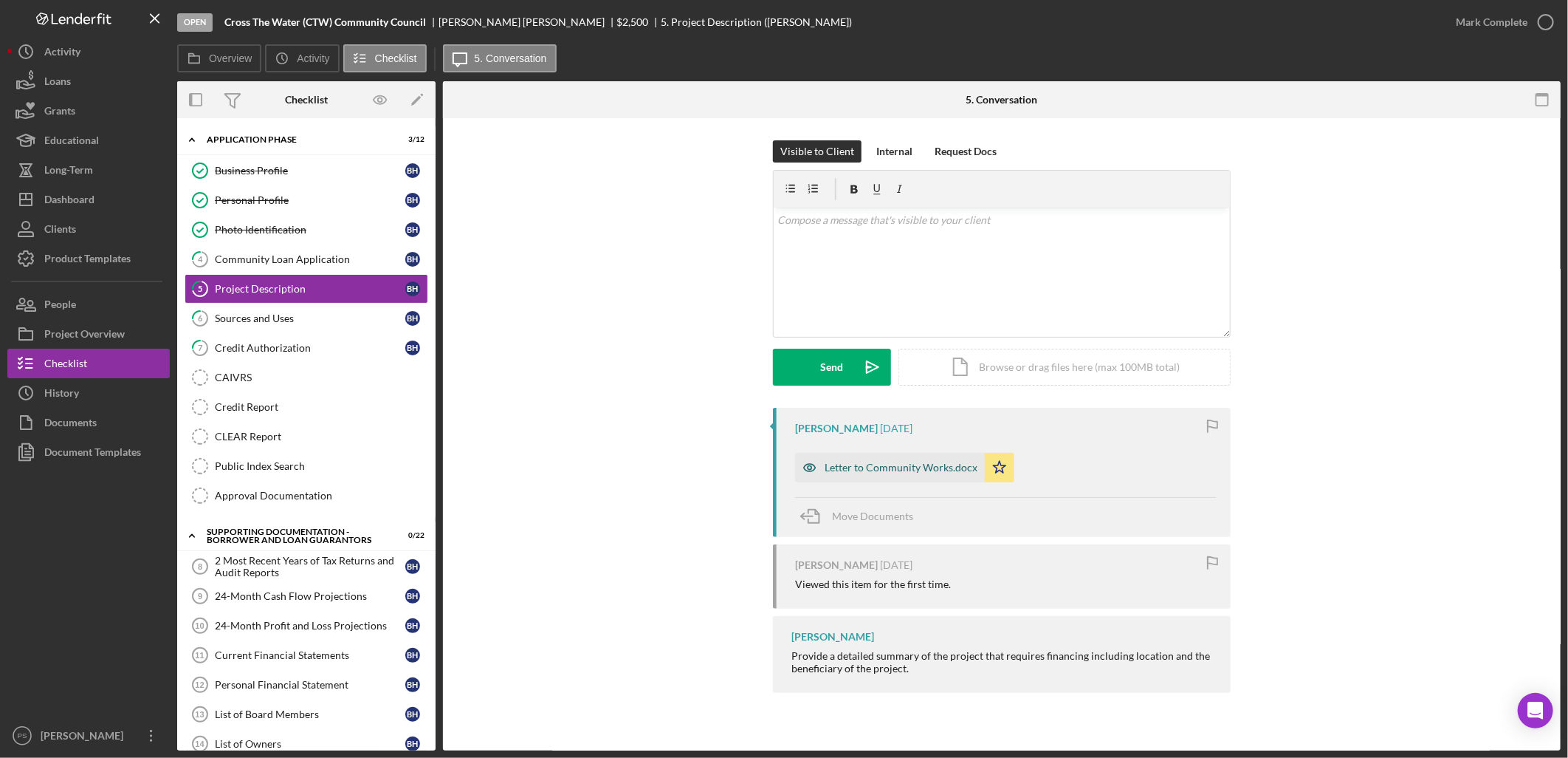
click at [943, 462] on div "Letter to Community Works.docx" at bounding box center [902, 467] width 153 height 12
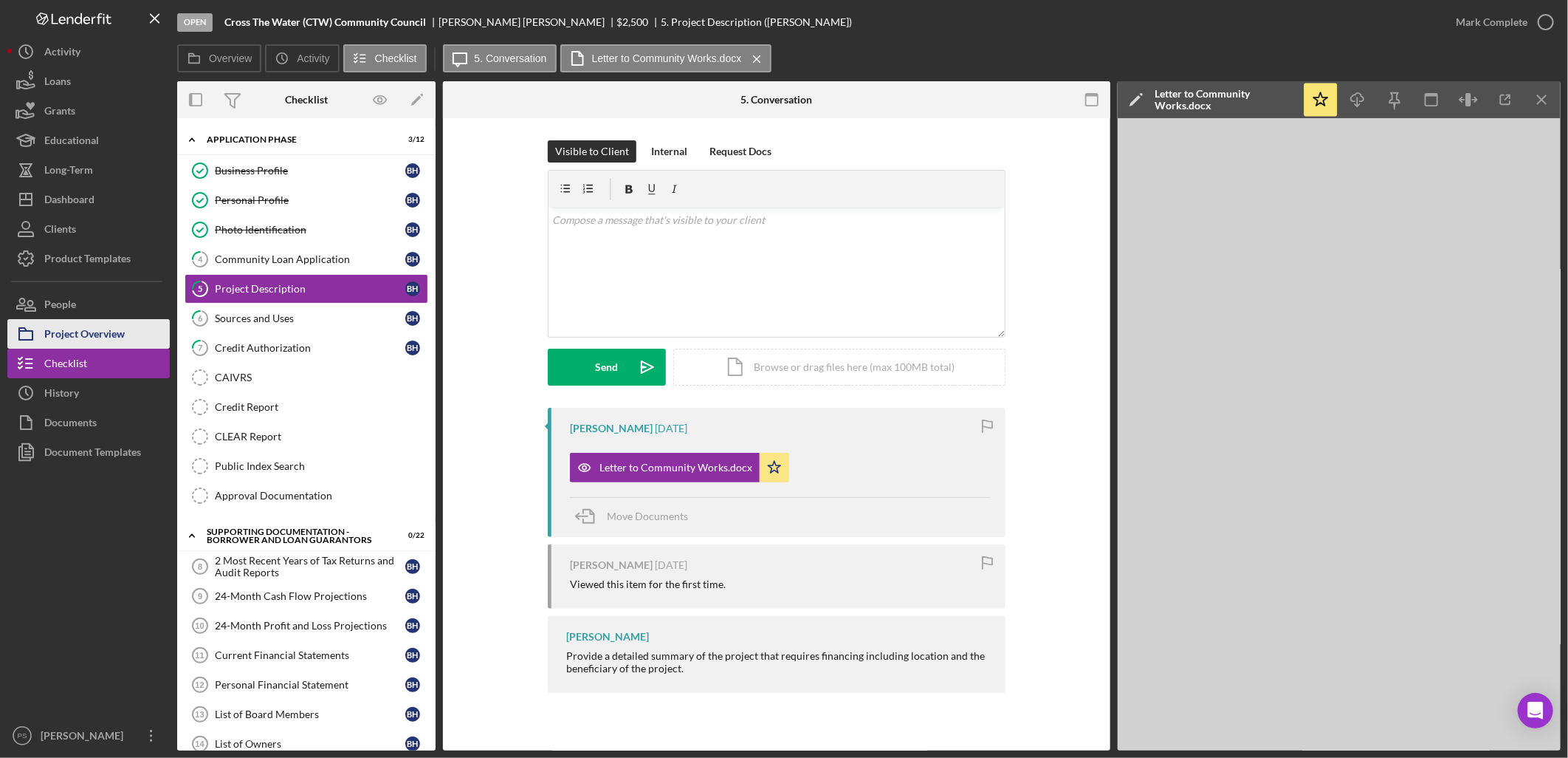
click at [127, 335] on button "Project Overview" at bounding box center [89, 334] width 162 height 29
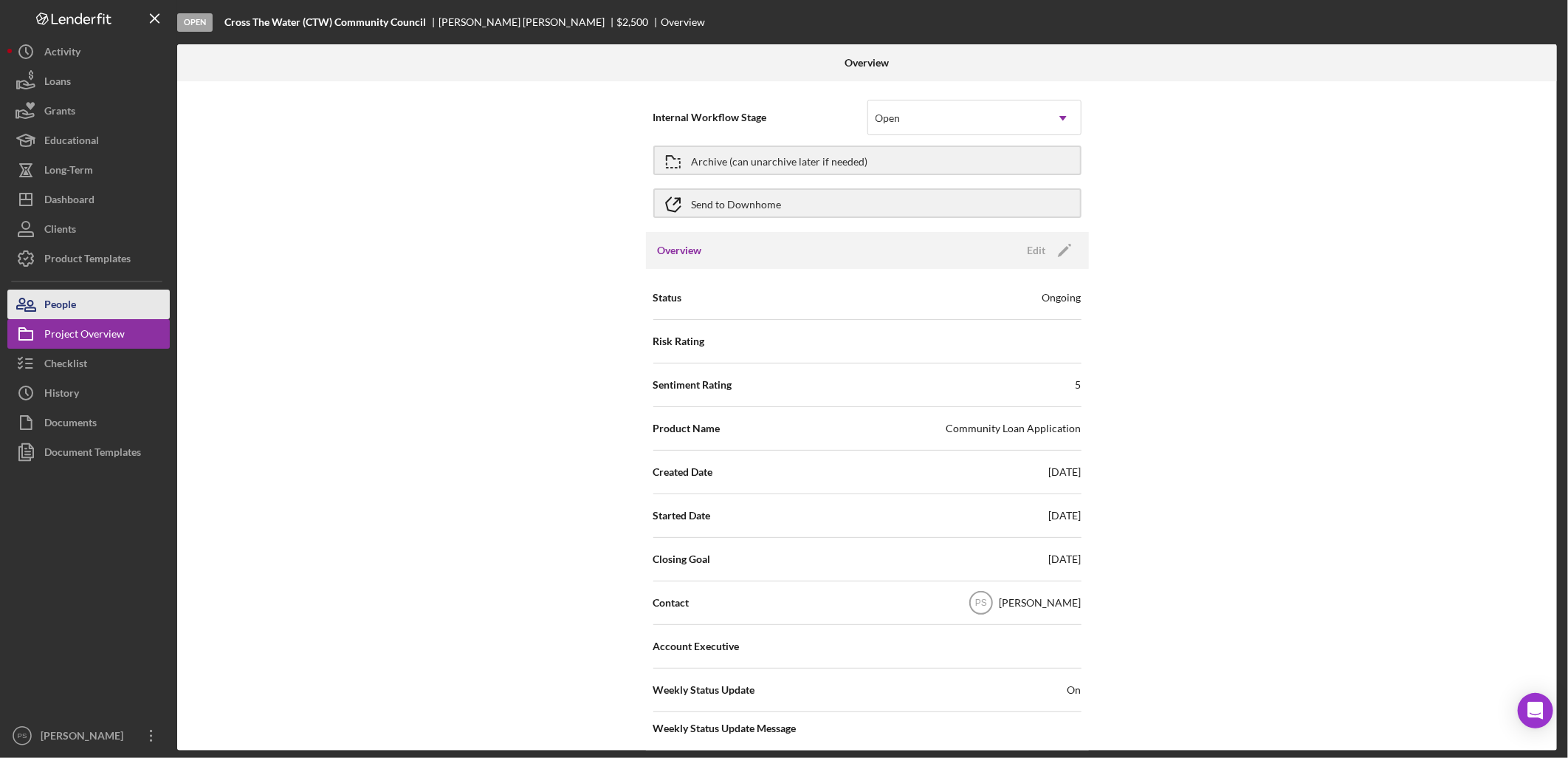
click at [107, 305] on button "People" at bounding box center [89, 304] width 162 height 29
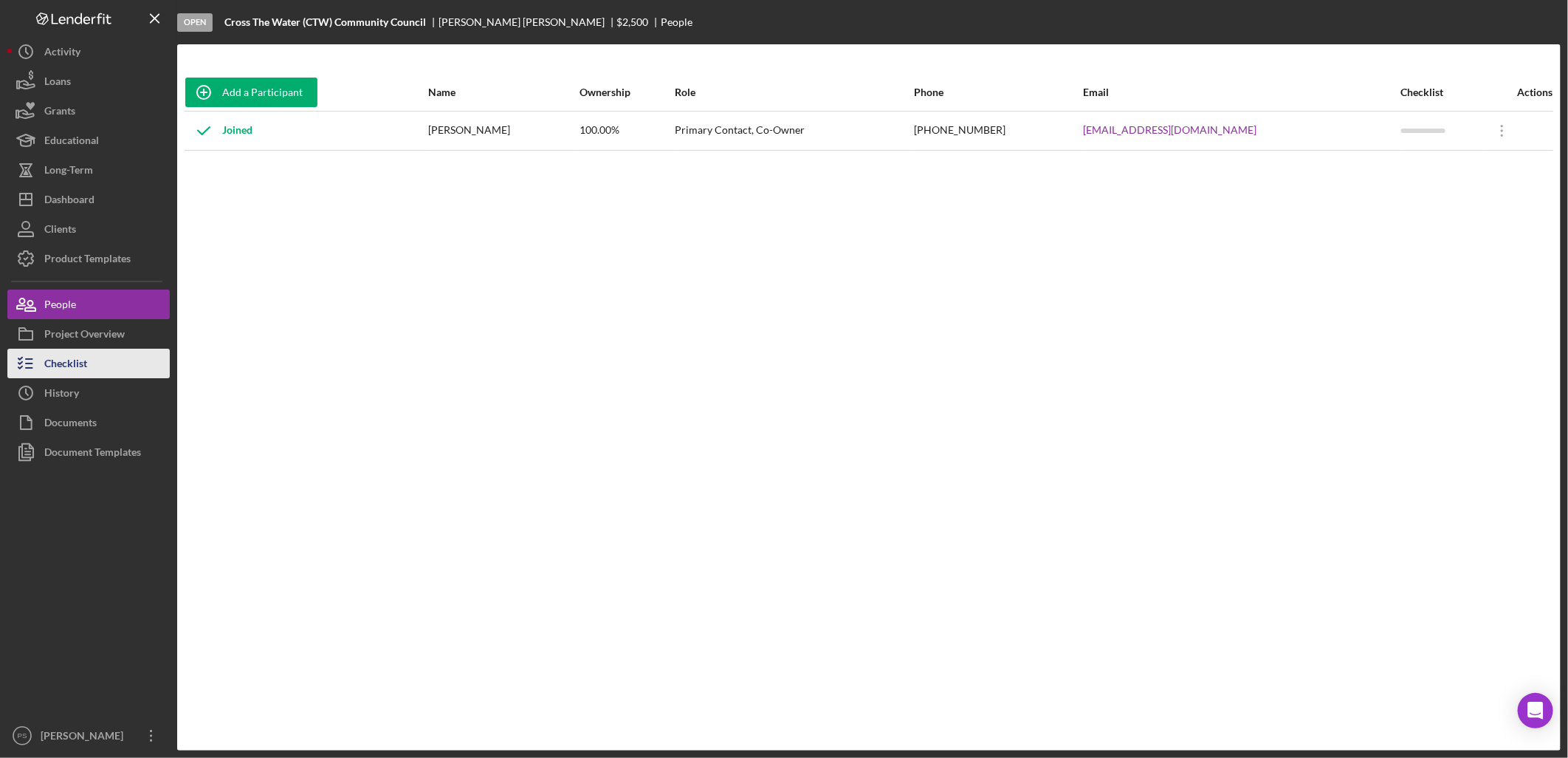
click at [119, 370] on button "Checklist" at bounding box center [89, 364] width 162 height 29
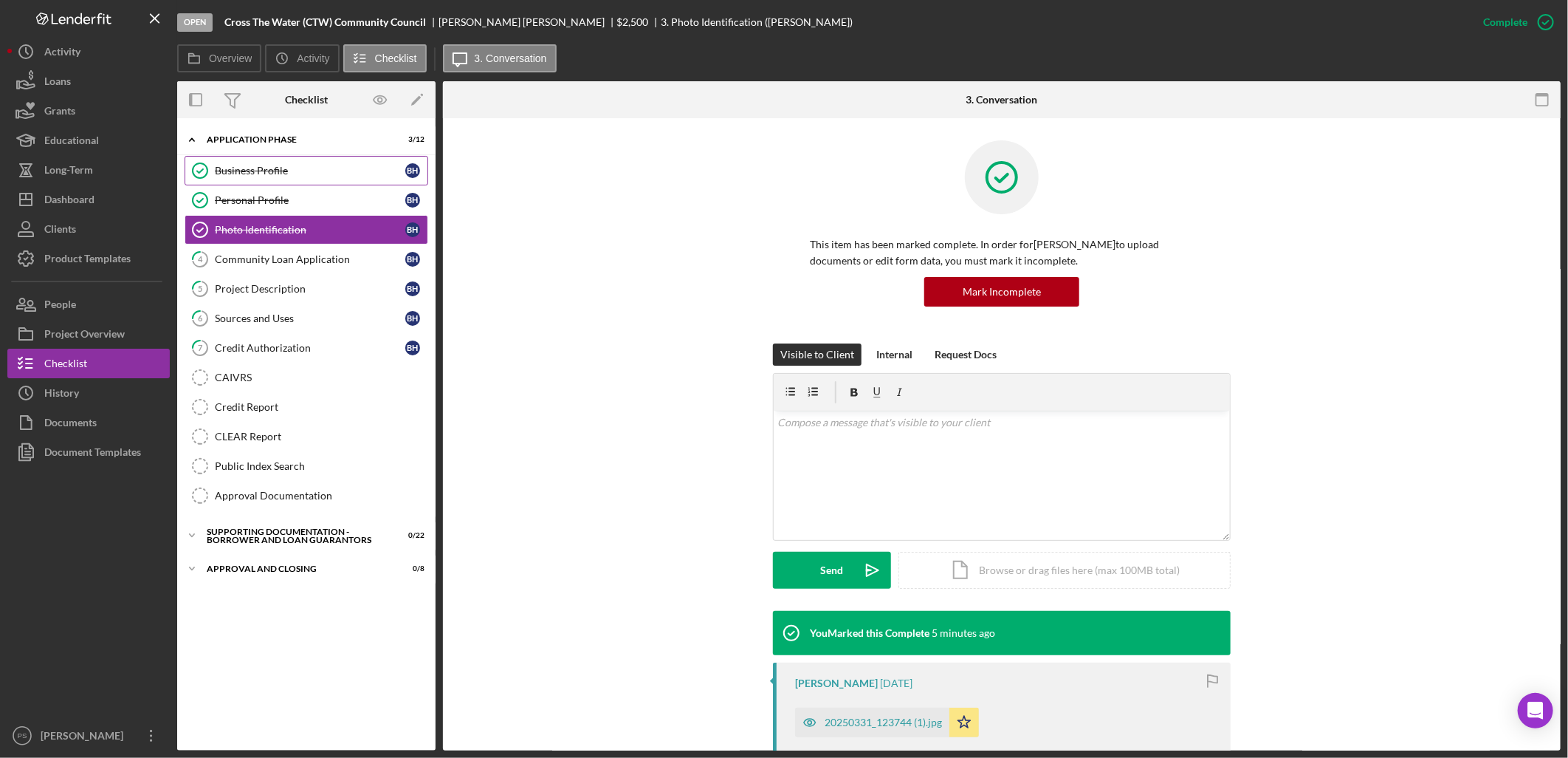
click at [310, 172] on div "Business Profile" at bounding box center [310, 170] width 190 height 12
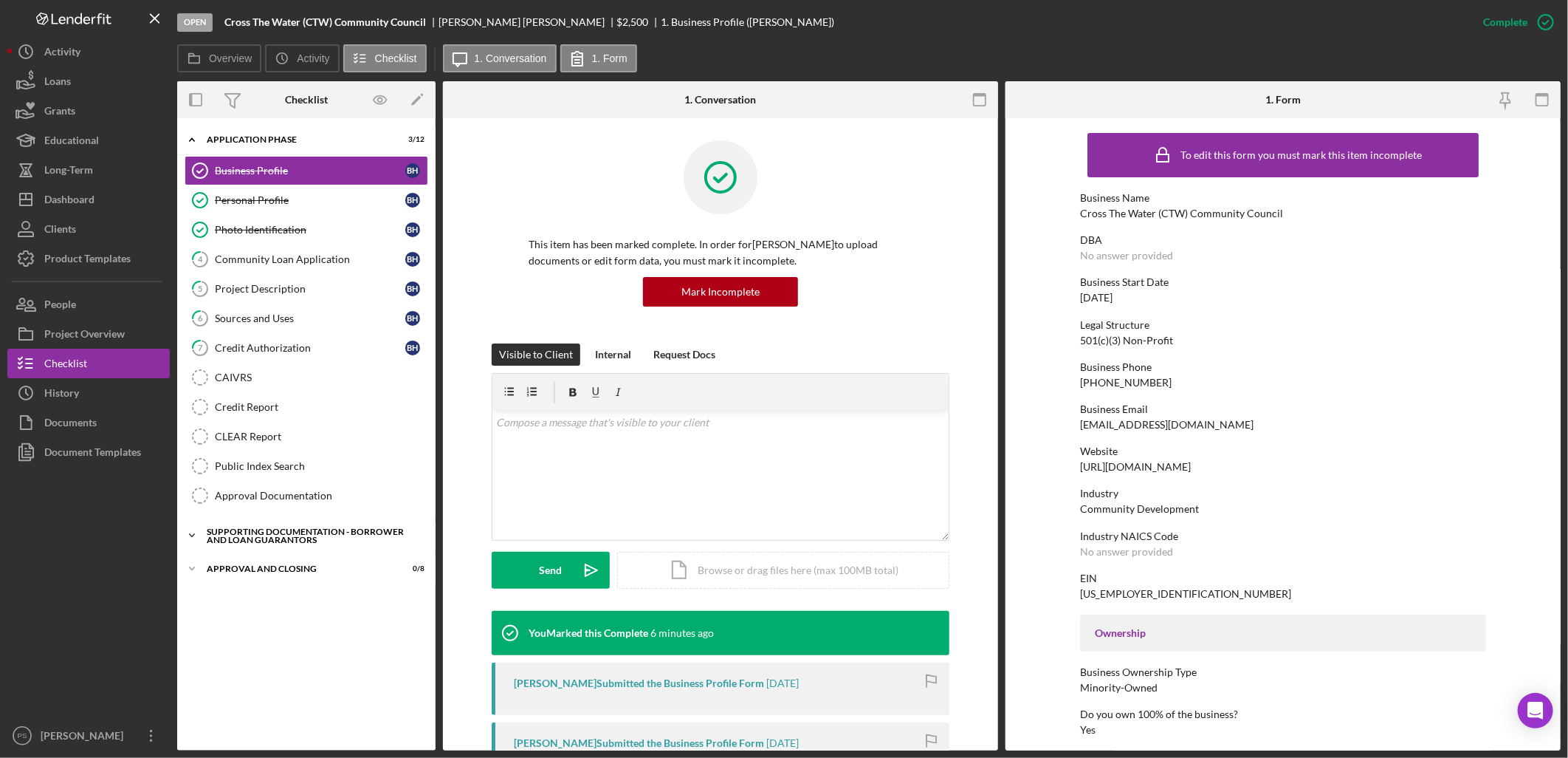
click at [194, 534] on icon "Icon/Expander" at bounding box center [192, 535] width 29 height 29
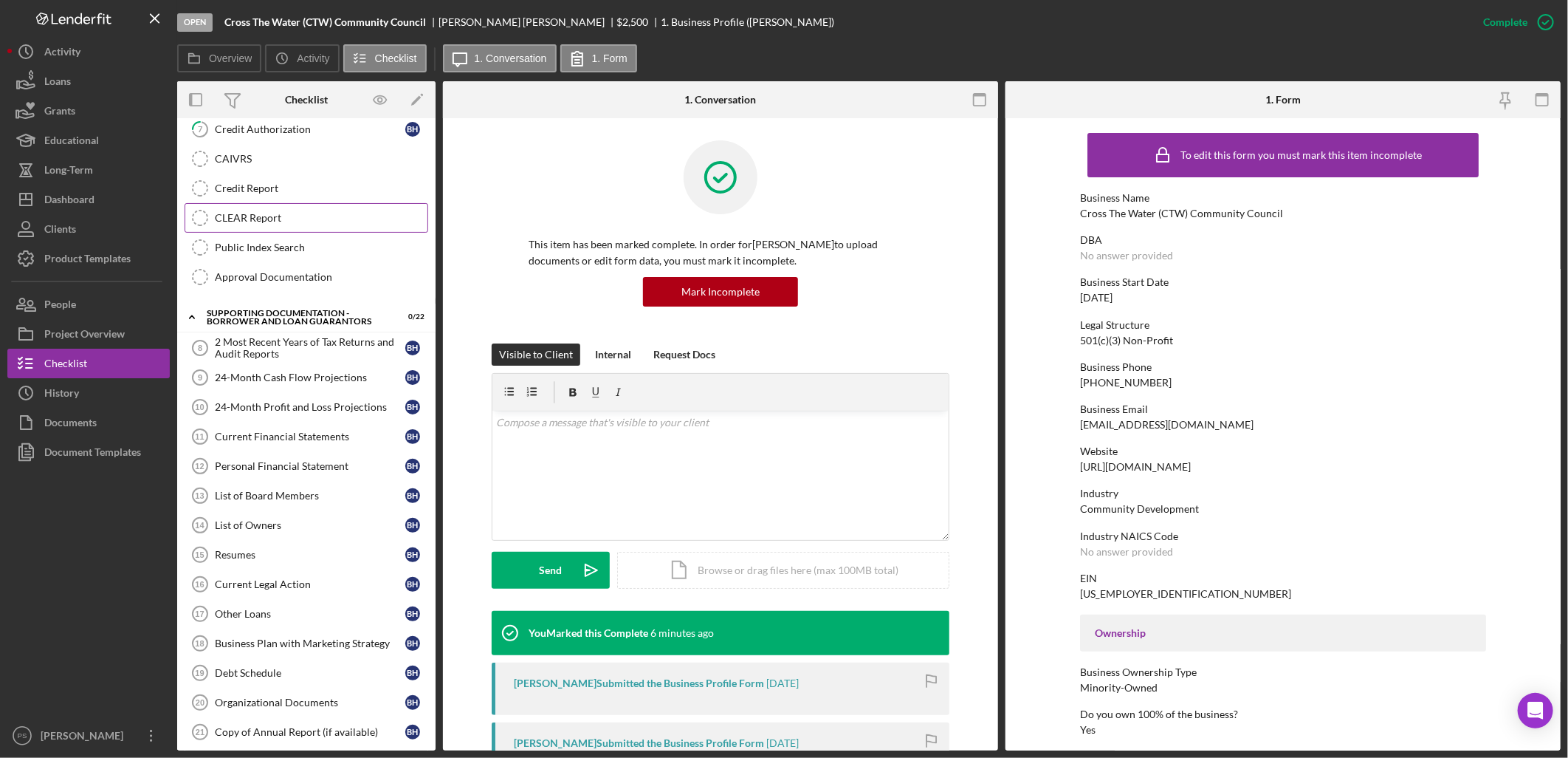
scroll to position [328, 0]
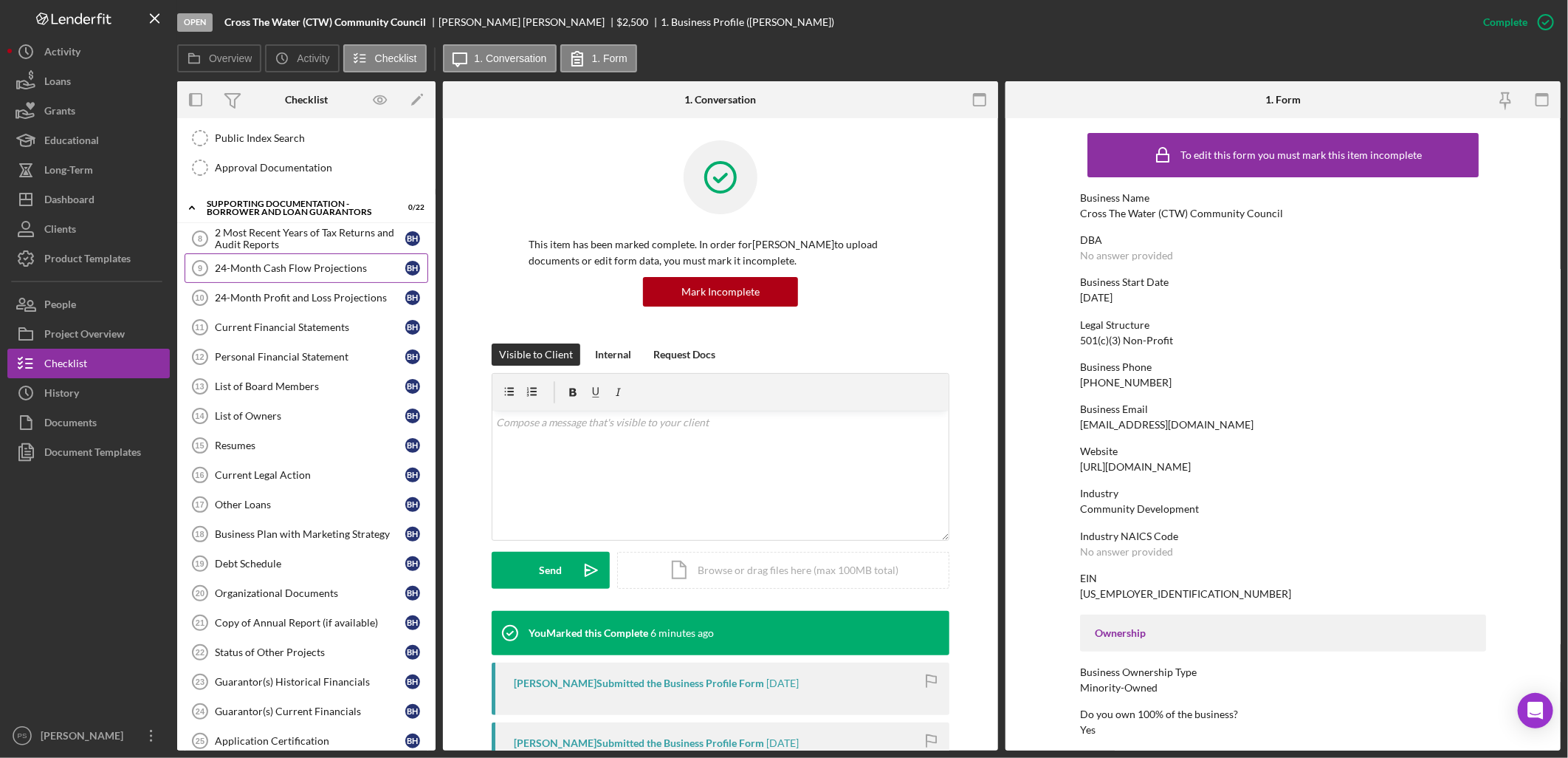
click at [306, 268] on div "24-Month Cash Flow Projections" at bounding box center [310, 268] width 190 height 12
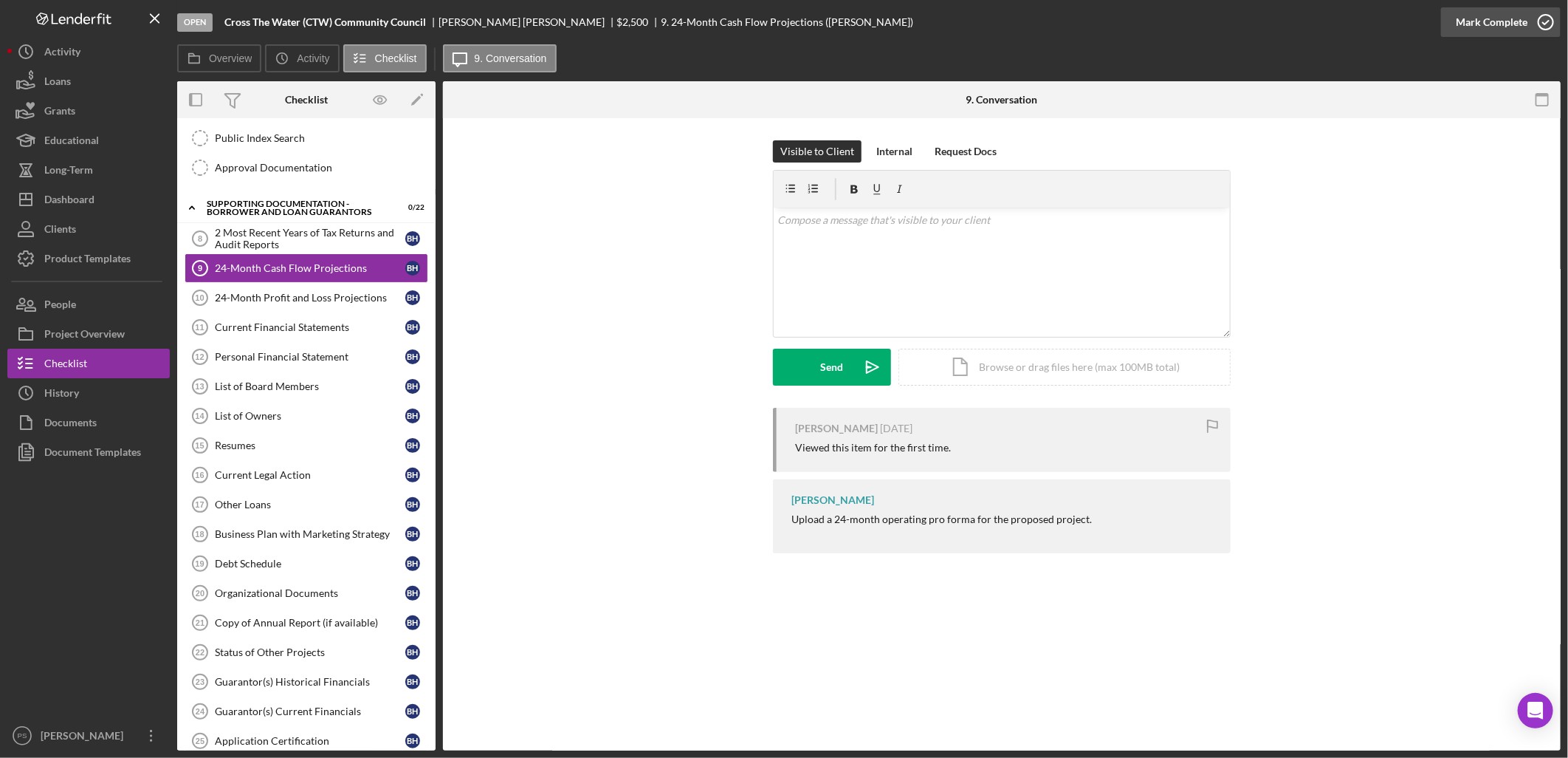
click at [1544, 23] on polyline "button" at bounding box center [1546, 22] width 6 height 4
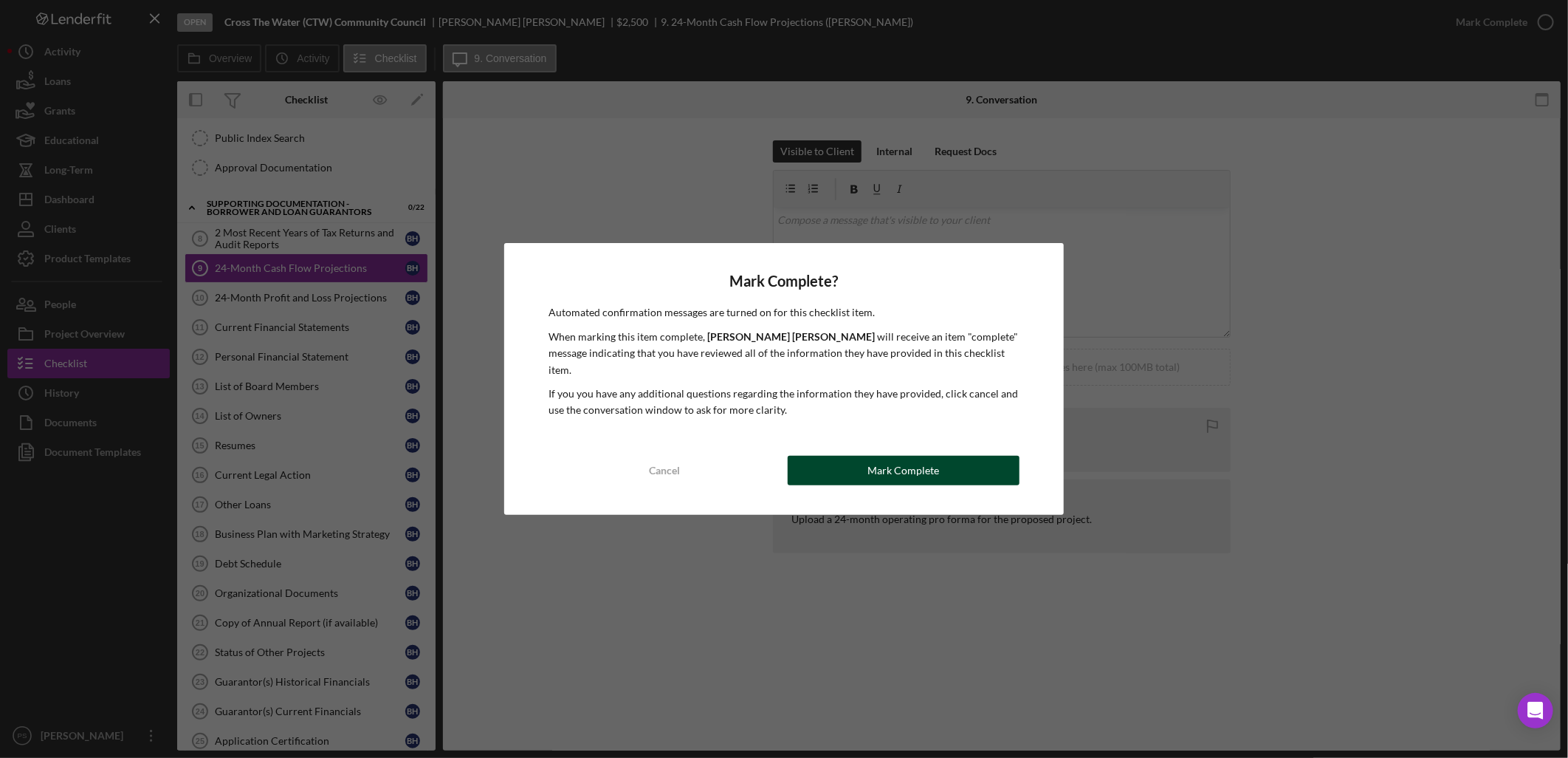
click at [895, 456] on div "Mark Complete" at bounding box center [903, 470] width 72 height 29
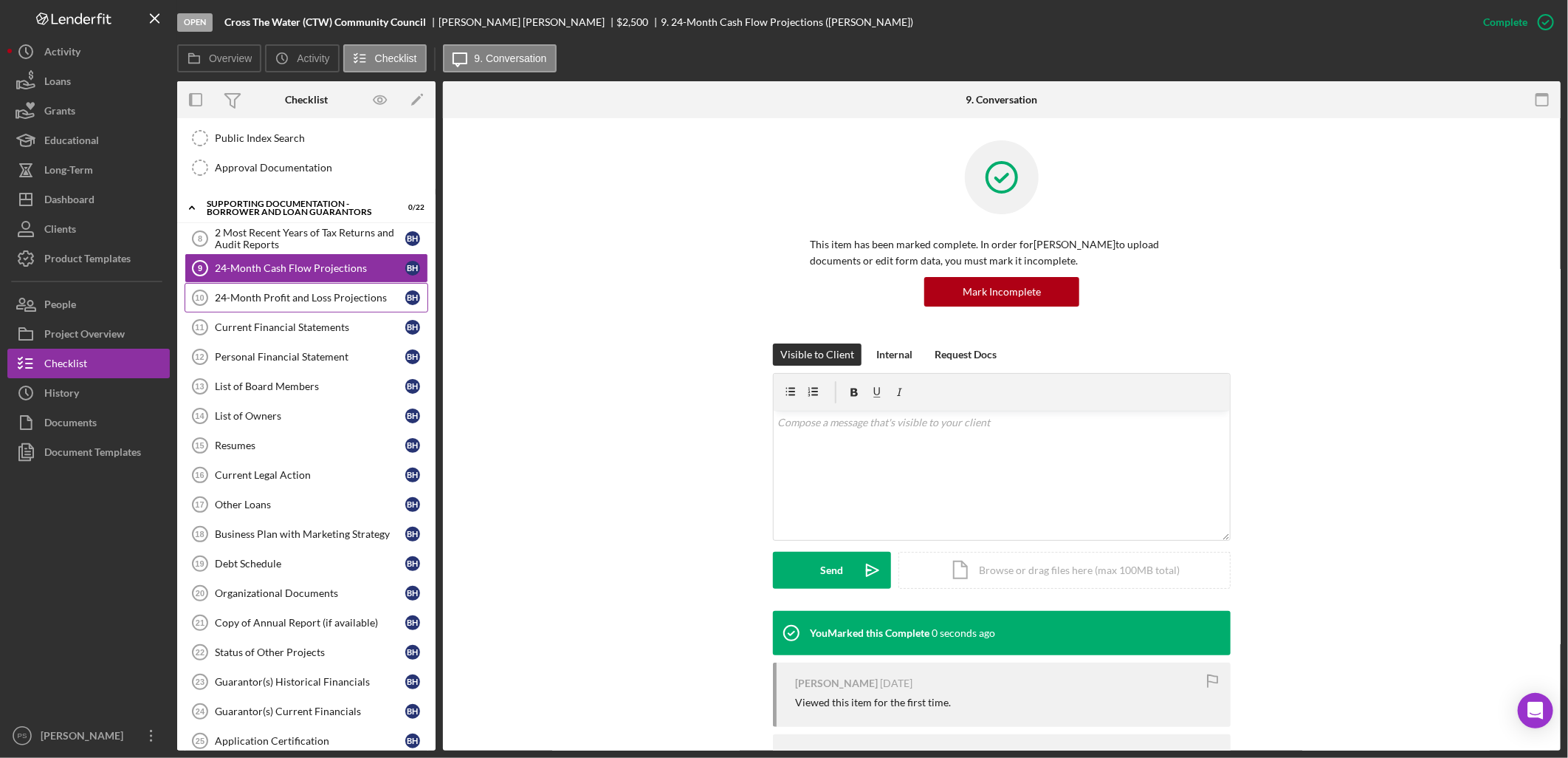
click at [355, 299] on div "24-Month Profit and Loss Projections" at bounding box center [310, 297] width 190 height 12
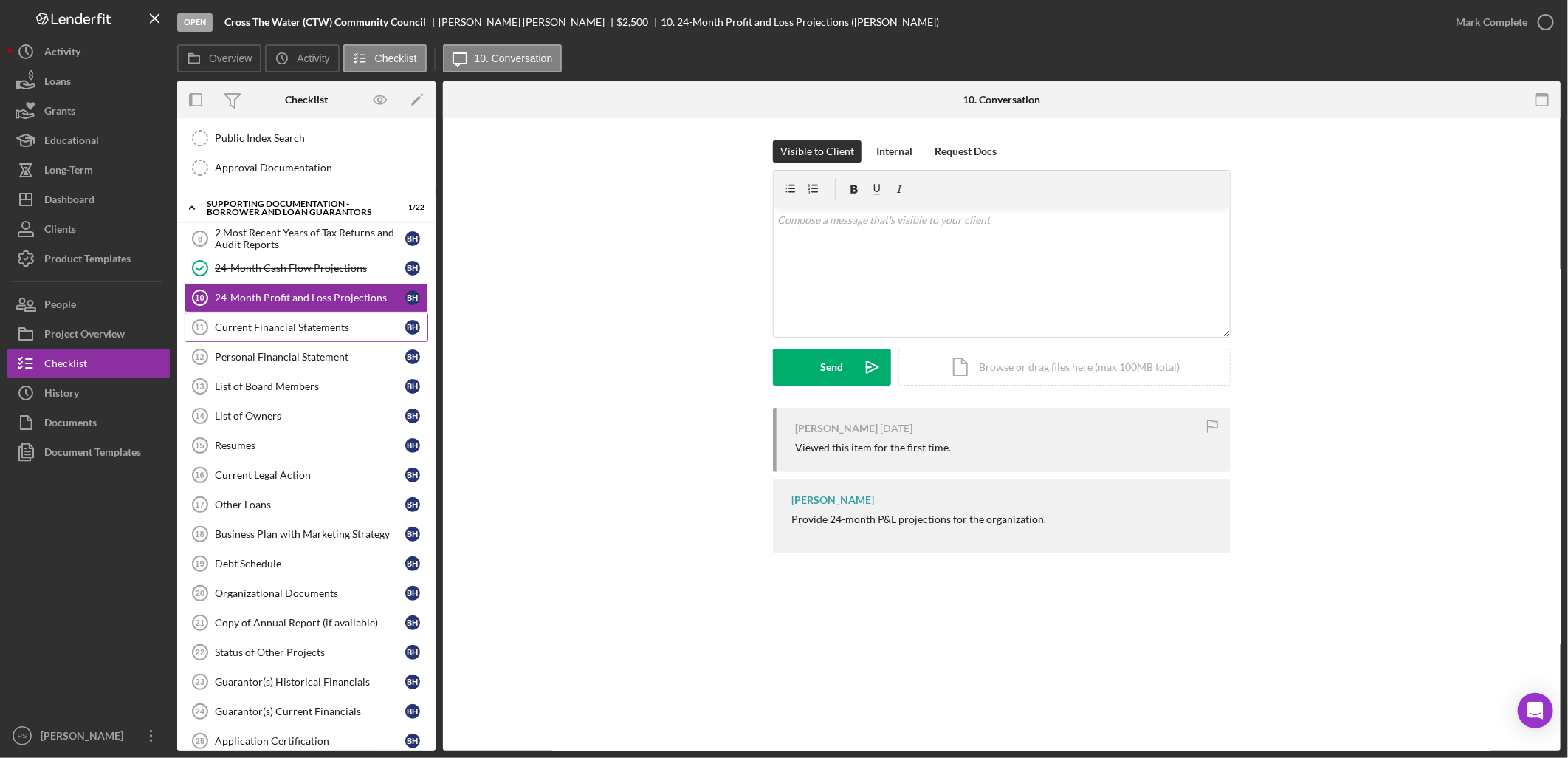
click at [344, 323] on div "Current Financial Statements" at bounding box center [310, 326] width 190 height 12
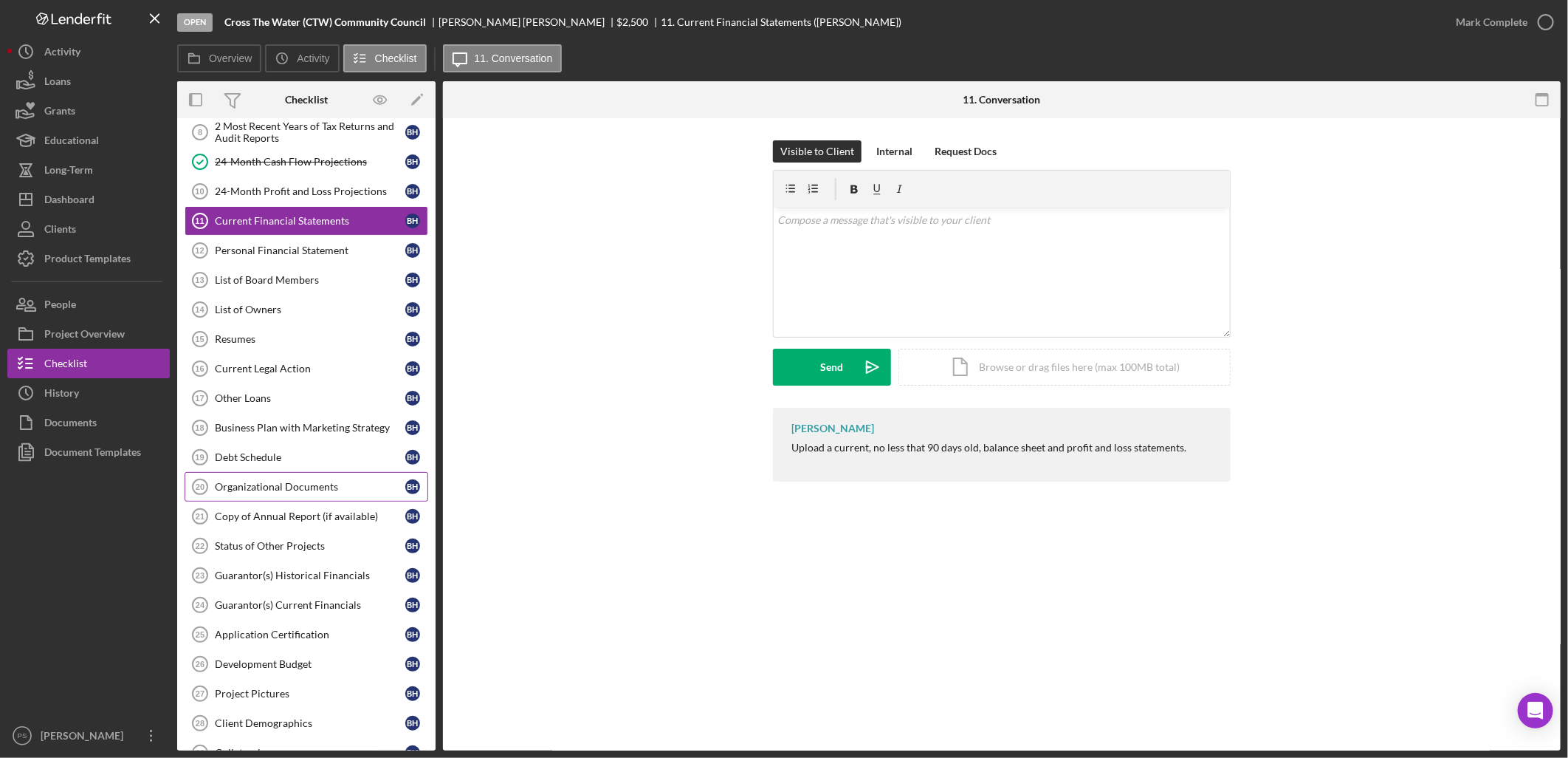
scroll to position [437, 0]
click at [295, 483] on div "Organizational Documents" at bounding box center [310, 483] width 190 height 12
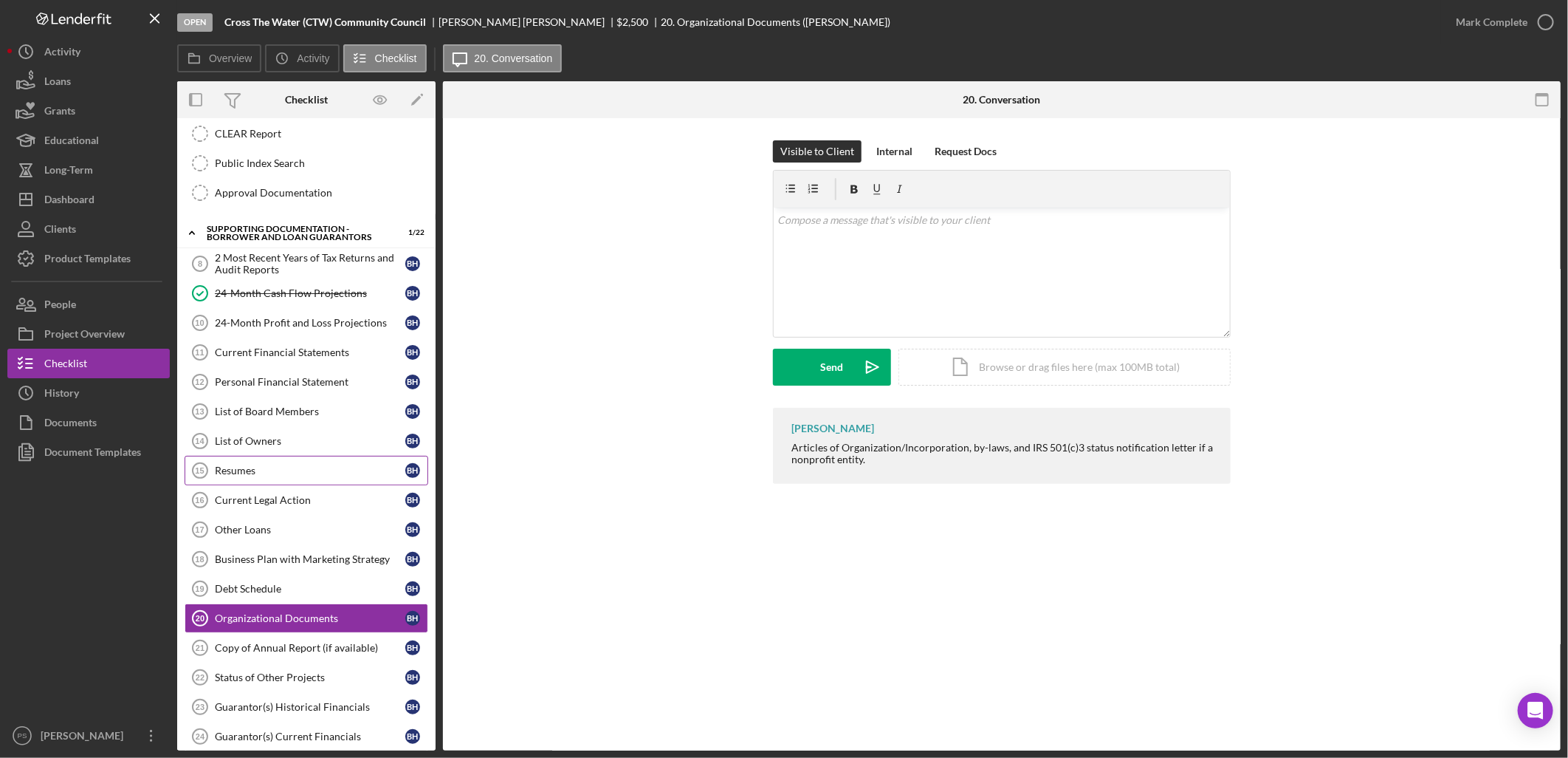
scroll to position [328, 0]
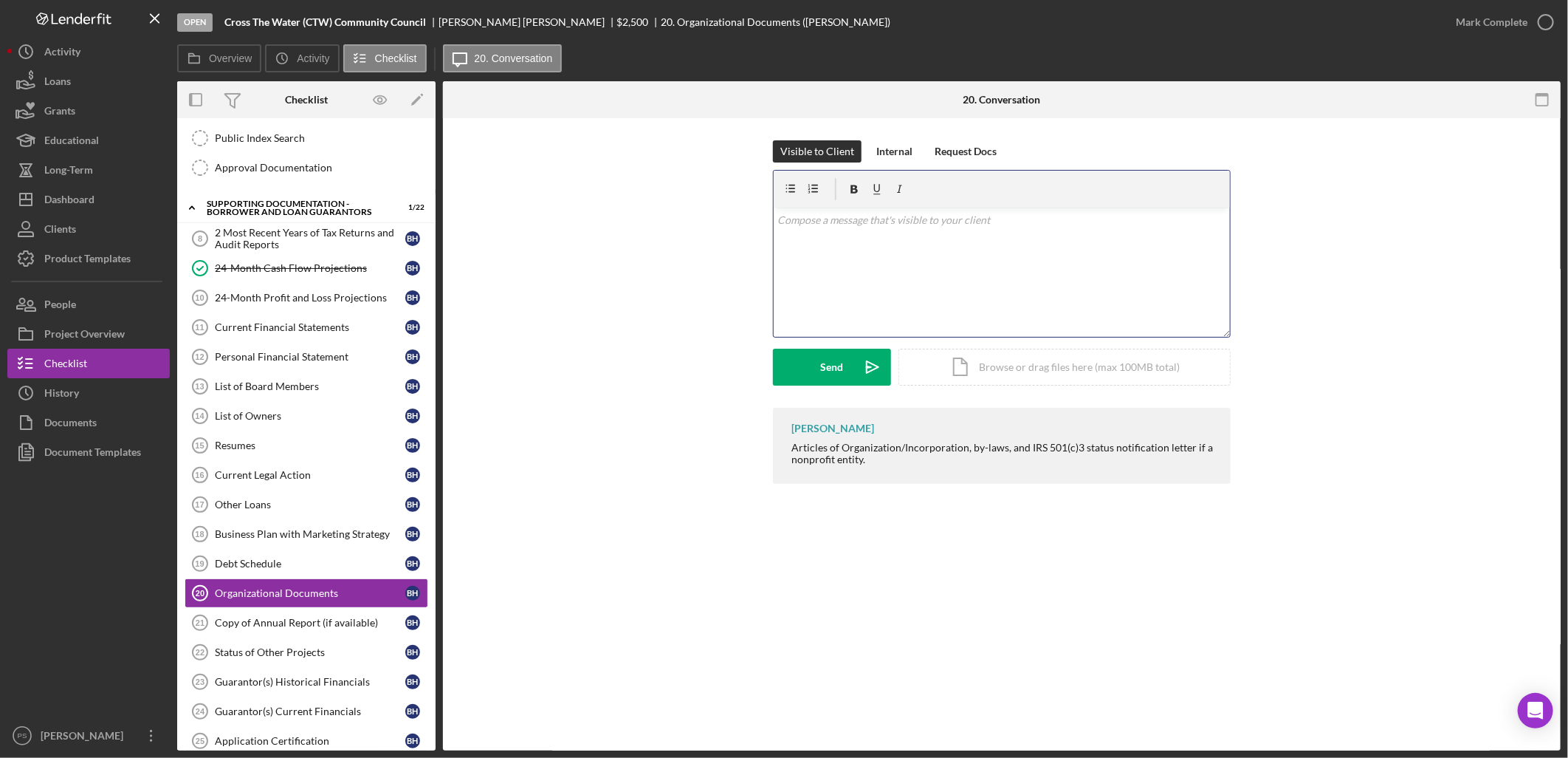
click at [902, 217] on p at bounding box center [1003, 220] width 448 height 16
click at [1025, 218] on p "All organizational documents plus name address and SC# of all board members." at bounding box center [1003, 220] width 448 height 16
click at [844, 355] on button "Send Icon/icon-invite-send" at bounding box center [832, 367] width 118 height 37
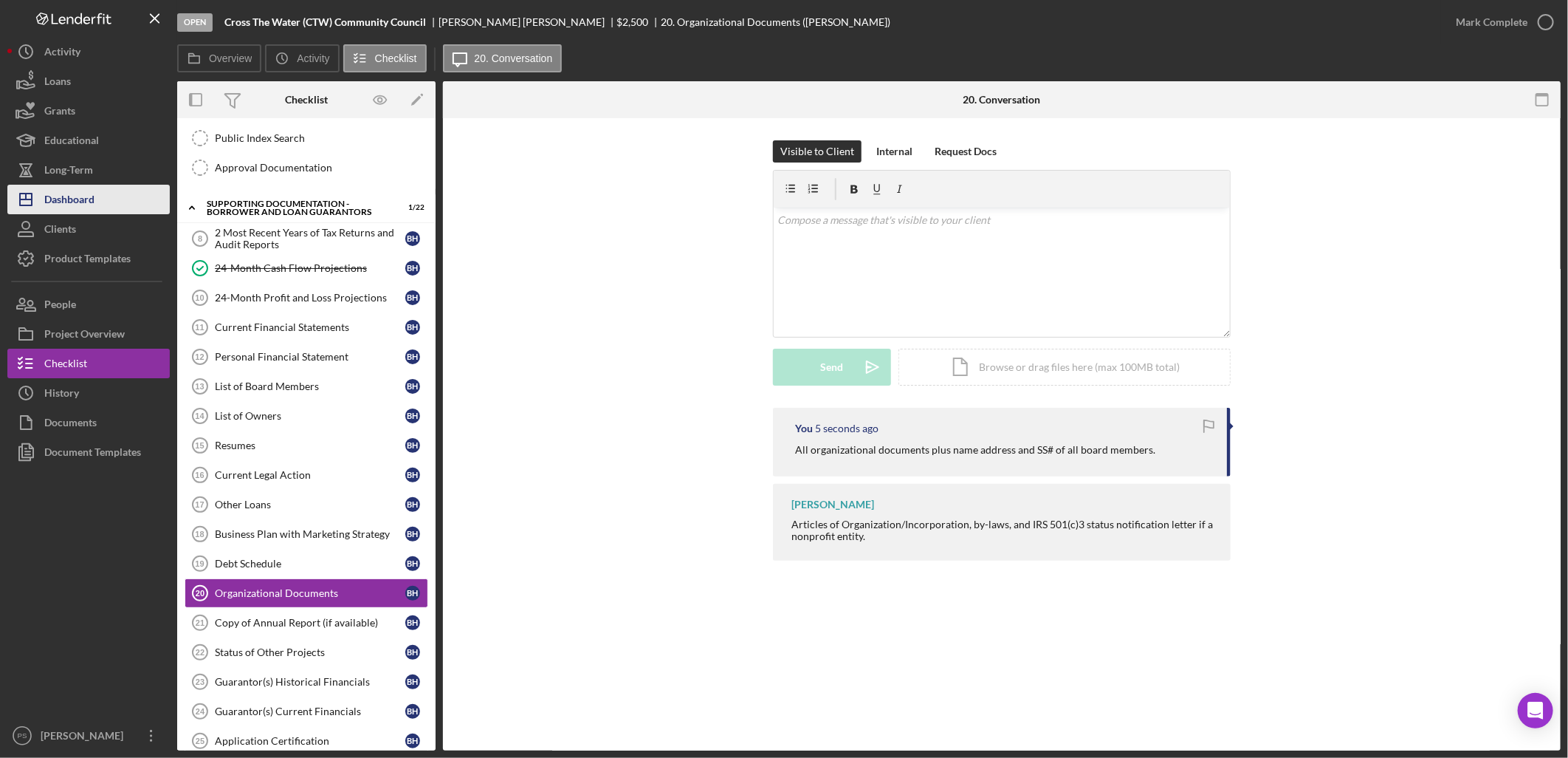
click at [92, 196] on div "Dashboard" at bounding box center [69, 201] width 50 height 33
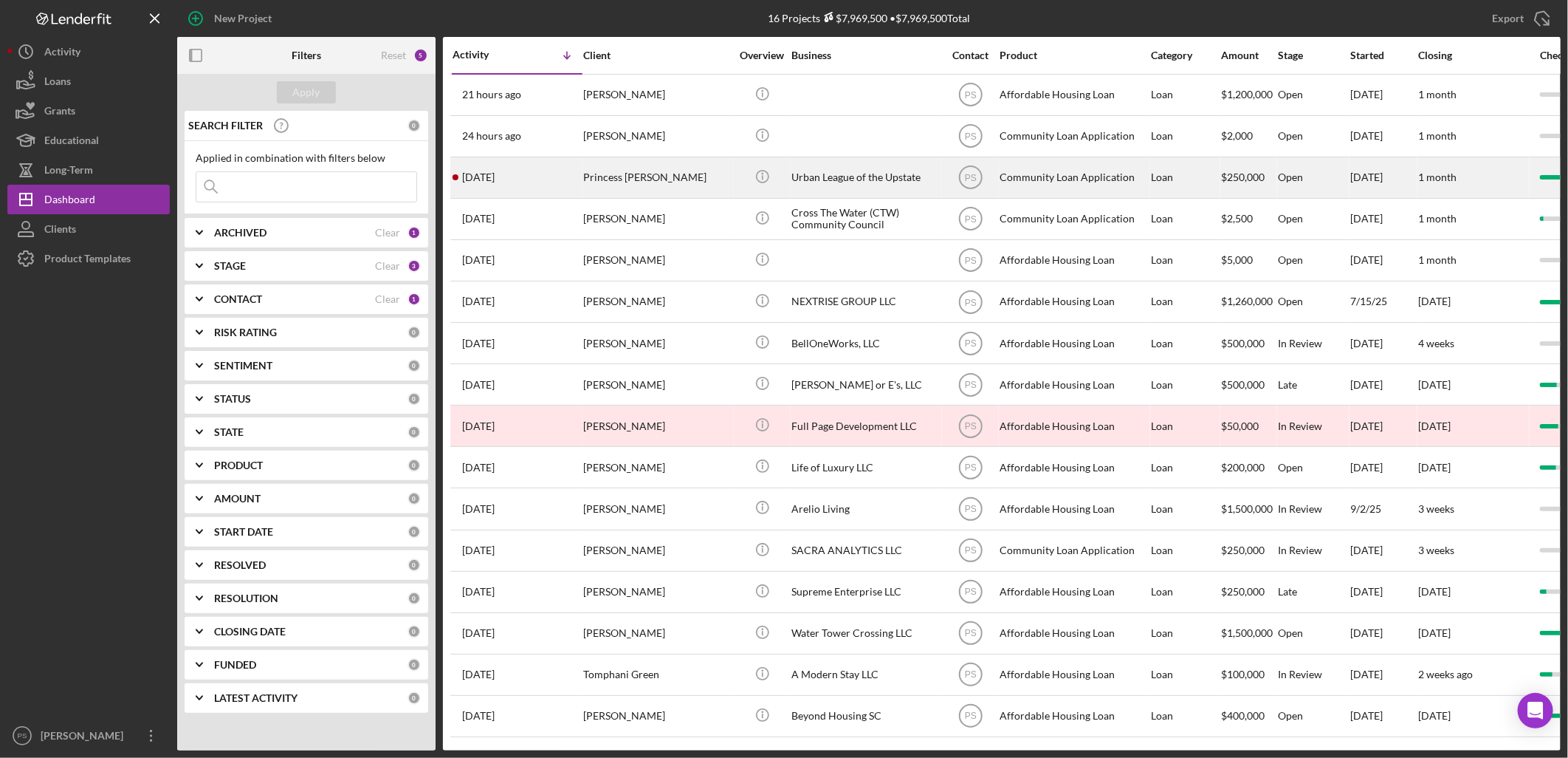
click at [659, 179] on div "Princess [PERSON_NAME]" at bounding box center [656, 177] width 148 height 39
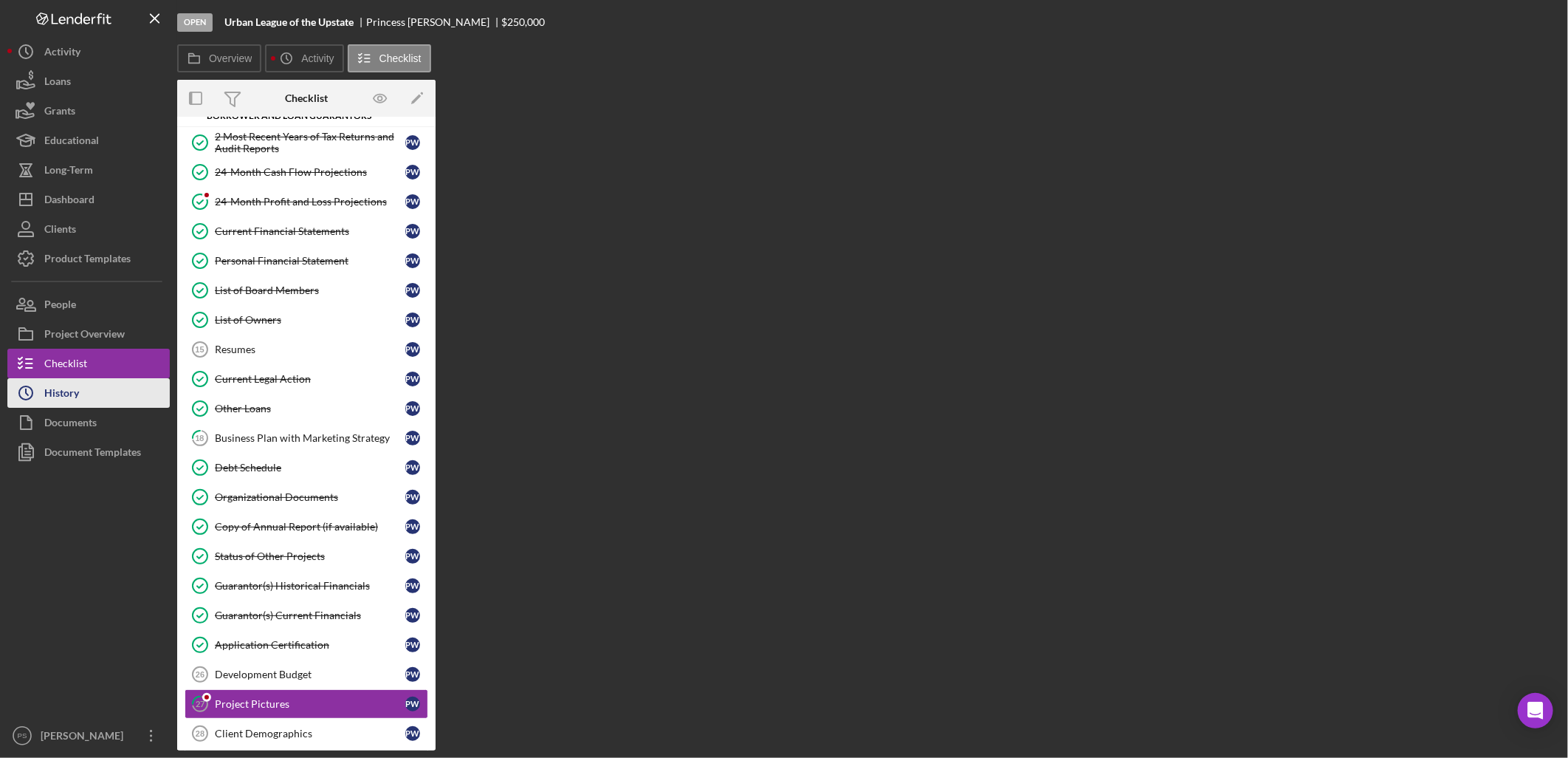
scroll to position [138, 0]
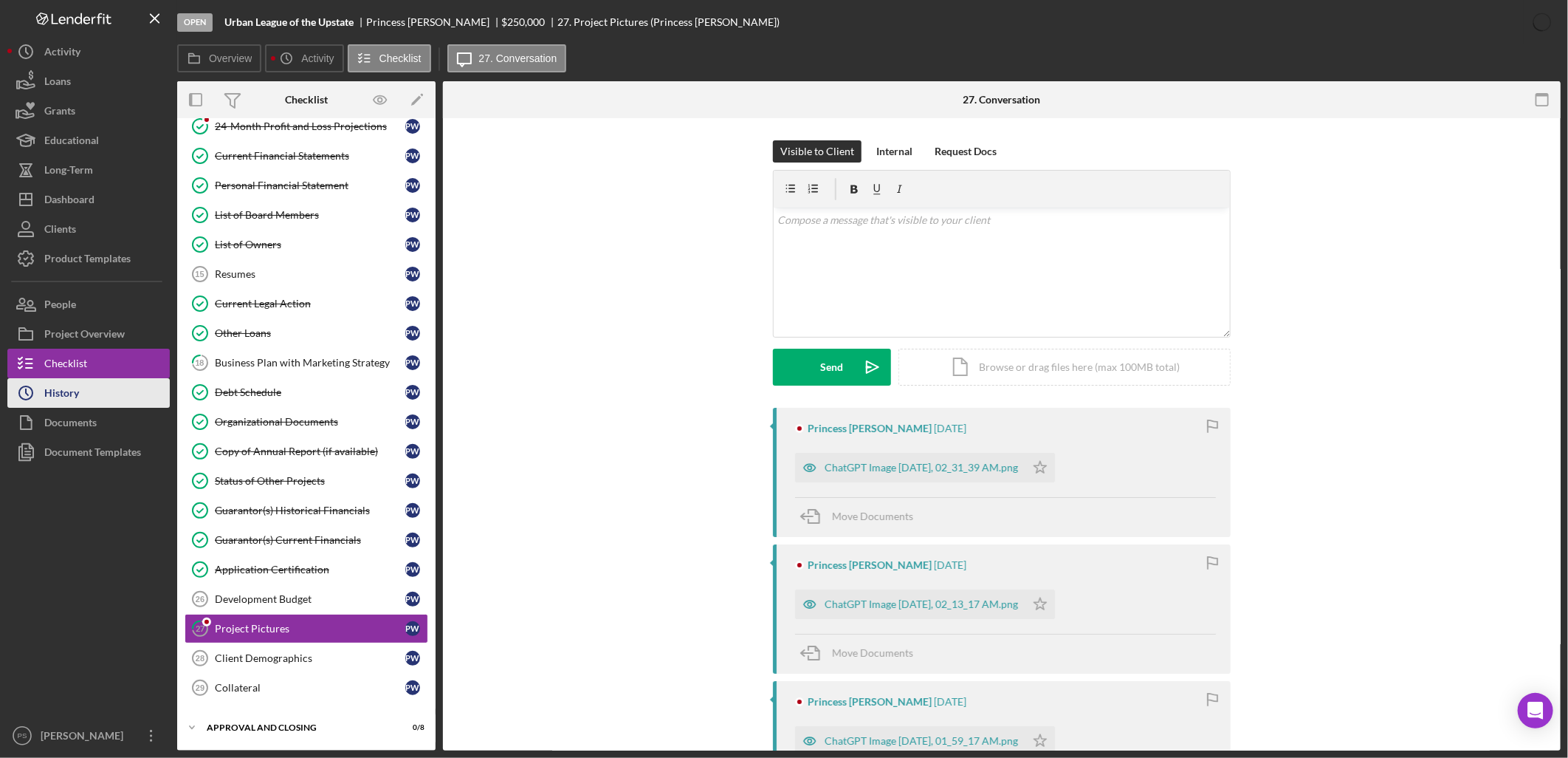
click at [119, 396] on button "Icon/History History" at bounding box center [89, 393] width 162 height 29
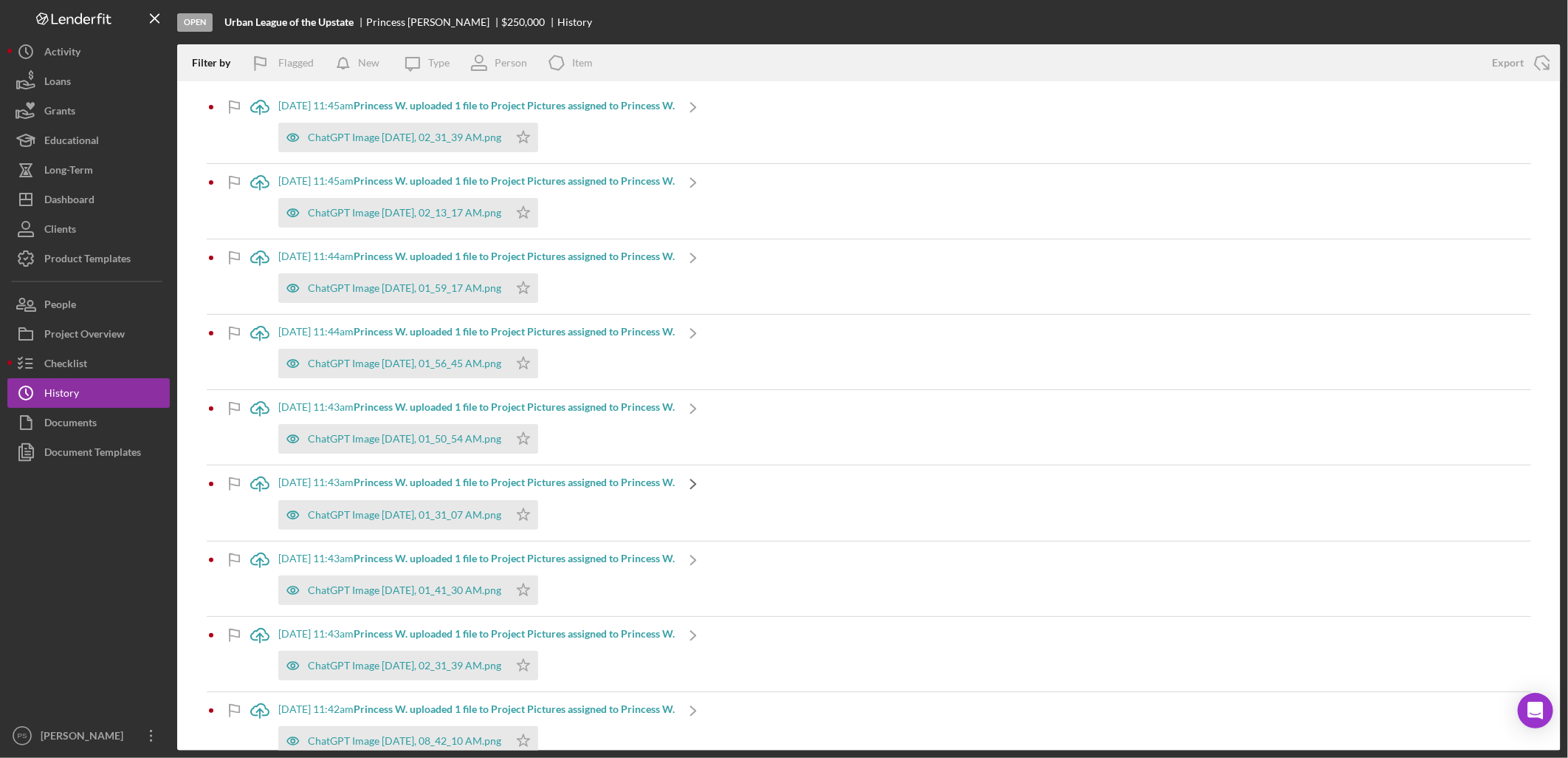
click at [712, 480] on icon "Icon/Navigate" at bounding box center [694, 484] width 37 height 37
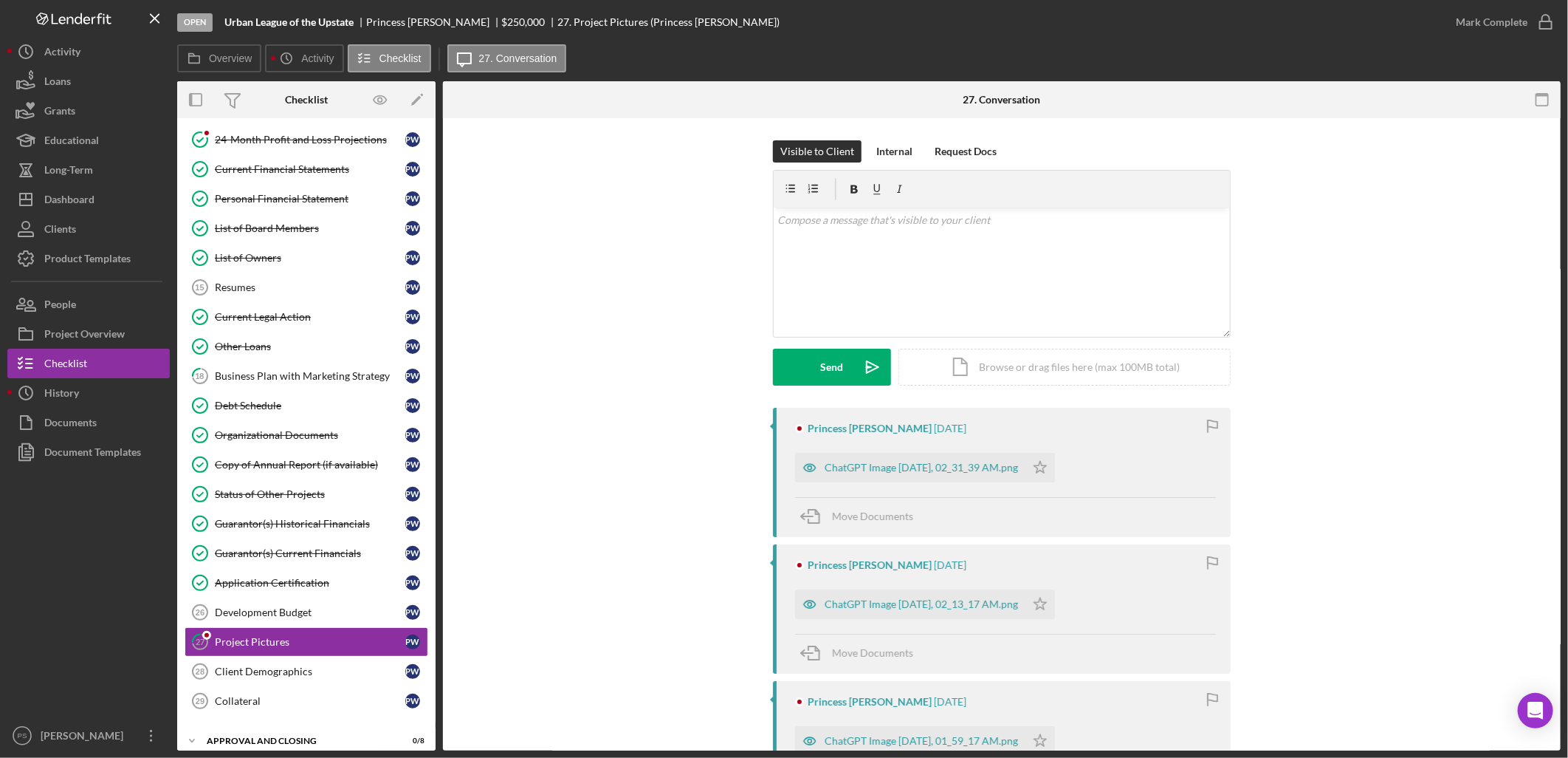
scroll to position [139, 0]
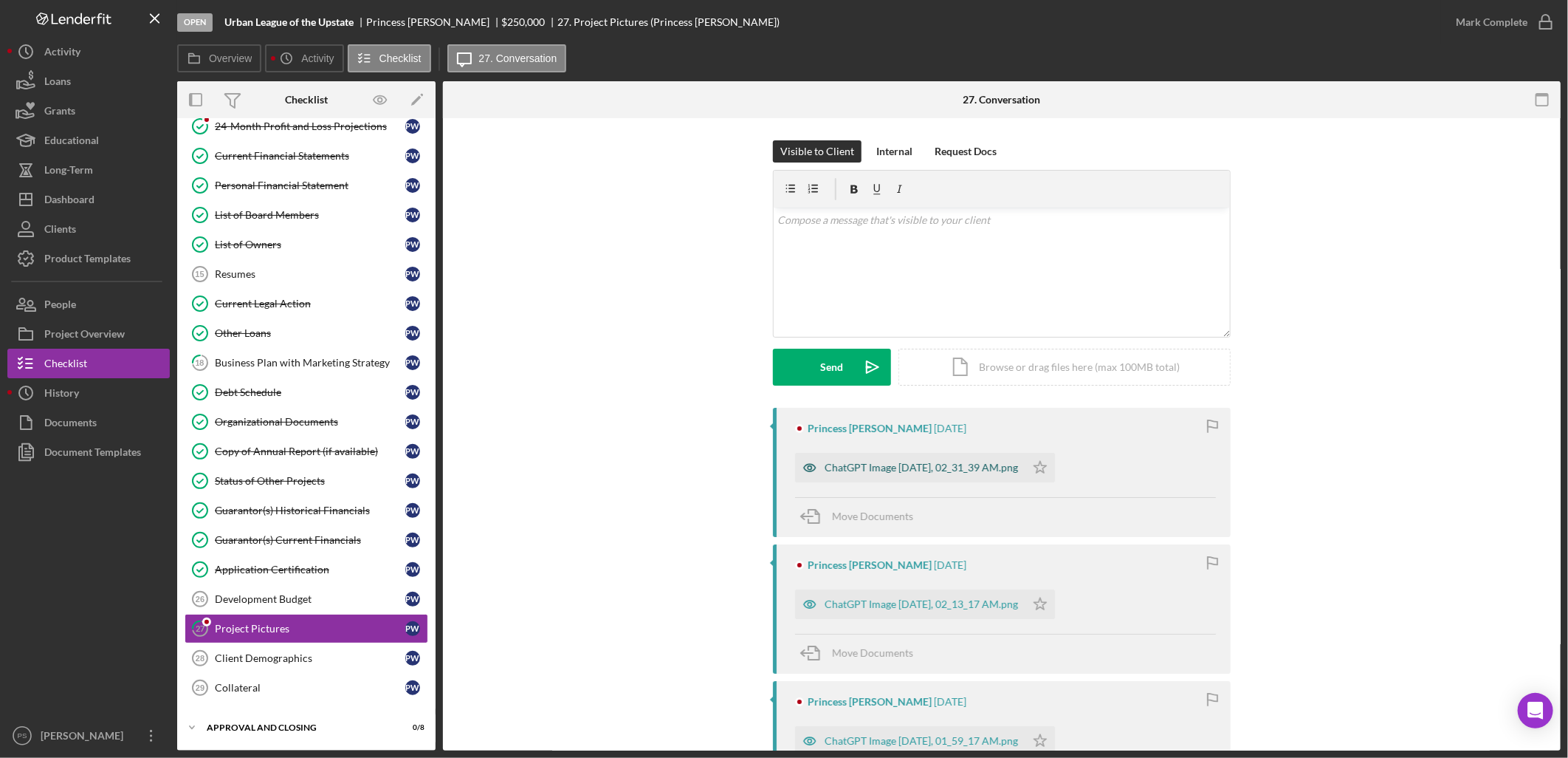
click at [943, 469] on div "ChatGPT Image [DATE], 02_31_39 AM.png" at bounding box center [922, 467] width 193 height 12
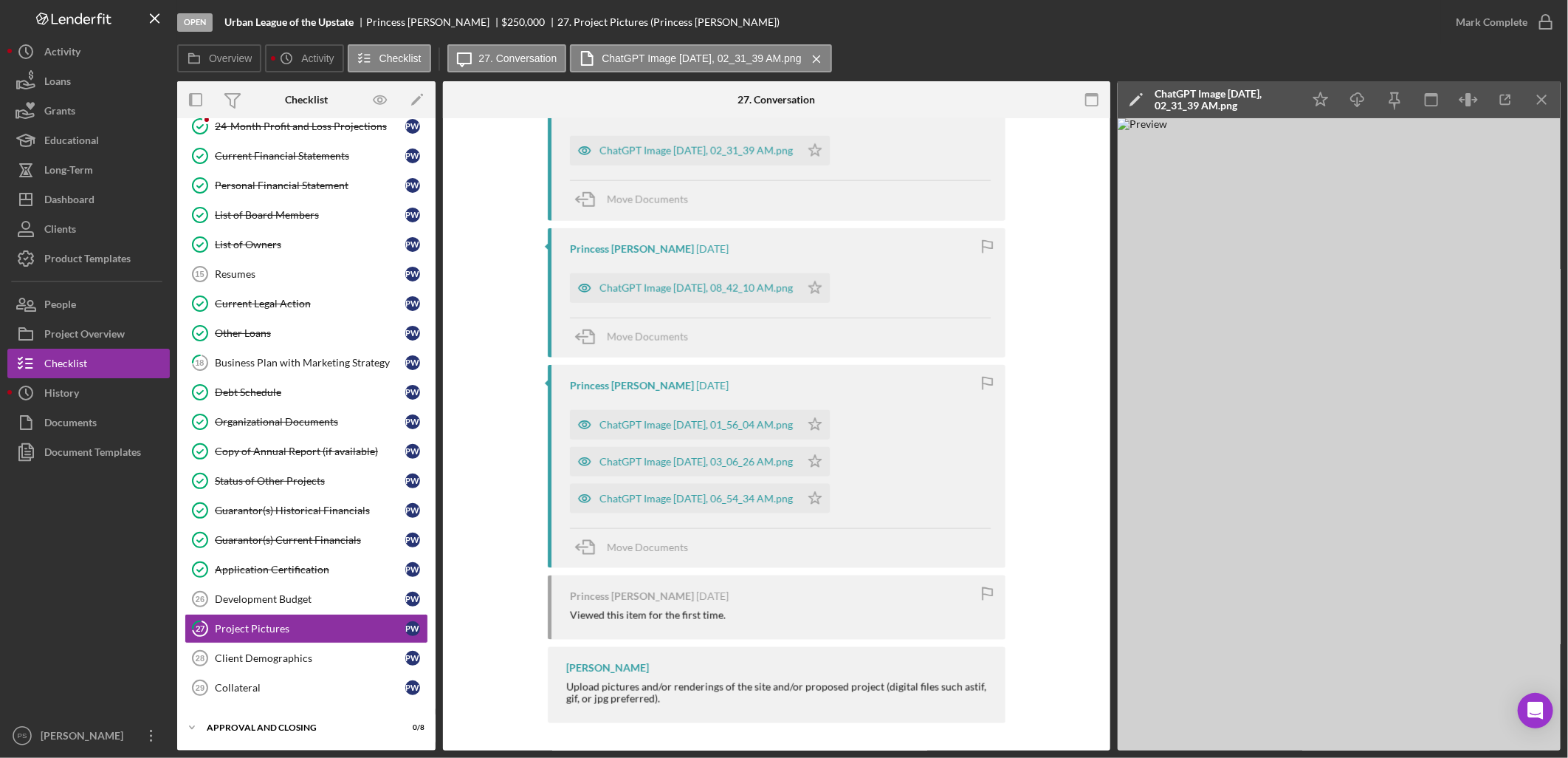
scroll to position [1282, 0]
click at [736, 424] on div "ChatGPT Image [DATE], 01_56_04 AM.png" at bounding box center [696, 422] width 193 height 12
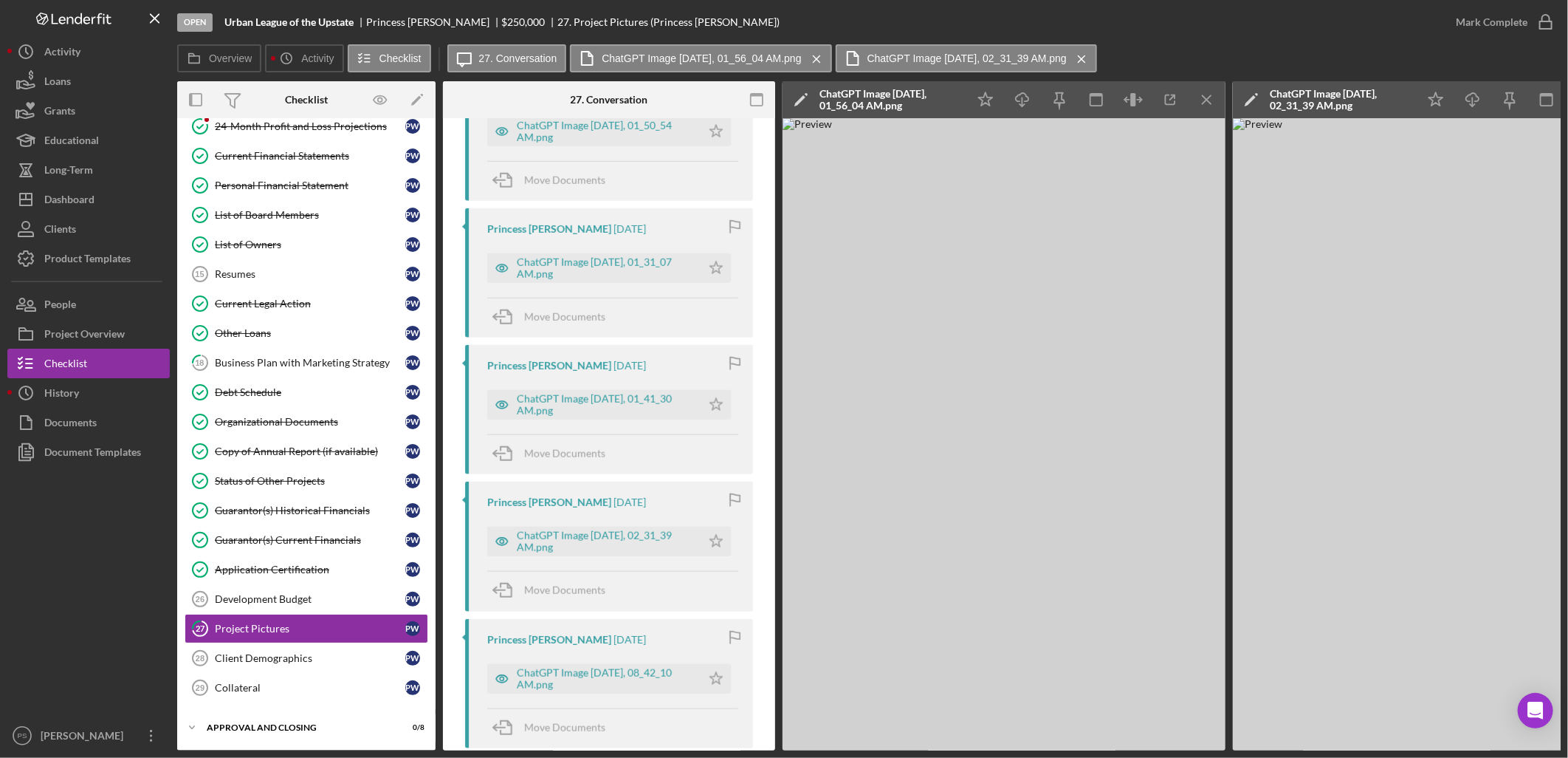
scroll to position [845, 0]
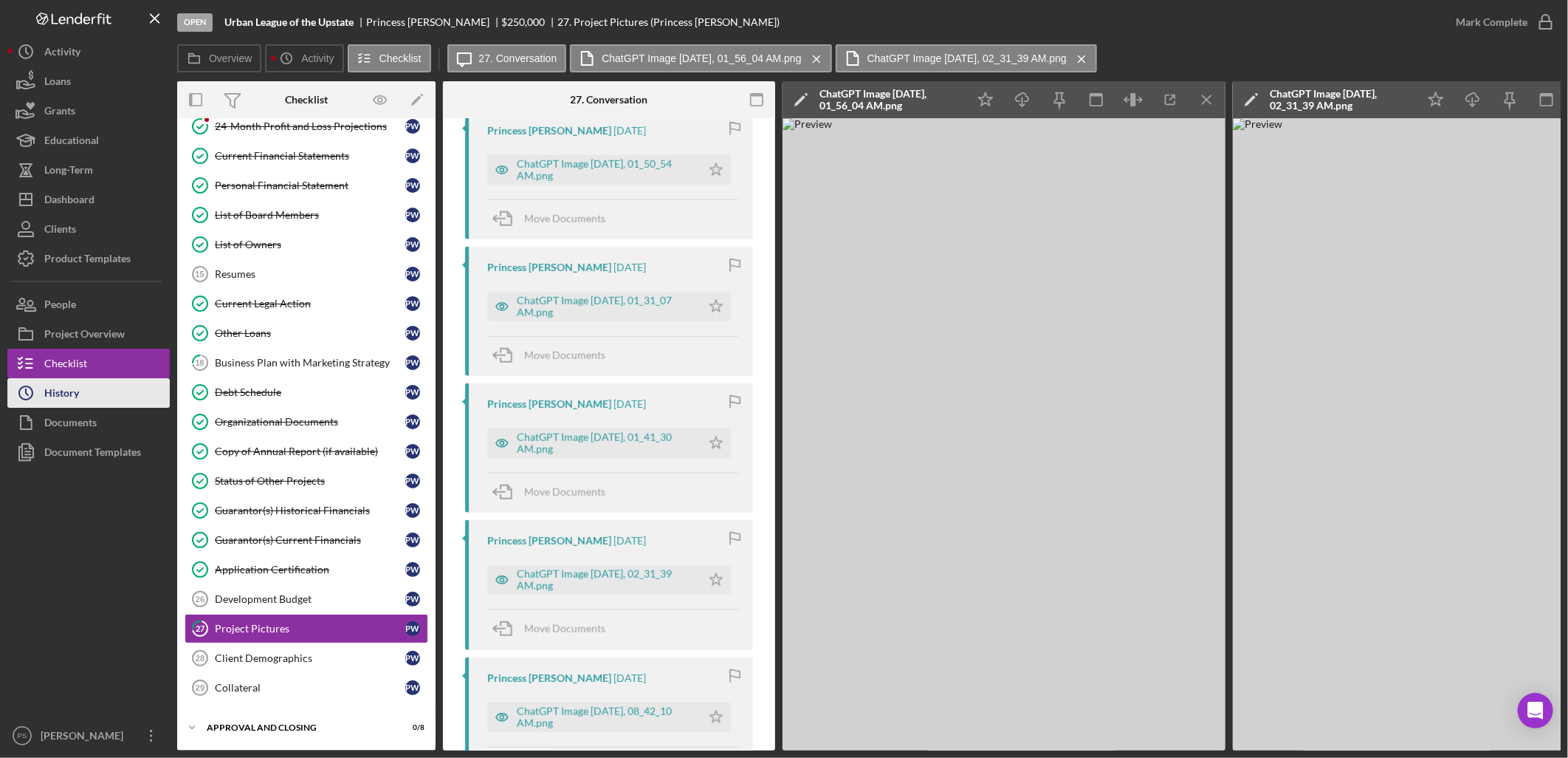
click at [73, 386] on div "History" at bounding box center [61, 394] width 35 height 33
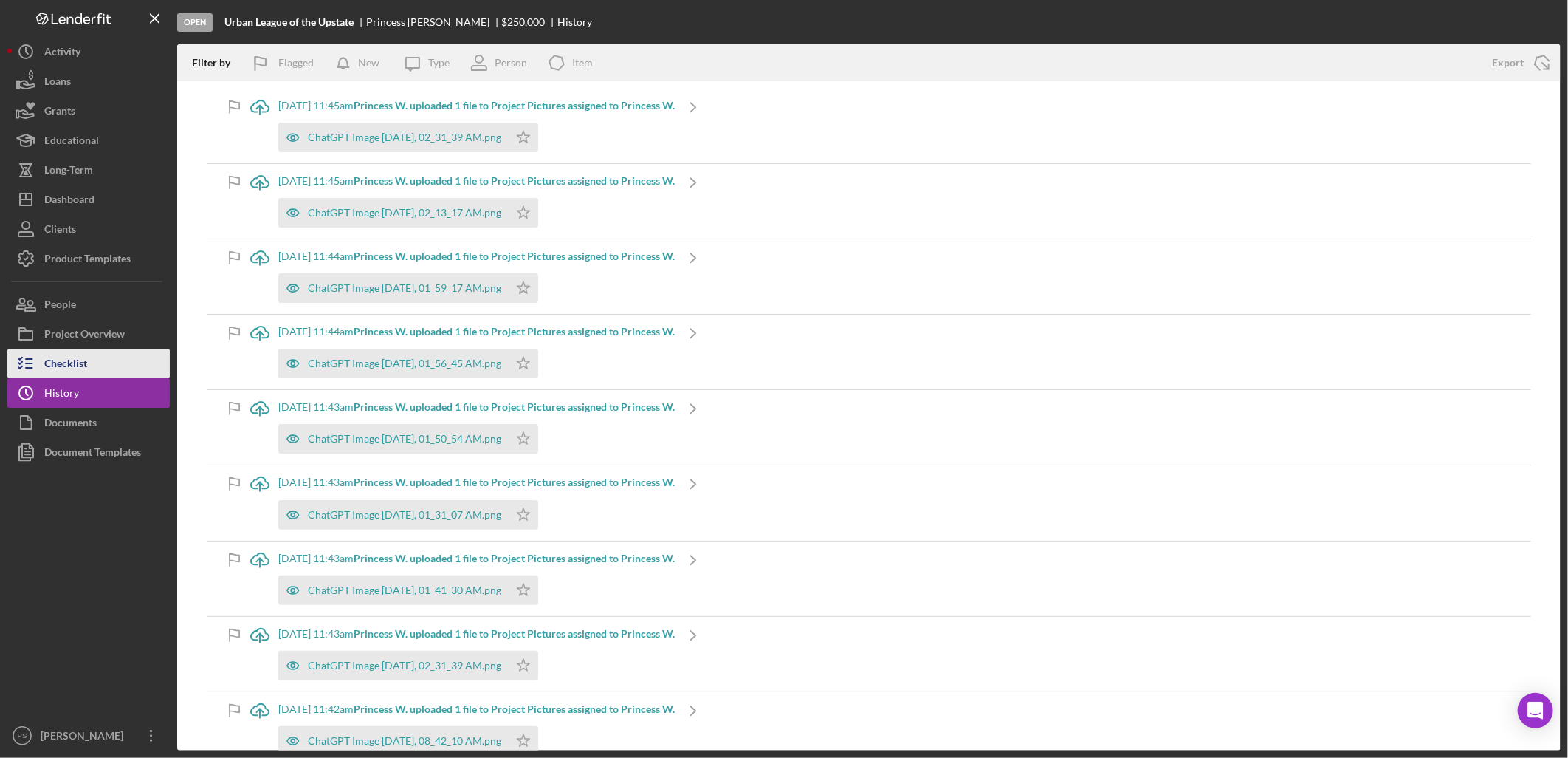
click at [74, 359] on div "Checklist" at bounding box center [65, 365] width 43 height 33
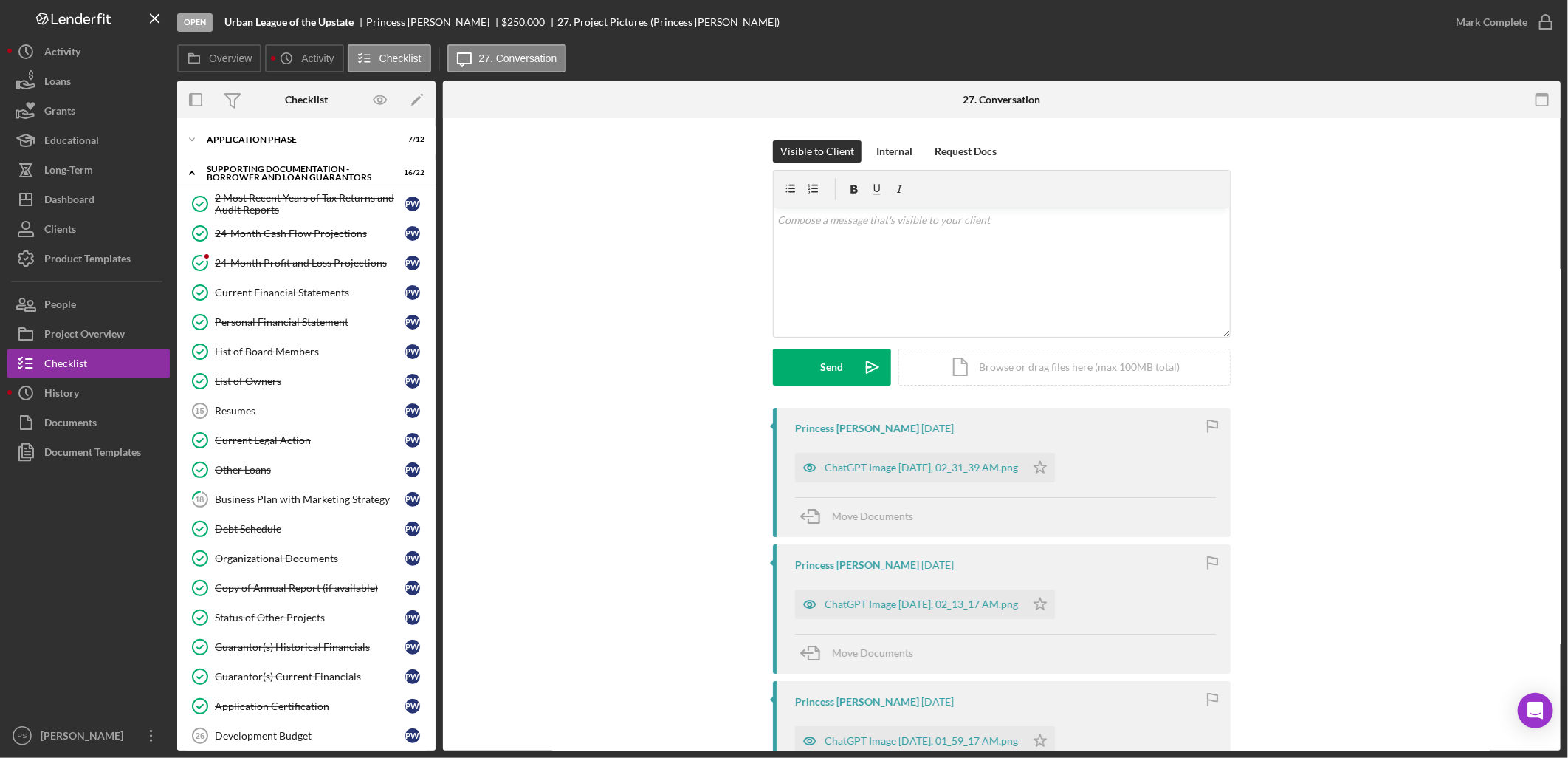
scroll to position [138, 0]
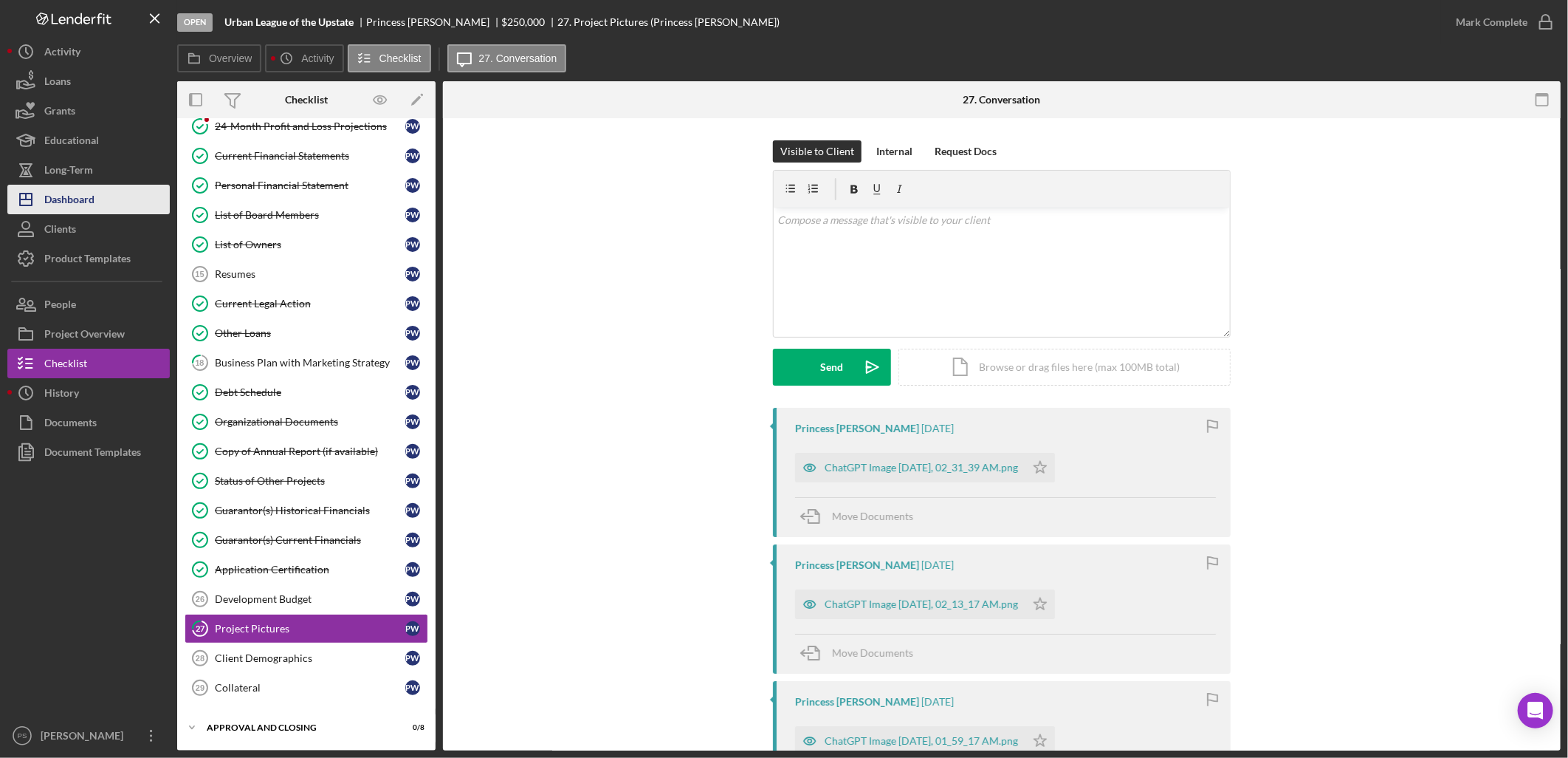
click at [118, 203] on button "Icon/Dashboard Dashboard" at bounding box center [89, 200] width 162 height 29
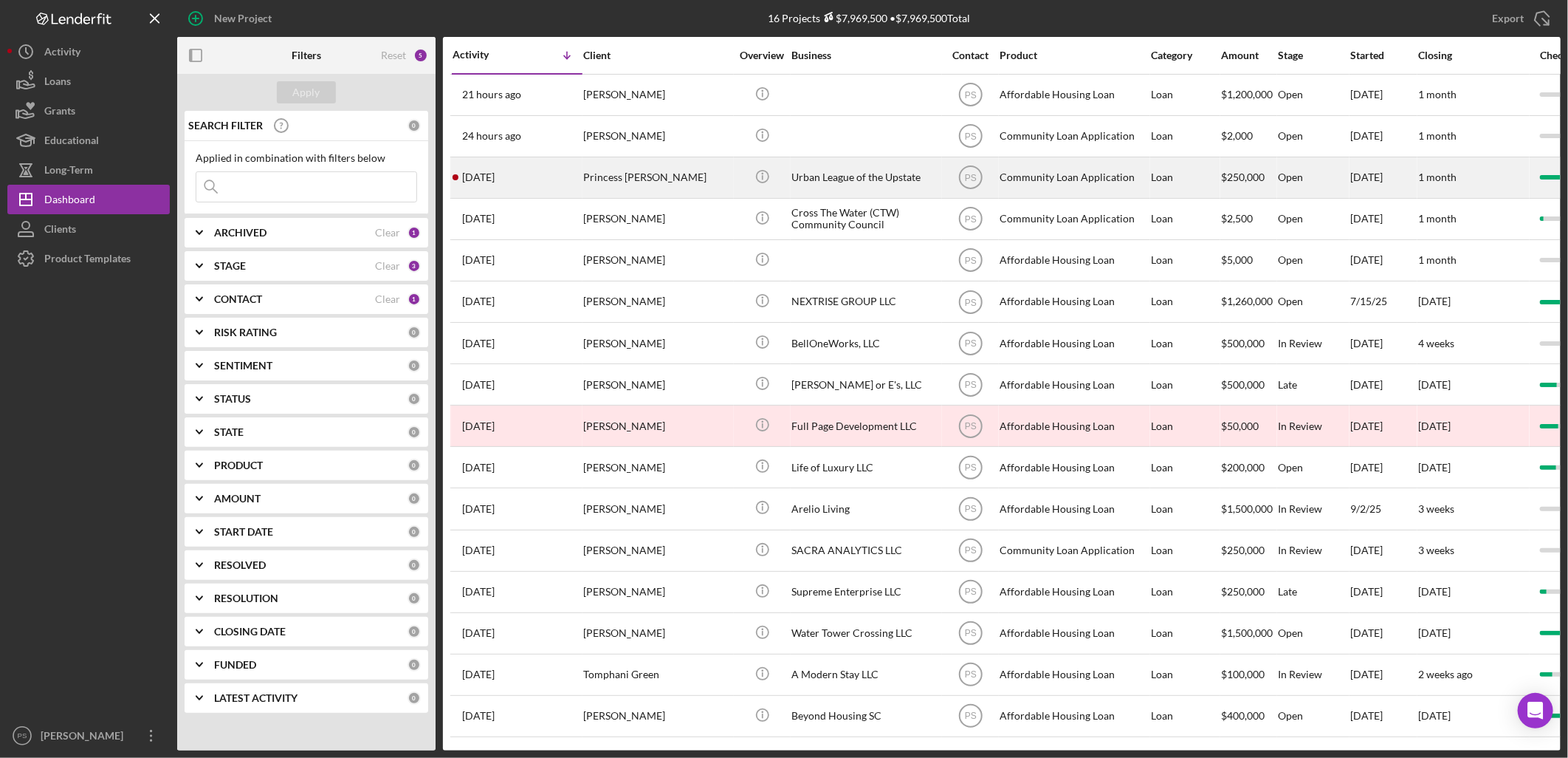
click at [644, 174] on div "Princess [PERSON_NAME]" at bounding box center [656, 177] width 148 height 39
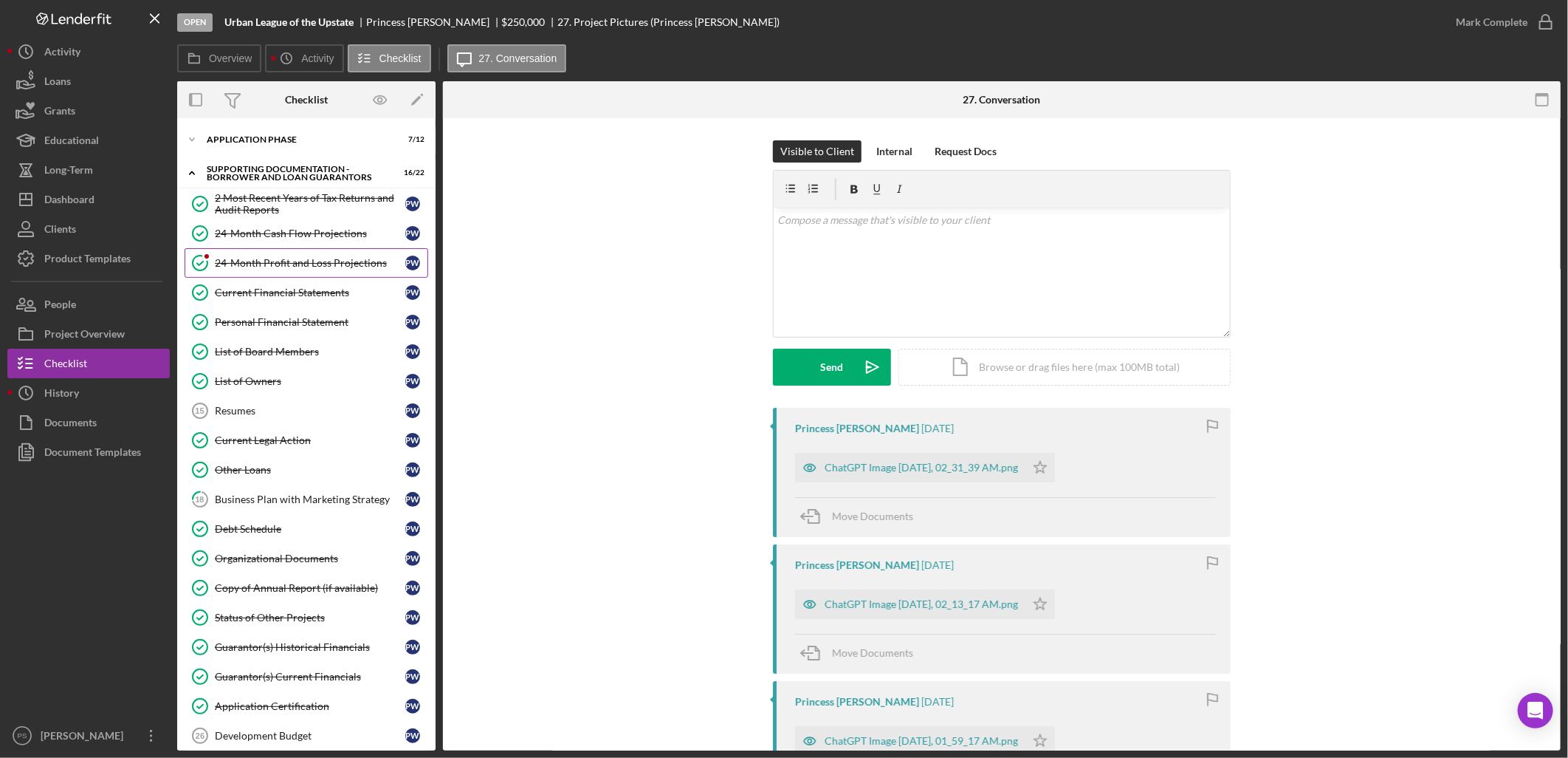
click at [298, 267] on div "24-Month Profit and Loss Projections" at bounding box center [310, 262] width 190 height 12
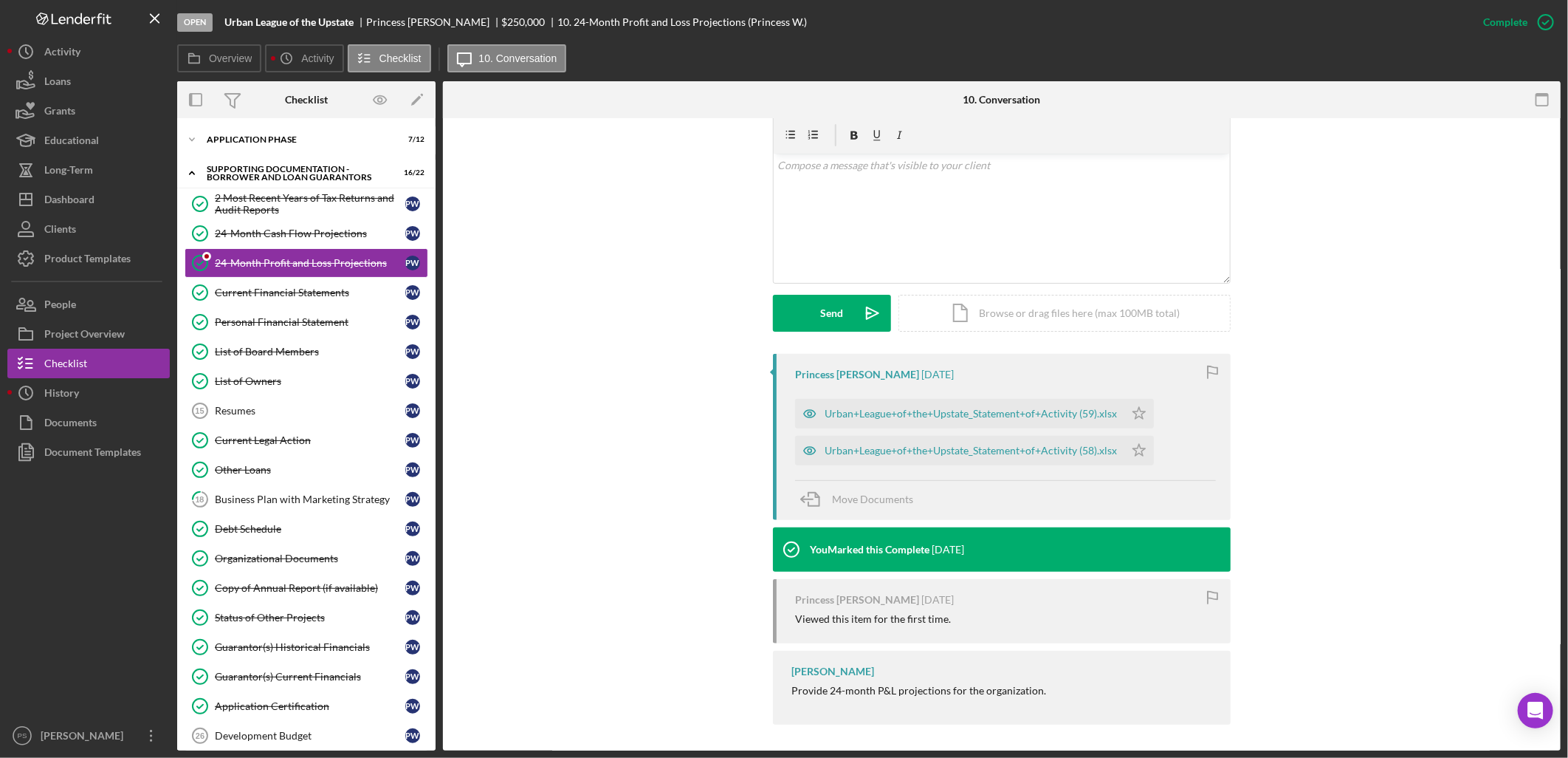
scroll to position [261, 0]
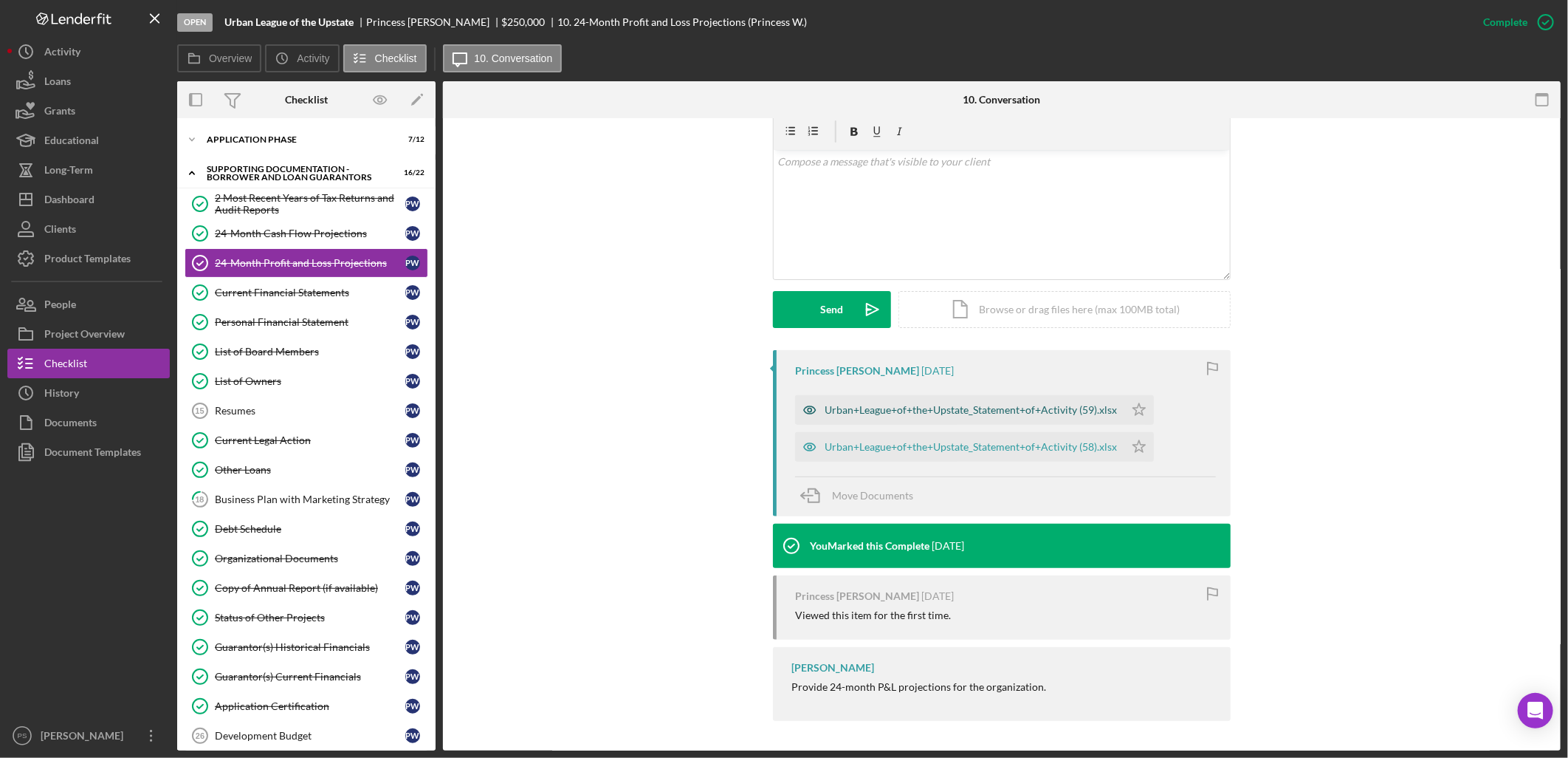
click at [994, 411] on div "Urban+League+of+the+Upstate_Statement+of+Activity (59).xlsx" at bounding box center [971, 409] width 292 height 12
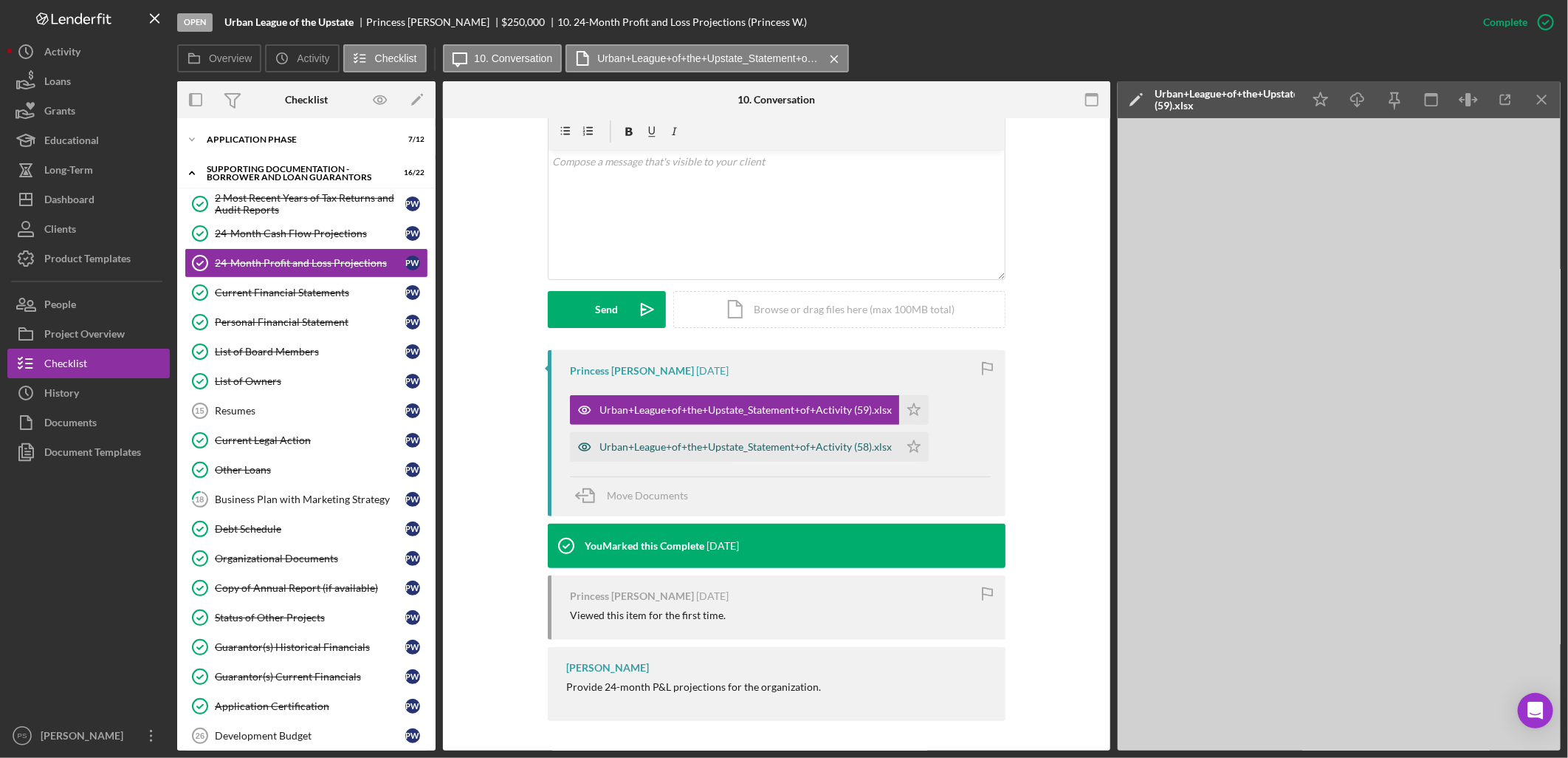
click at [836, 442] on div "Urban+League+of+the+Upstate_Statement+of+Activity (58).xlsx" at bounding box center [745, 446] width 292 height 12
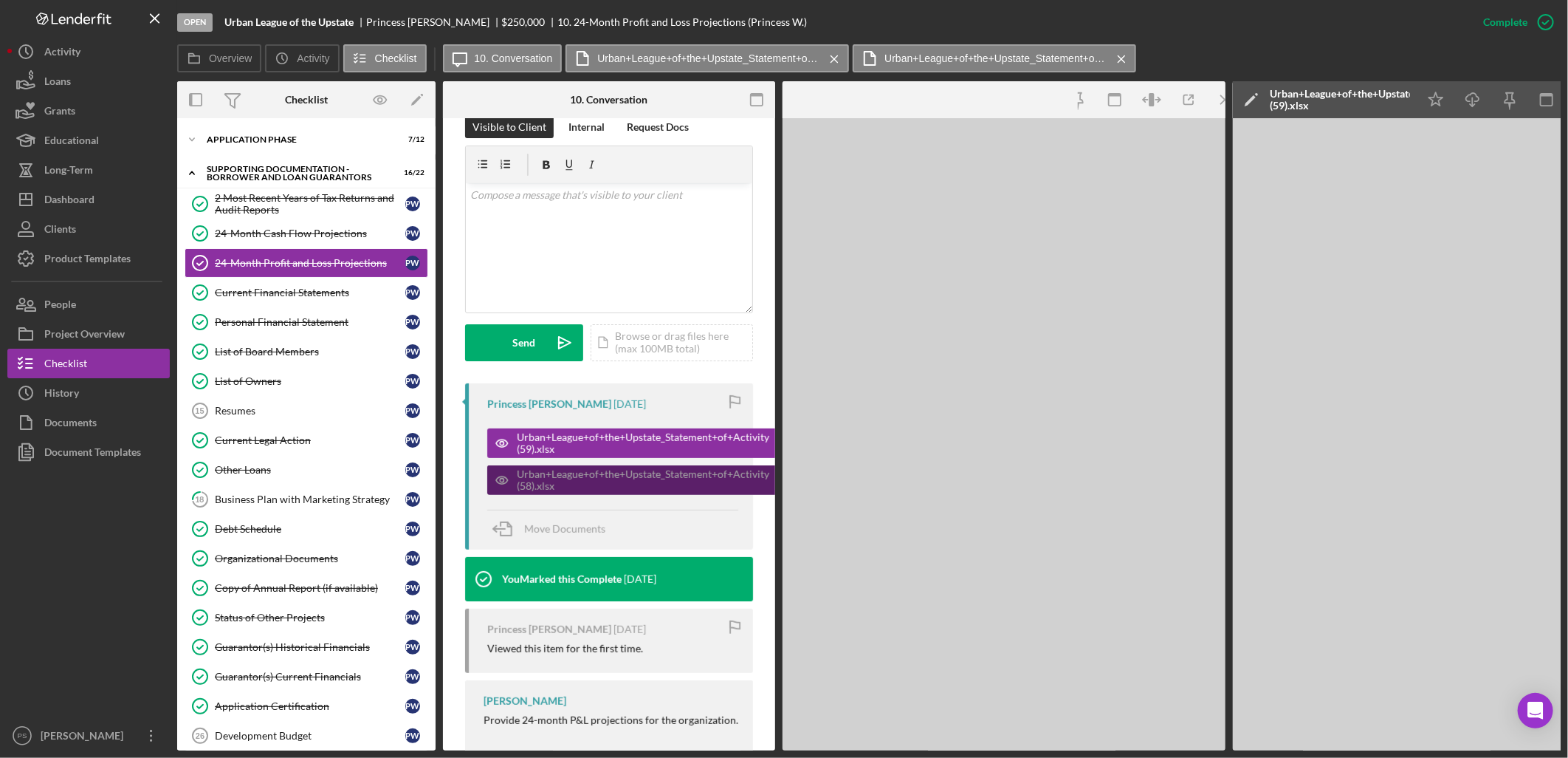
scroll to position [277, 0]
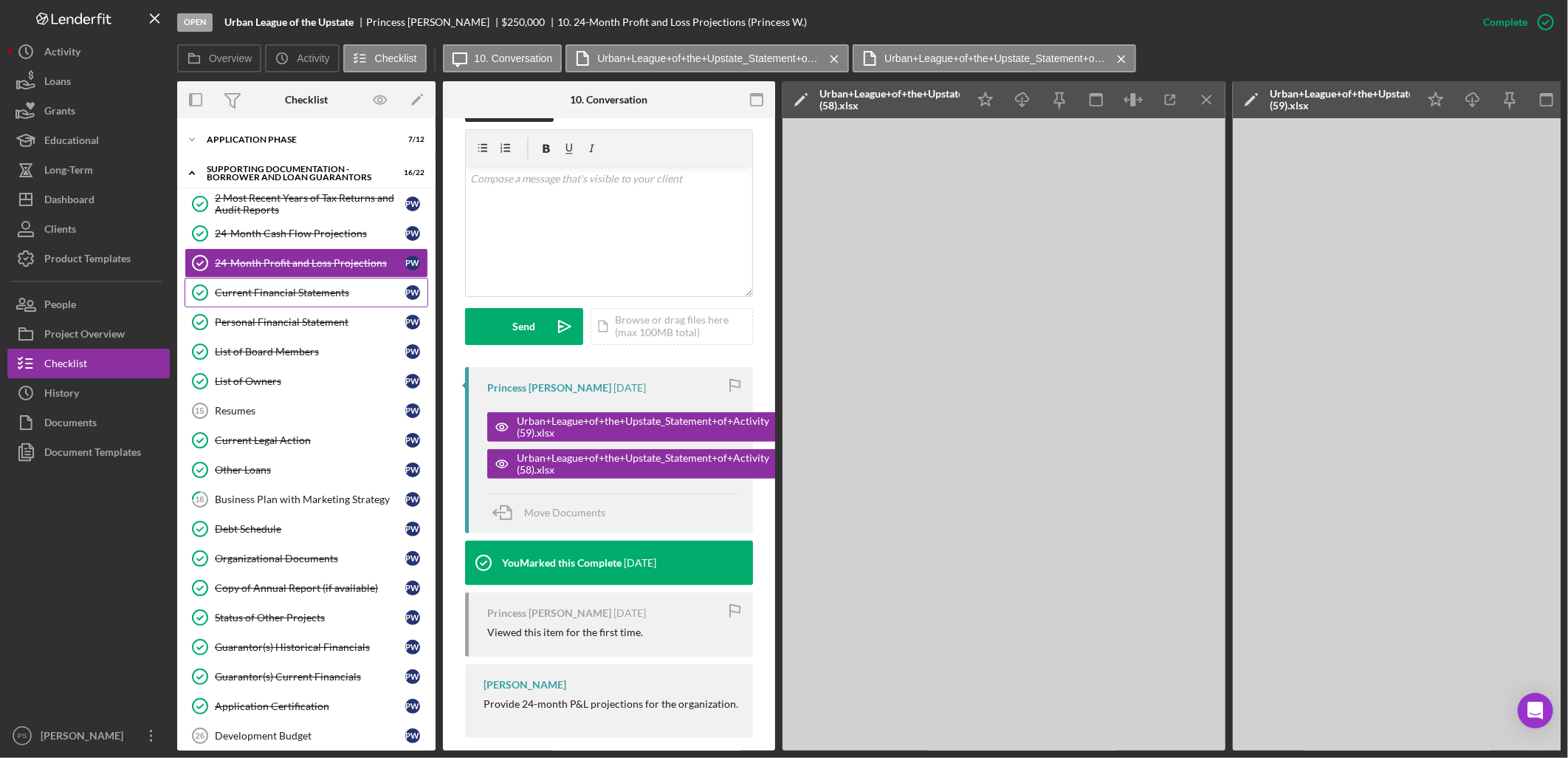
click at [300, 289] on div "Current Financial Statements" at bounding box center [310, 292] width 190 height 12
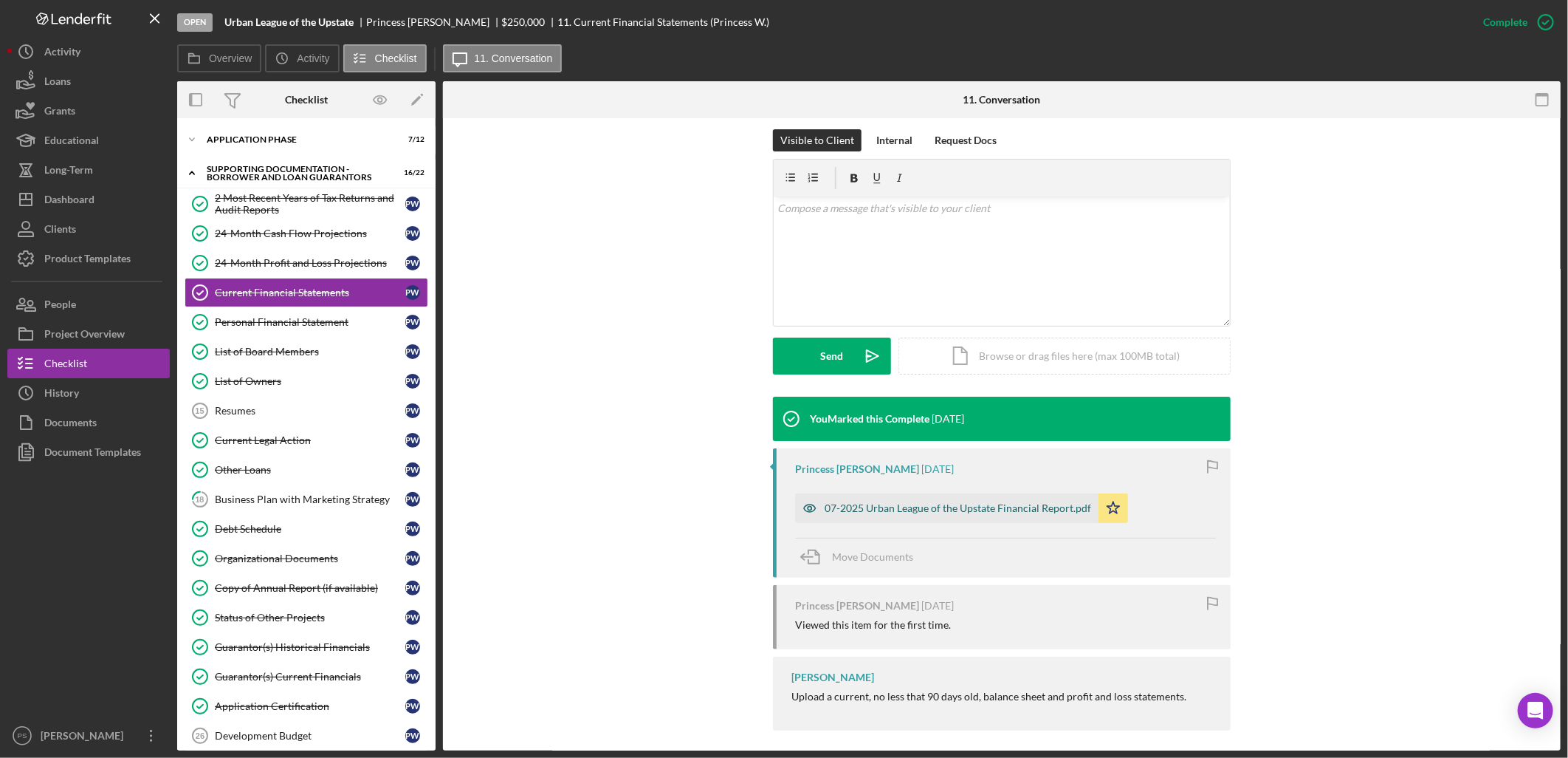
scroll to position [219, 0]
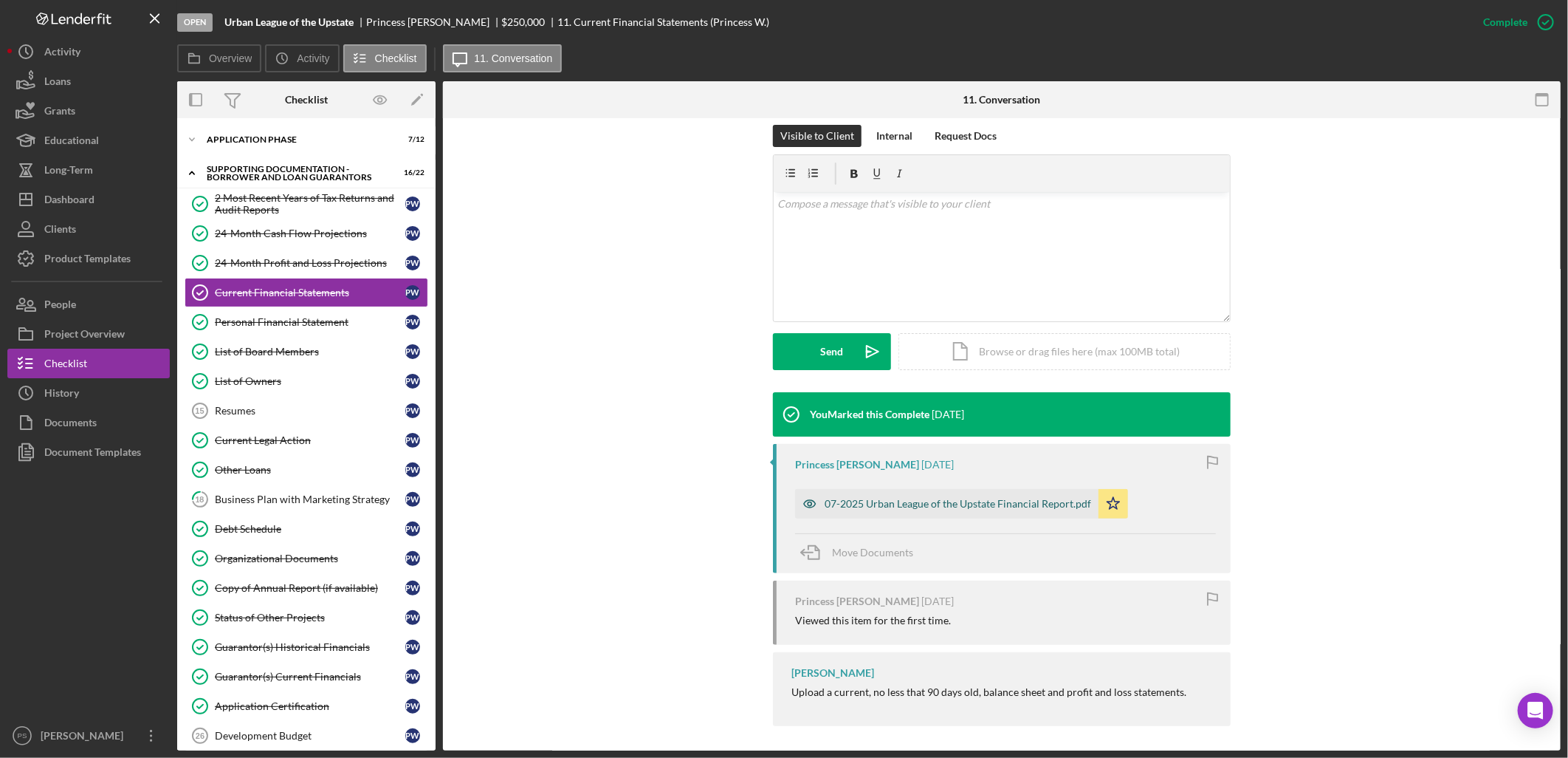
click at [895, 510] on div "07-2025 Urban League of the Upstate Financial Report.pdf" at bounding box center [947, 504] width 304 height 29
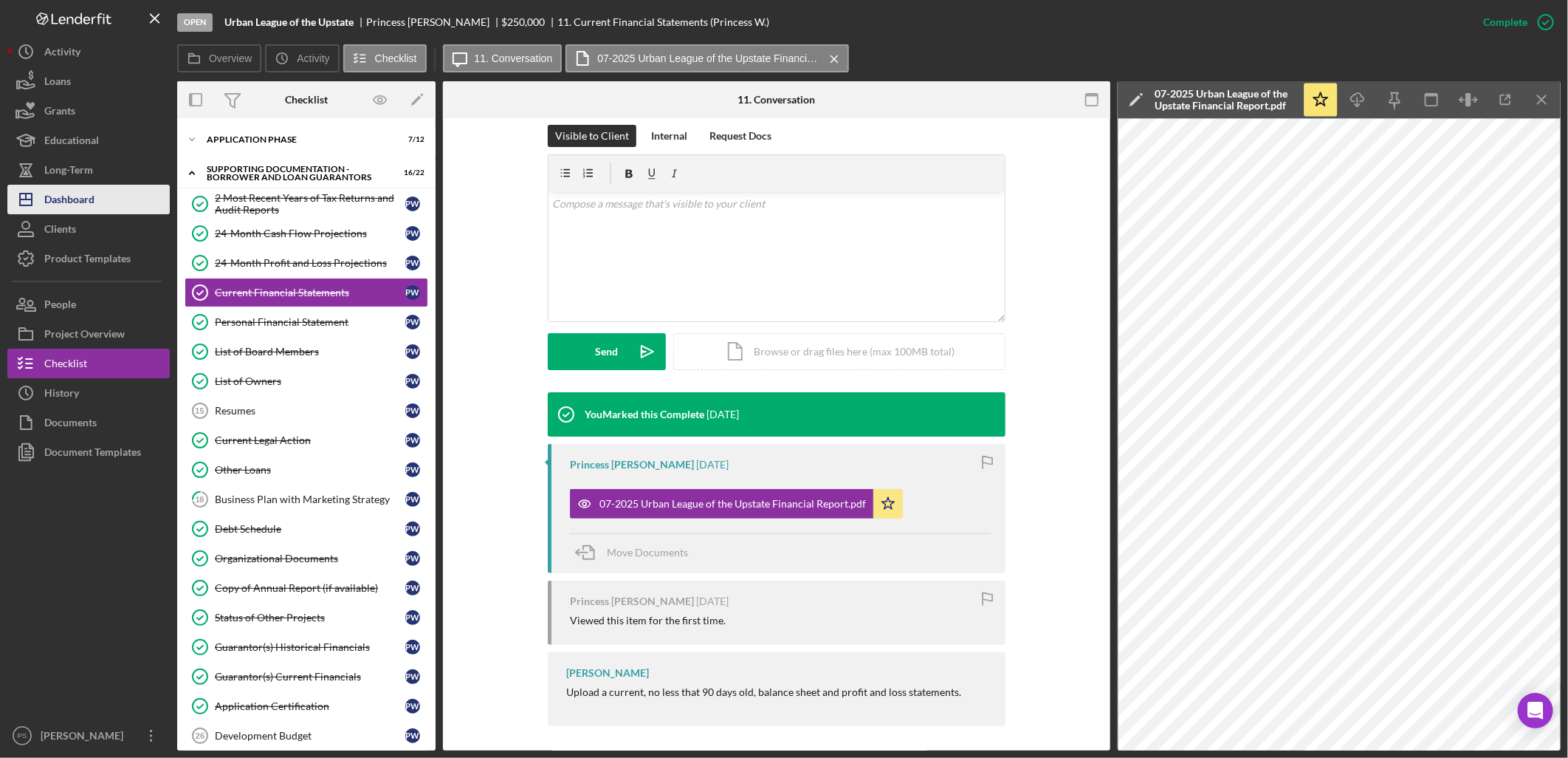
click at [109, 196] on button "Icon/Dashboard Dashboard" at bounding box center [89, 200] width 162 height 29
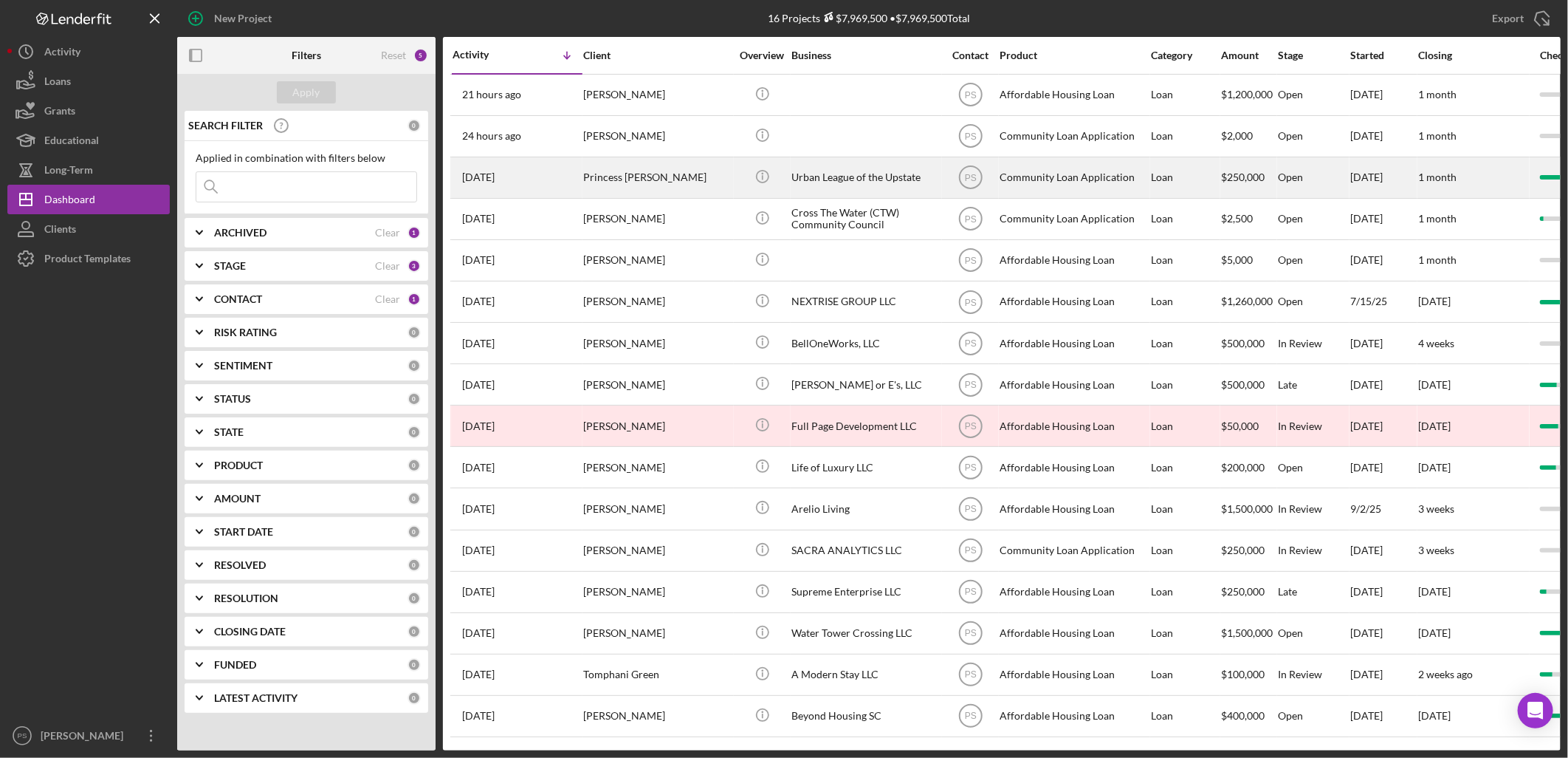
click at [648, 175] on div "Princess [PERSON_NAME]" at bounding box center [656, 177] width 148 height 39
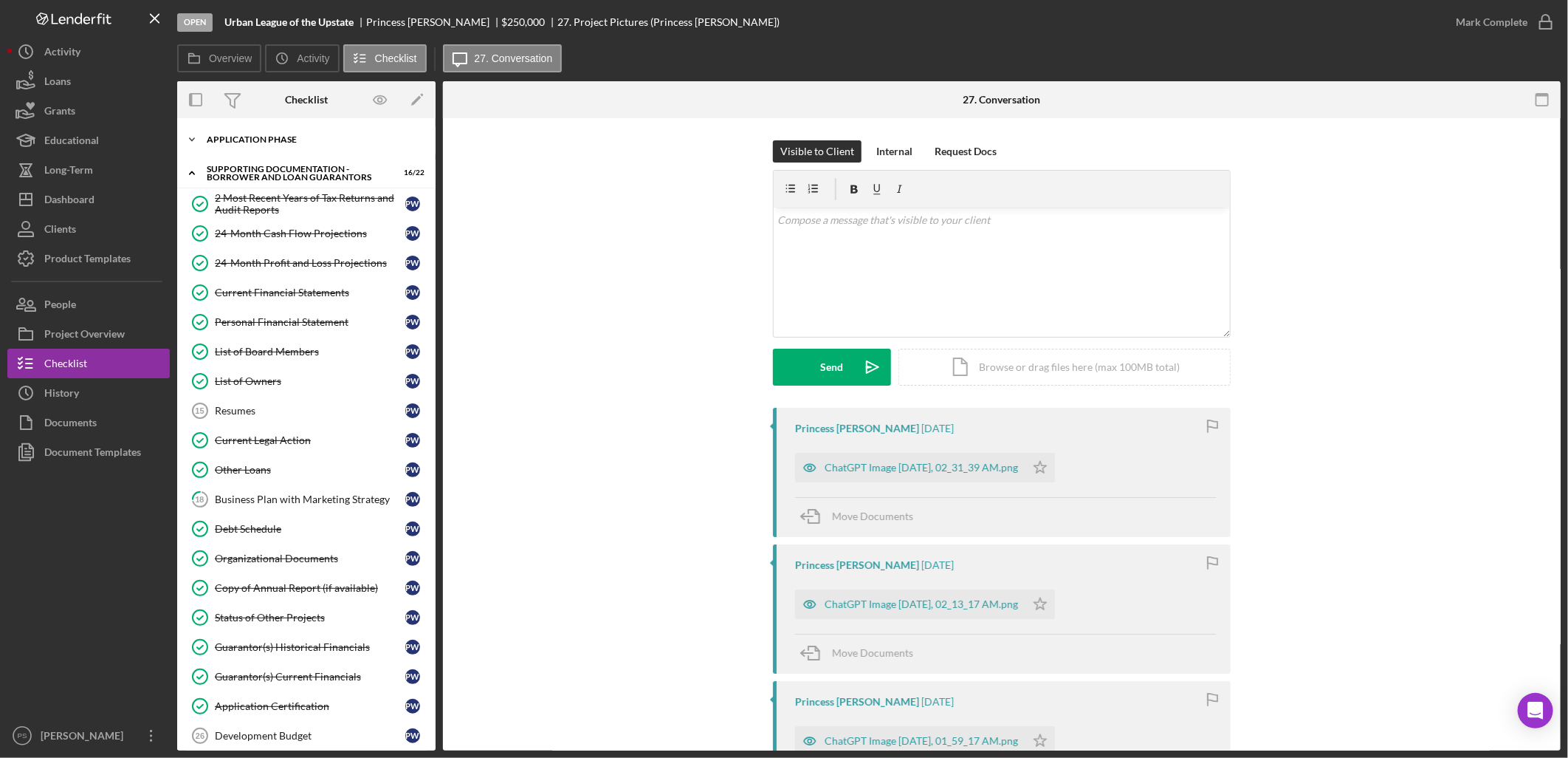
click at [189, 138] on icon "Icon/Expander" at bounding box center [192, 139] width 29 height 29
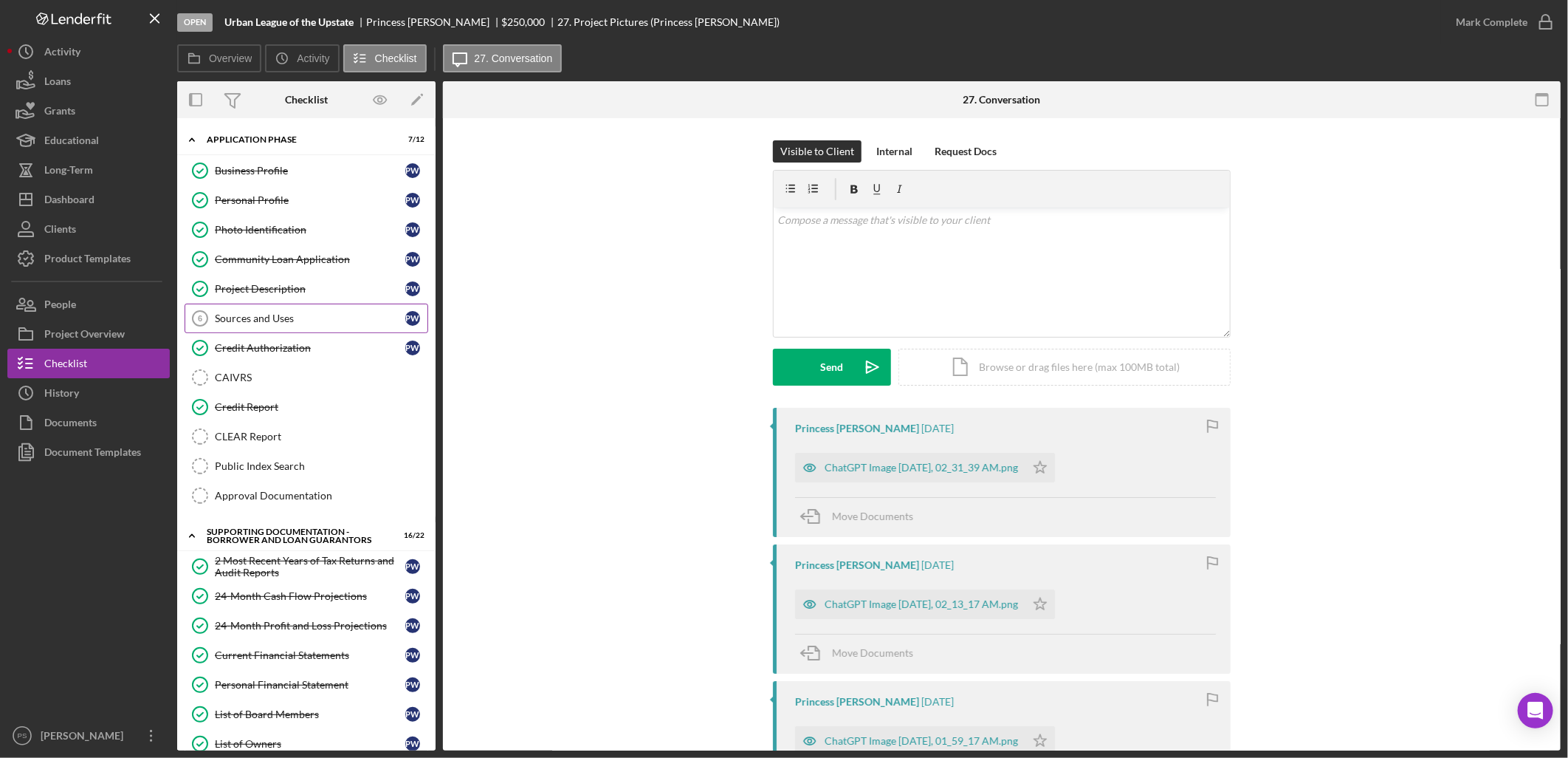
click at [252, 312] on div "Sources and Uses" at bounding box center [310, 318] width 190 height 12
